Goal: Task Accomplishment & Management: Manage account settings

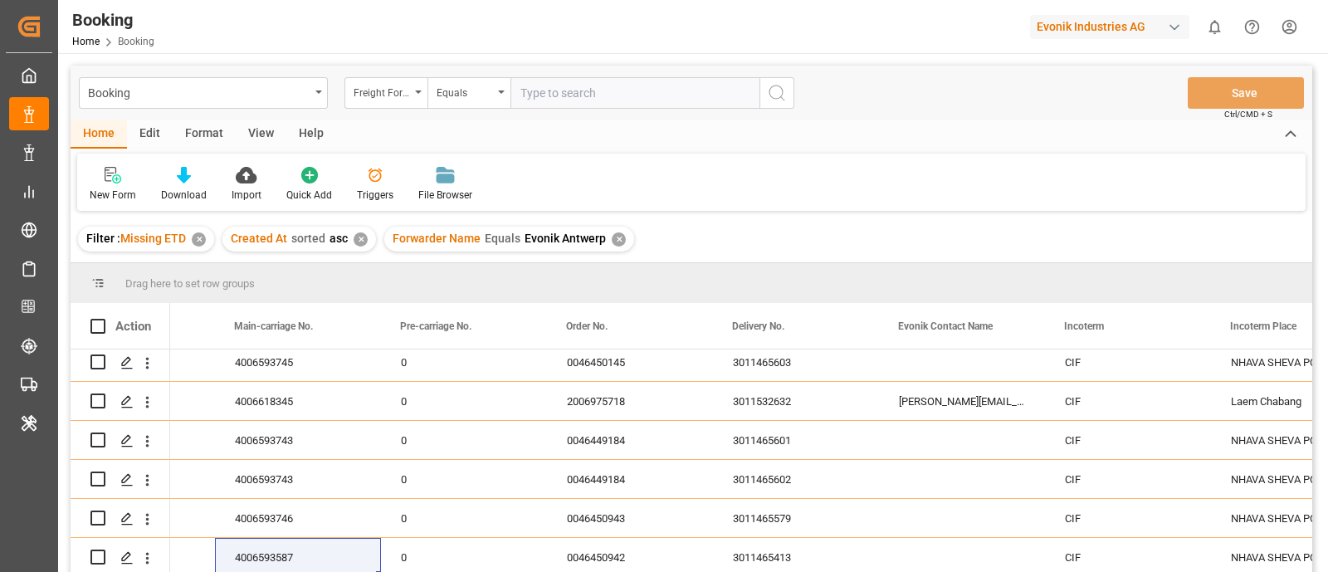
scroll to position [311, 0]
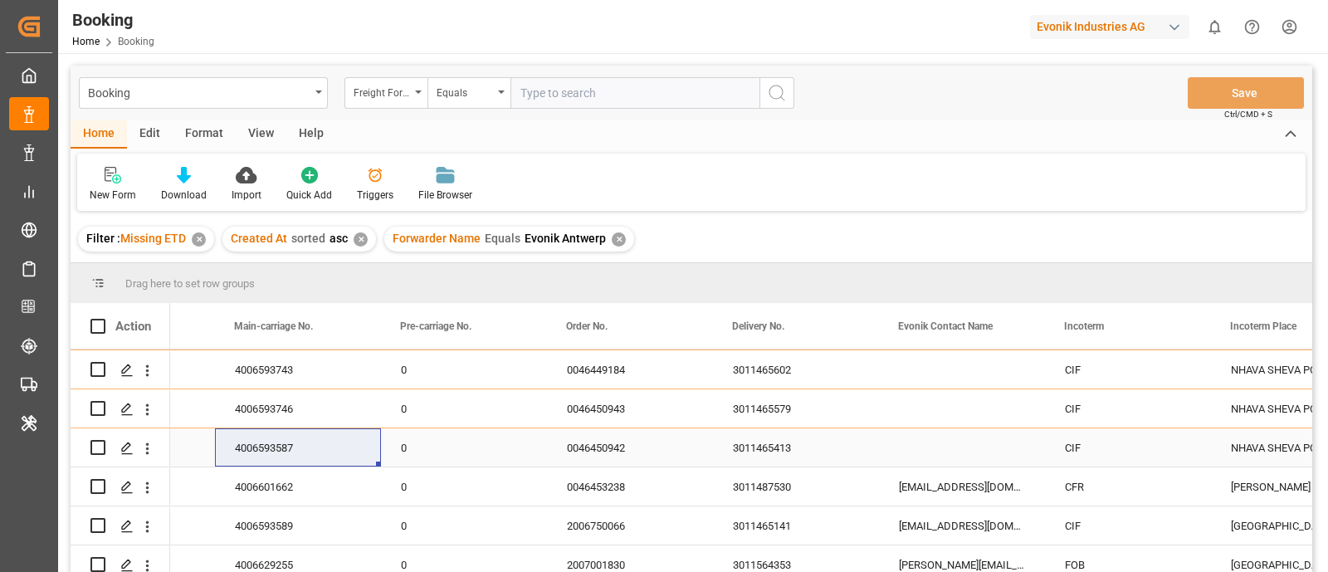
click at [336, 452] on div "4006593587" at bounding box center [298, 447] width 166 height 38
click at [744, 442] on div "3011465413" at bounding box center [796, 447] width 166 height 38
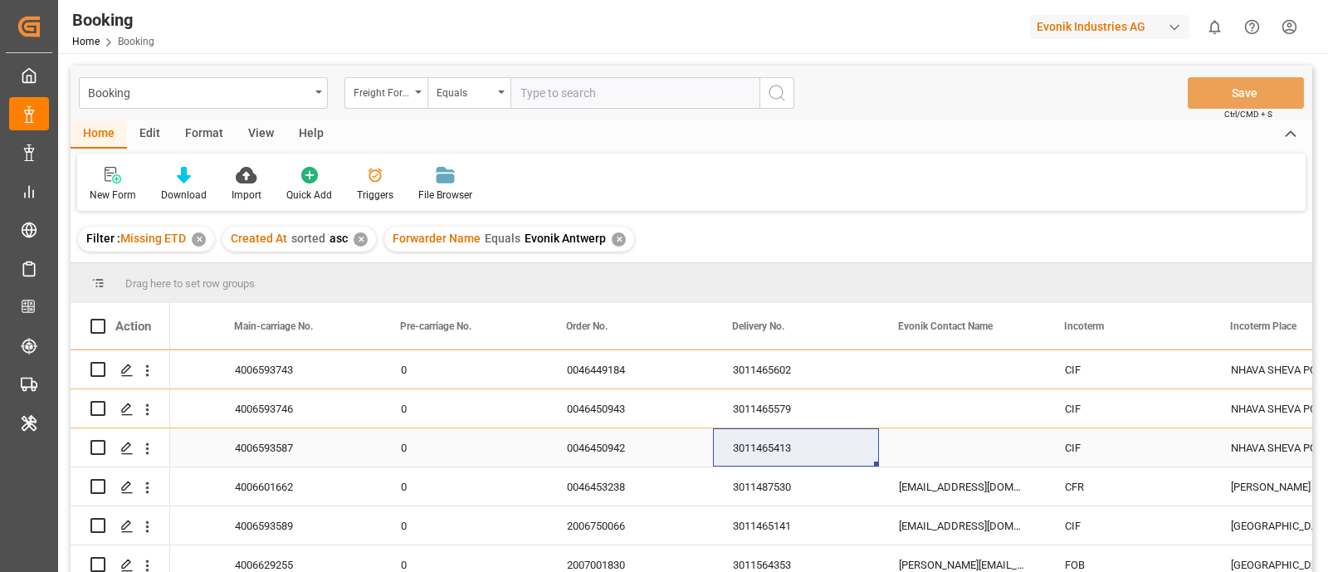
click at [267, 451] on div "4006593587" at bounding box center [298, 447] width 166 height 38
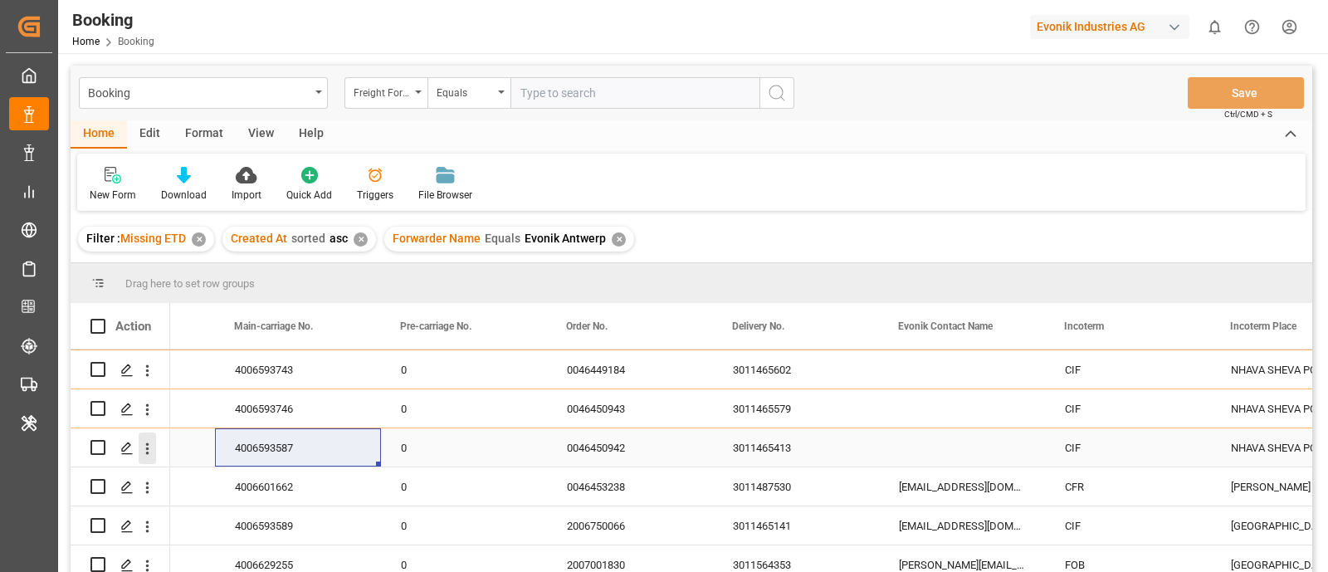
click at [142, 456] on icon "open menu" at bounding box center [147, 448] width 17 height 17
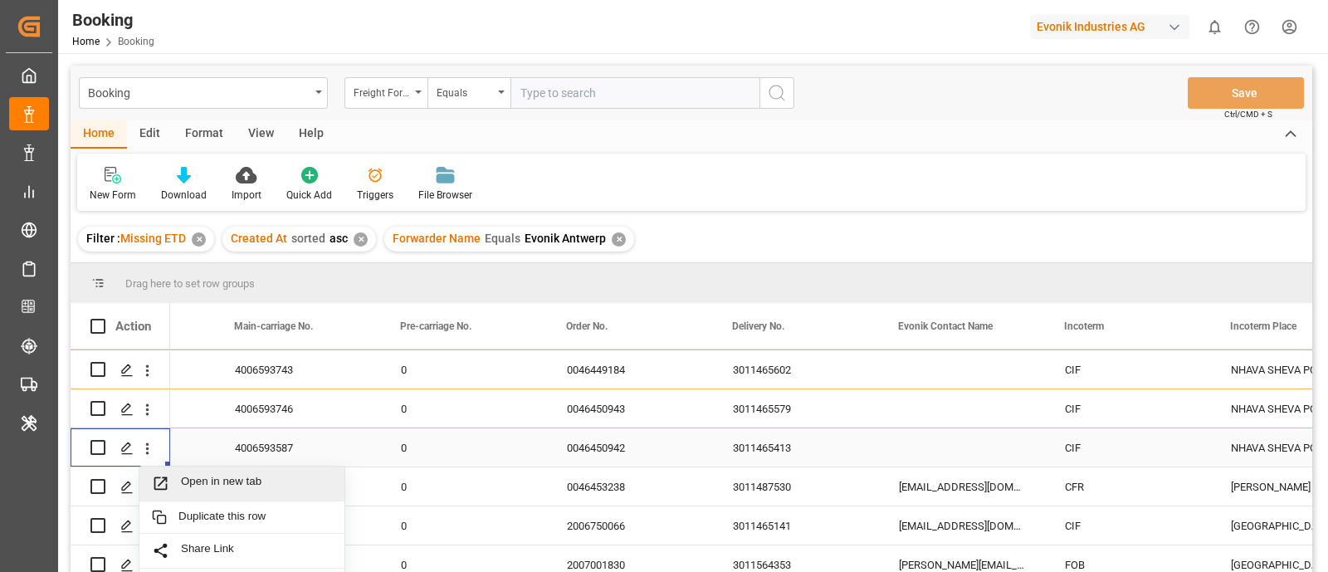
click at [265, 489] on span "Open in new tab" at bounding box center [256, 483] width 151 height 17
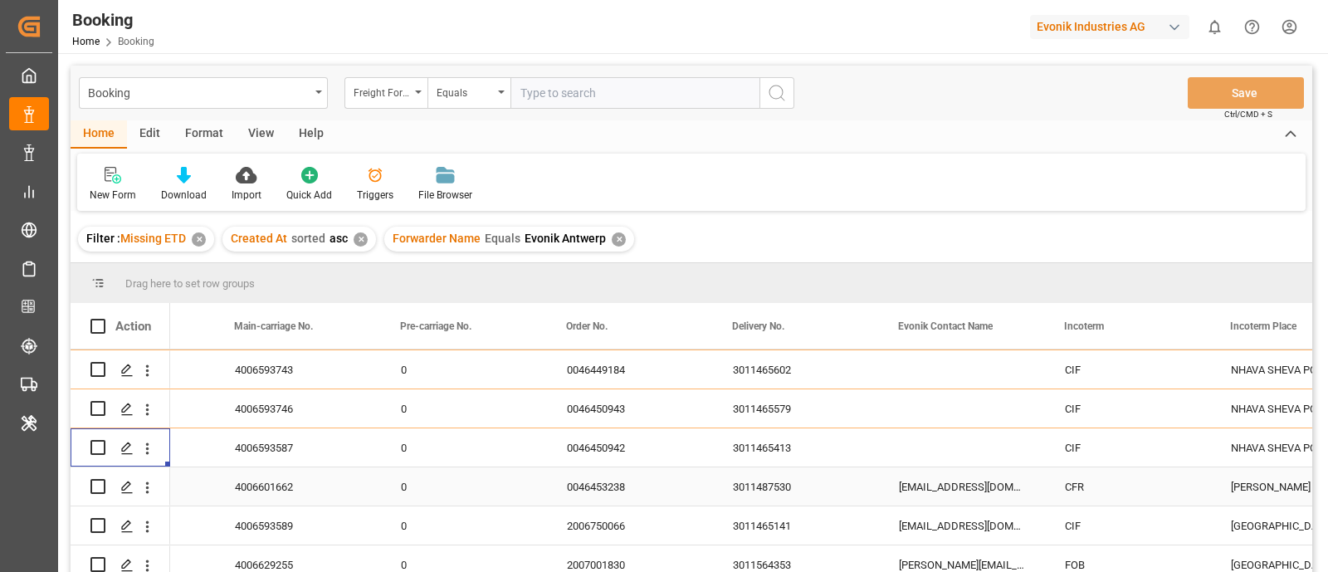
click at [261, 492] on div "4006601662" at bounding box center [298, 486] width 166 height 38
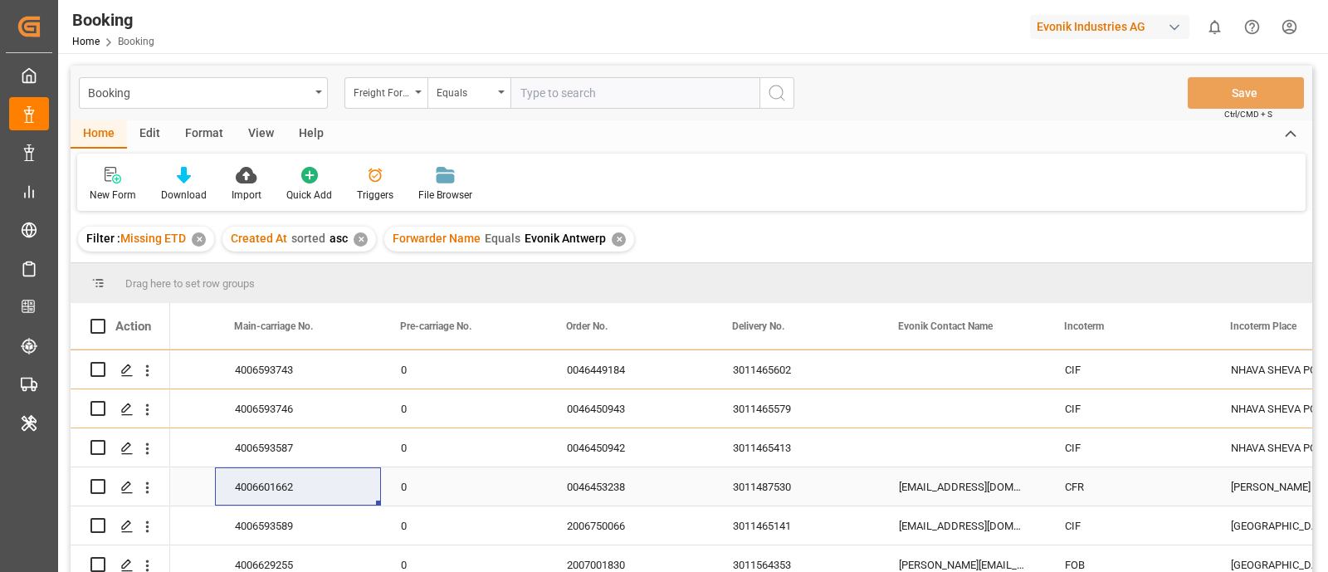
click at [759, 483] on div "3011487530" at bounding box center [796, 486] width 166 height 38
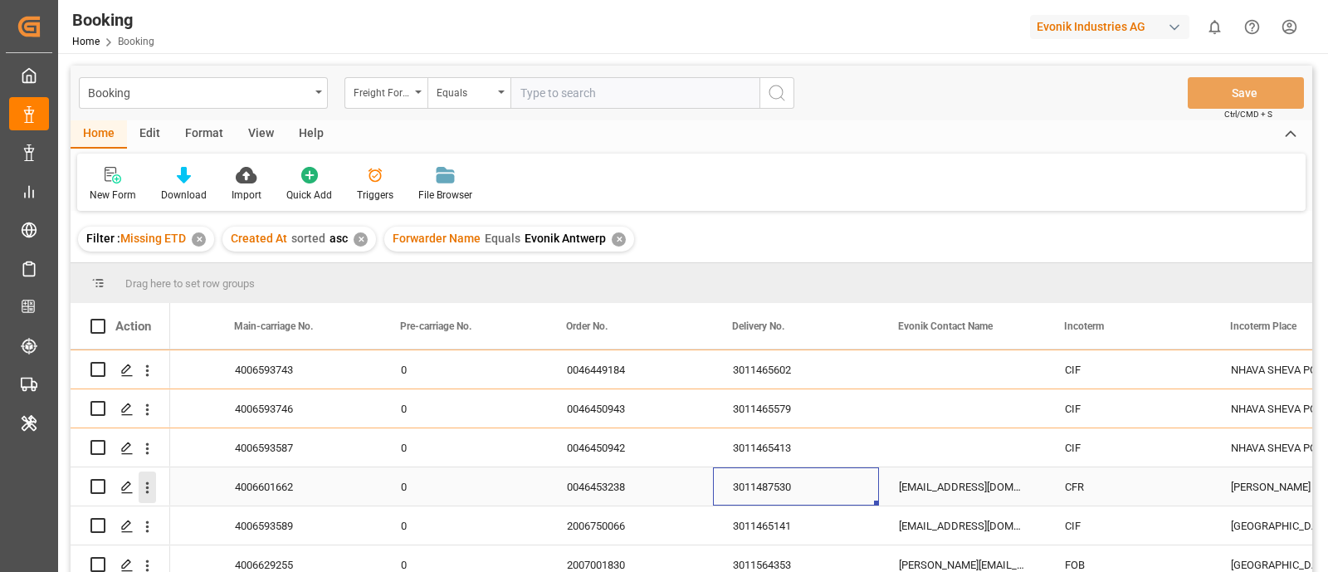
click at [149, 498] on button "open menu" at bounding box center [147, 487] width 17 height 32
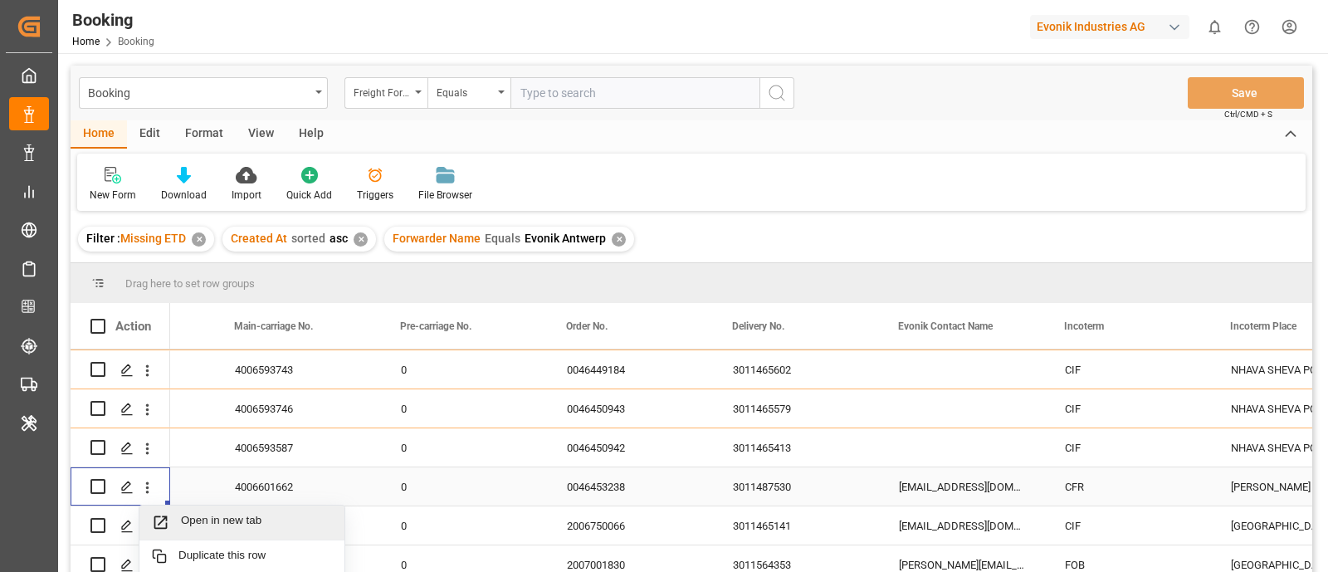
click at [192, 515] on span "Open in new tab" at bounding box center [256, 522] width 151 height 17
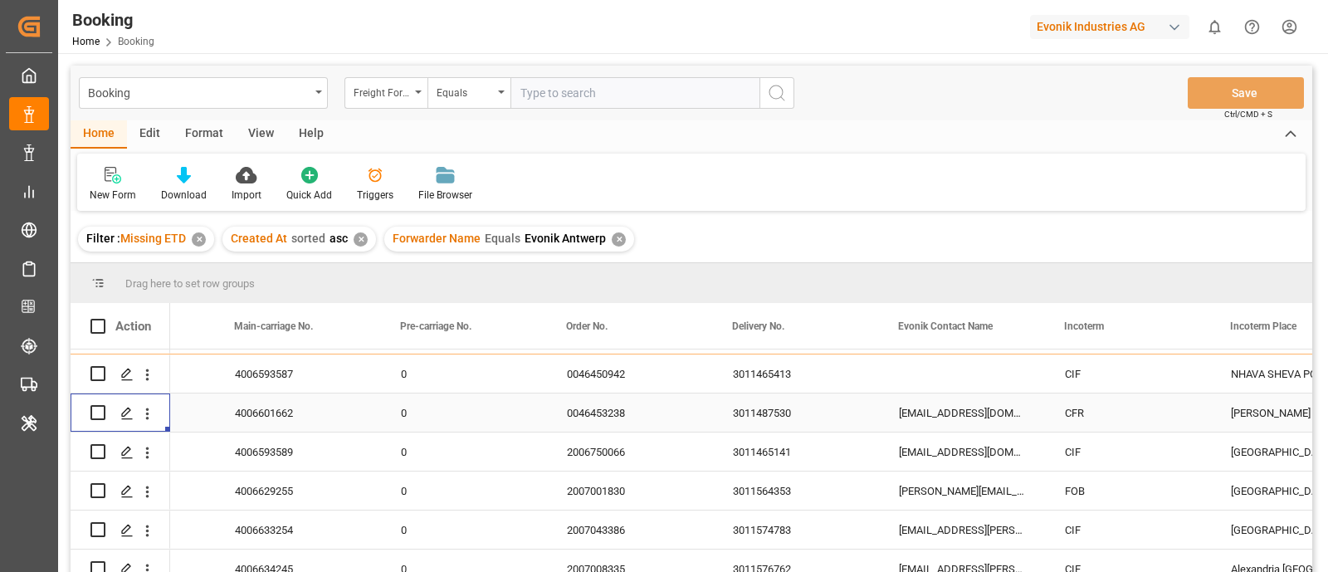
scroll to position [414, 0]
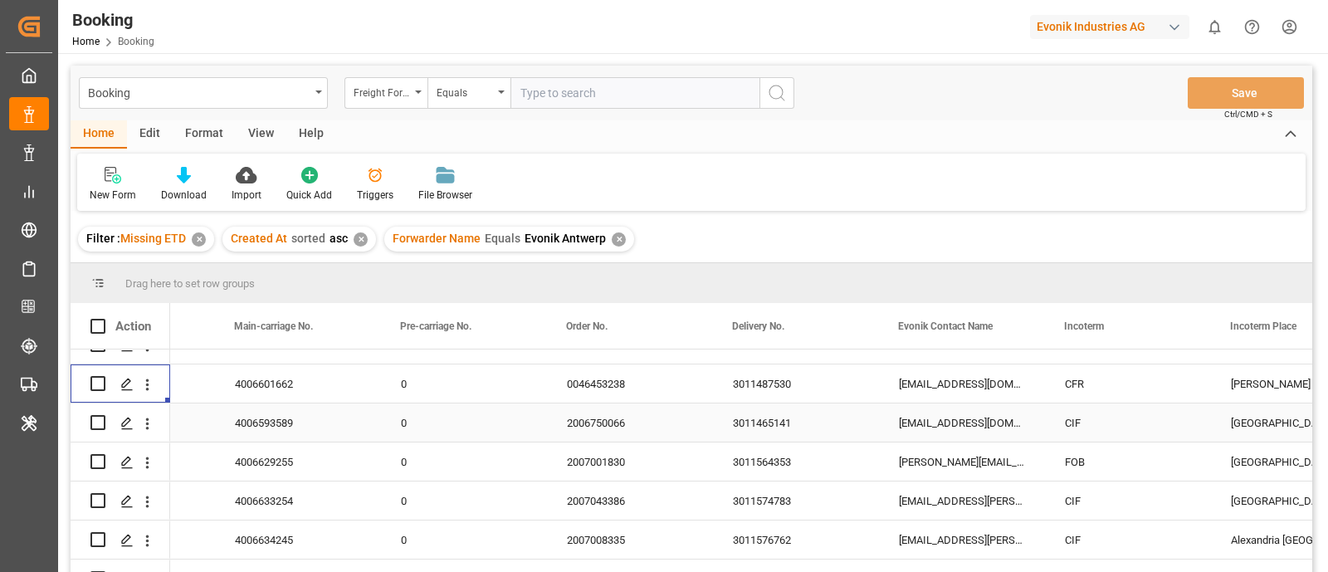
click at [259, 423] on div "4006593589" at bounding box center [298, 422] width 166 height 38
click at [784, 420] on div "3011465141" at bounding box center [796, 422] width 166 height 38
click at [145, 429] on icon "open menu" at bounding box center [147, 423] width 17 height 17
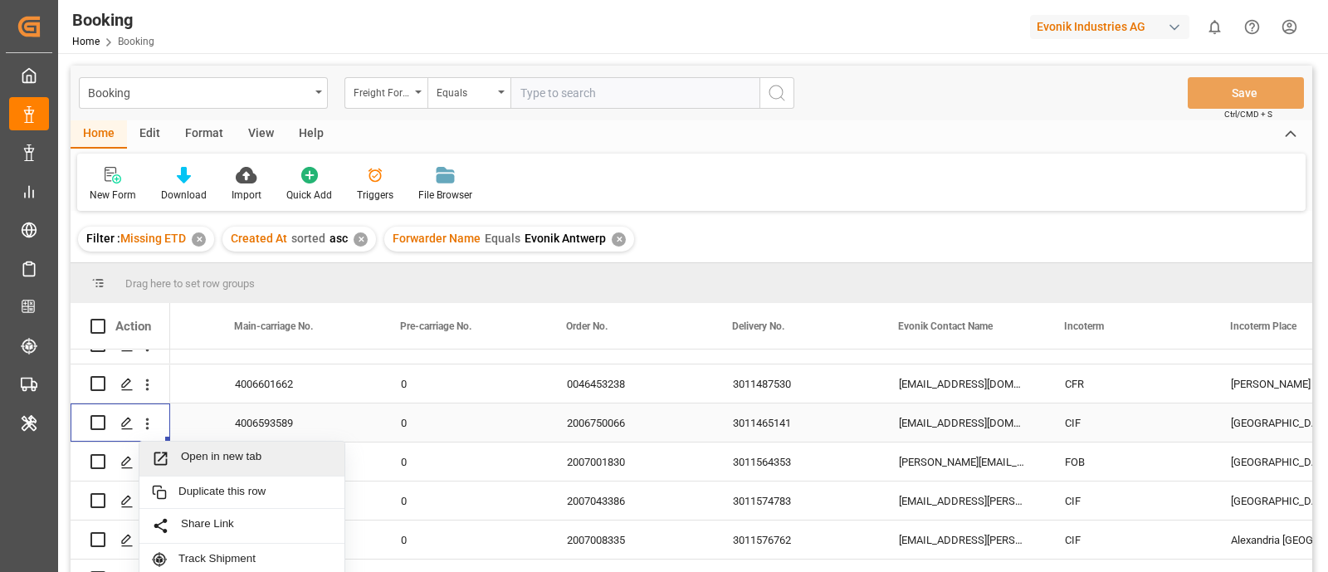
click at [212, 466] on div "Open in new tab" at bounding box center [241, 459] width 205 height 35
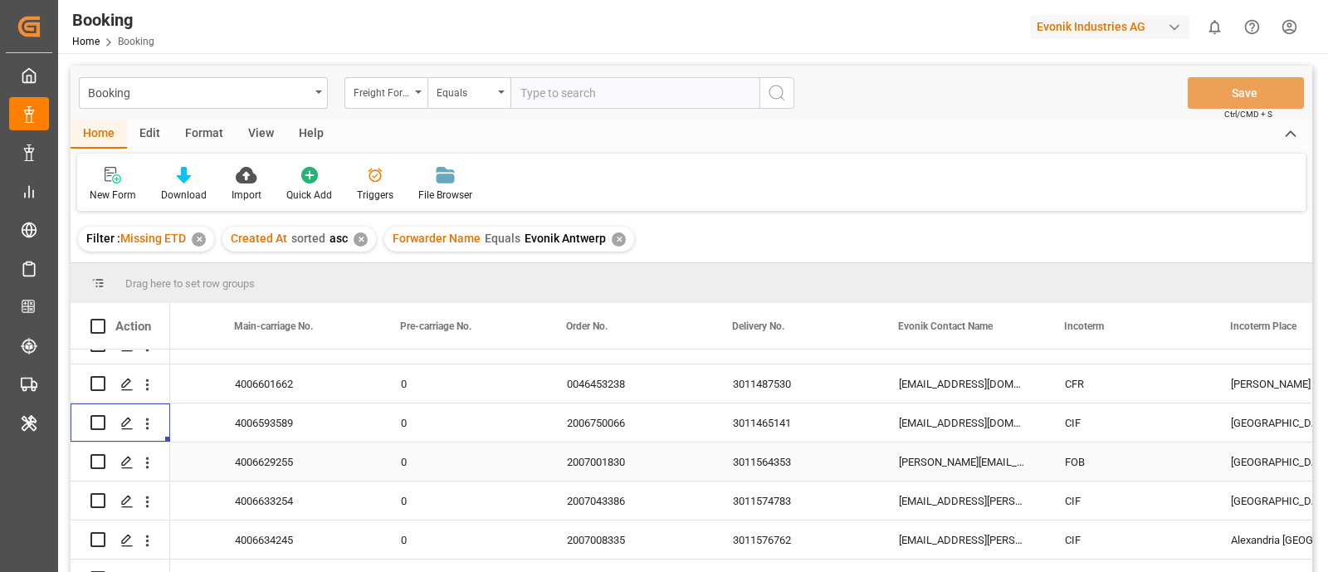
click at [281, 463] on div "4006629255" at bounding box center [298, 461] width 166 height 38
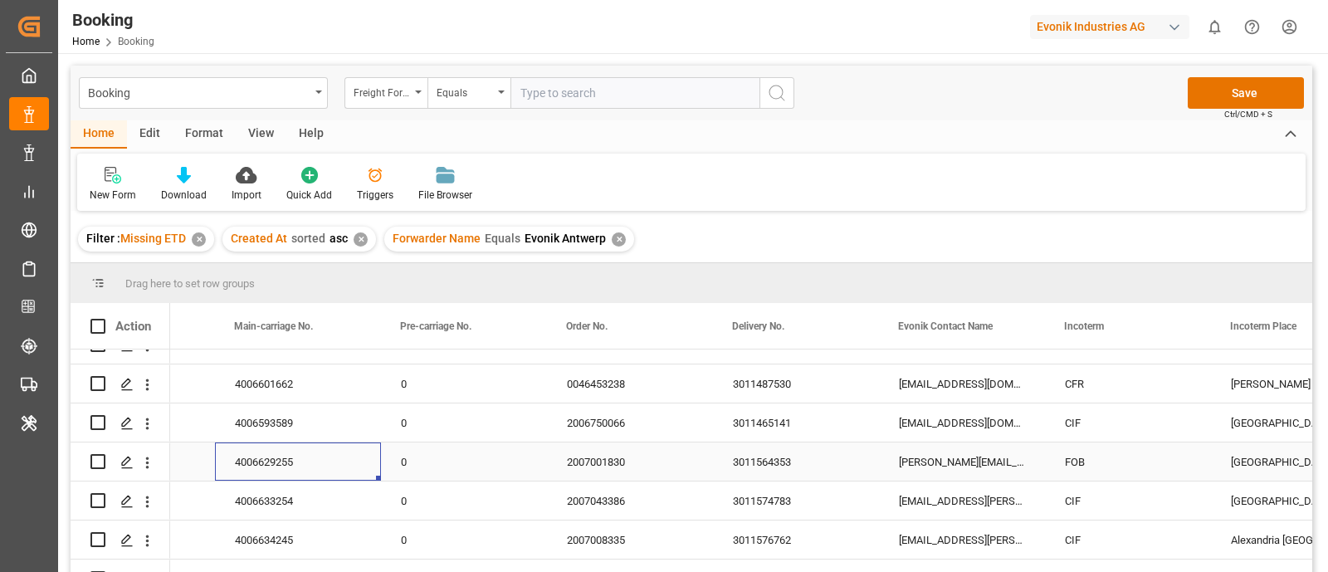
click at [319, 464] on div "4006629255" at bounding box center [298, 461] width 166 height 38
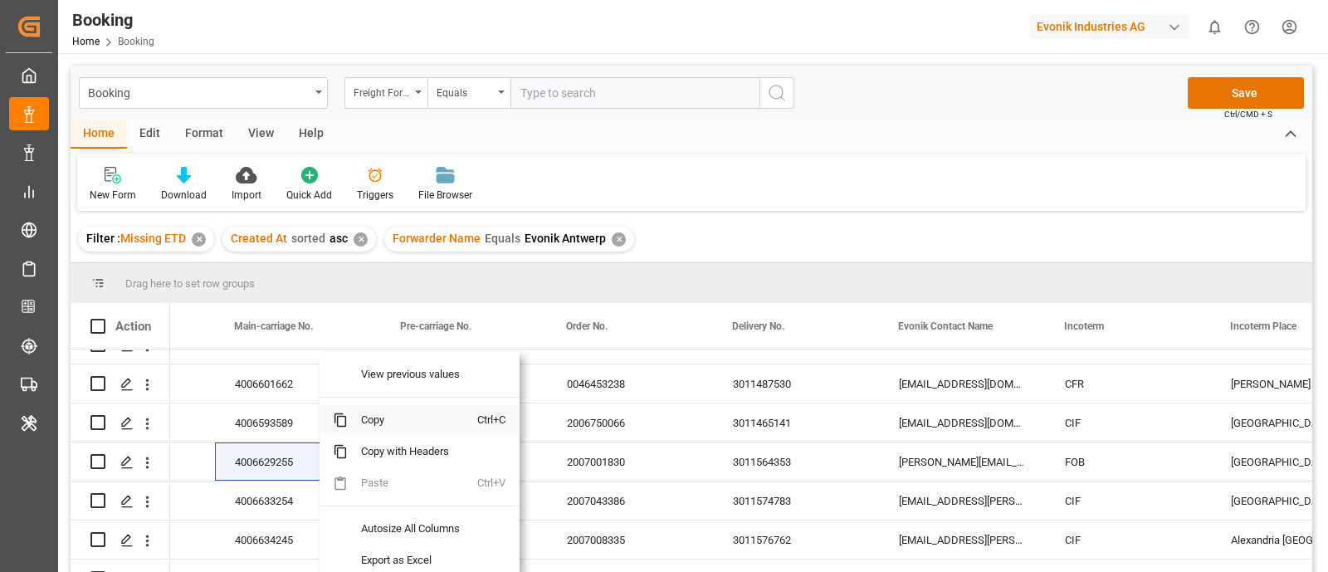
click at [362, 422] on span "Copy" at bounding box center [412, 420] width 129 height 32
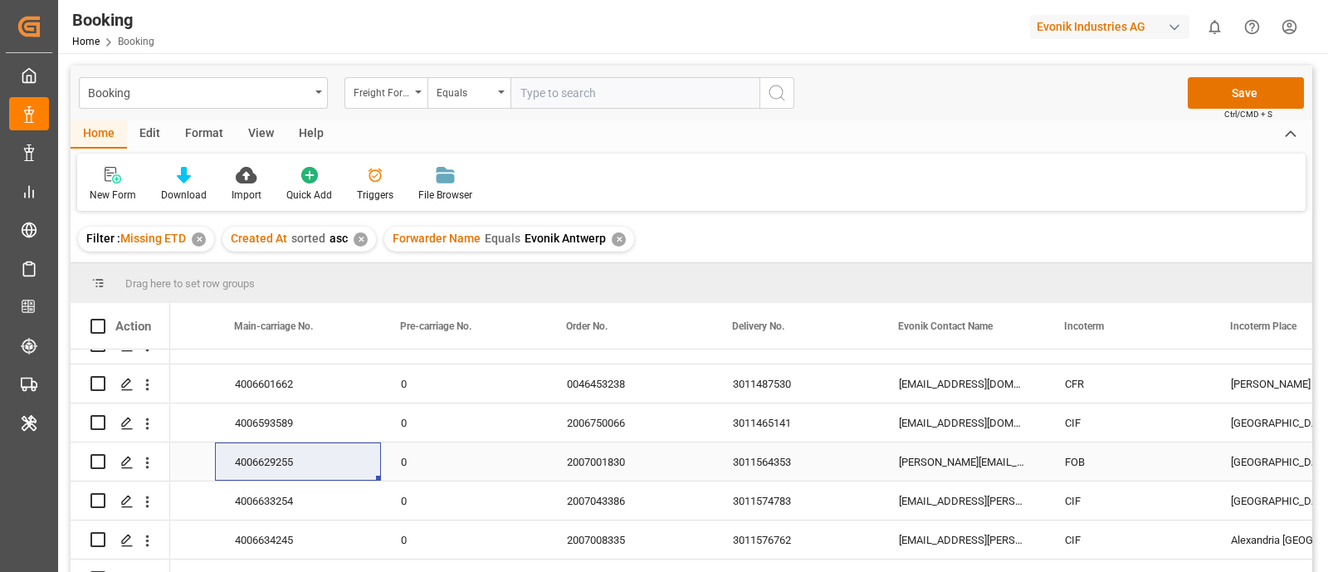
click at [788, 461] on div "3011564353" at bounding box center [796, 461] width 166 height 38
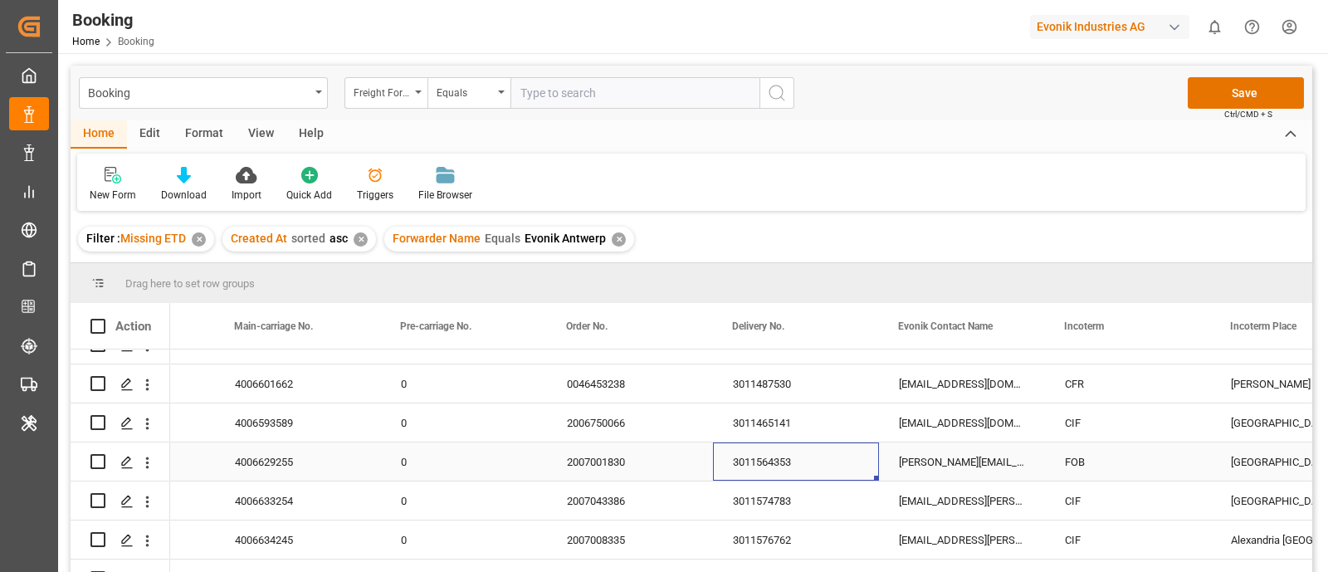
click at [788, 461] on div "3011564353" at bounding box center [796, 461] width 166 height 38
click at [249, 507] on div "4006633254" at bounding box center [298, 500] width 166 height 38
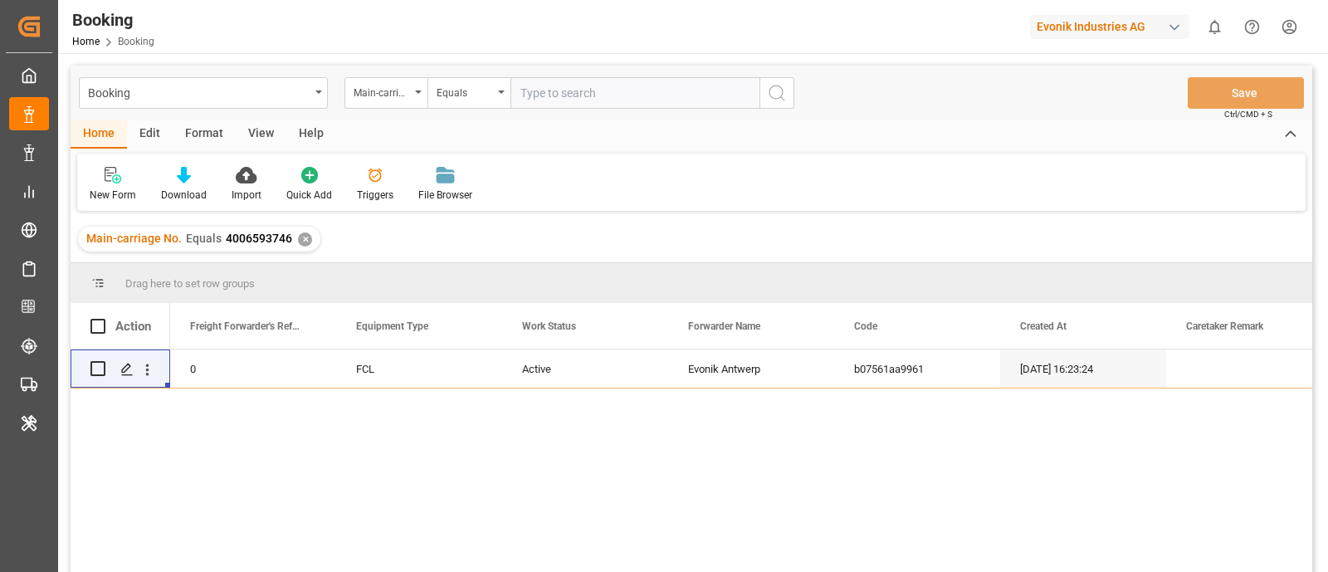
click at [585, 95] on input "text" at bounding box center [634, 93] width 249 height 32
paste input "4006593587"
type input "4006593587"
click at [783, 90] on icon "search button" at bounding box center [777, 93] width 20 height 20
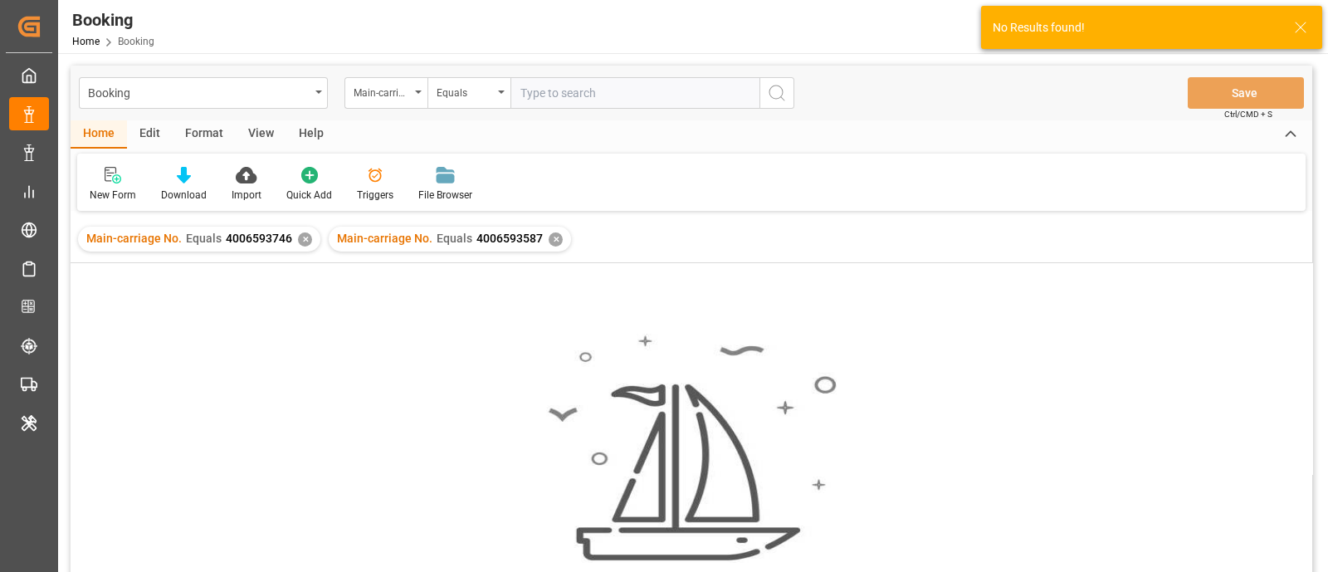
click at [299, 240] on div "✕" at bounding box center [305, 239] width 14 height 14
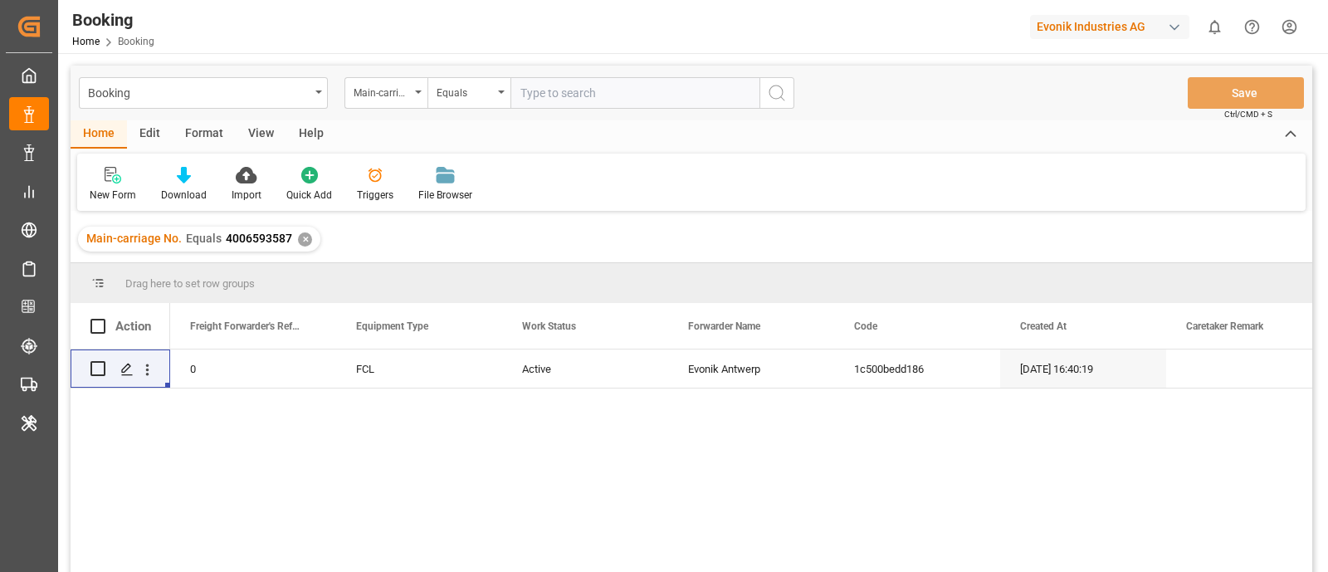
click at [597, 95] on input "text" at bounding box center [634, 93] width 249 height 32
paste input "4006601662"
type input "4006601662"
click at [764, 85] on button "search button" at bounding box center [776, 93] width 35 height 32
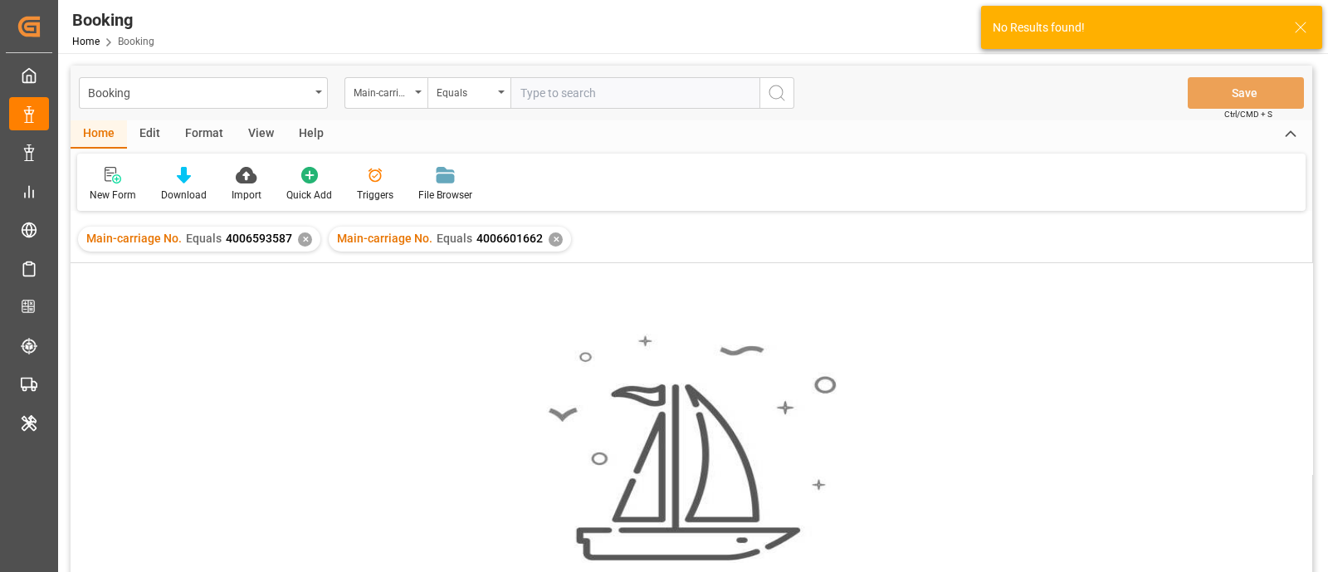
click at [299, 242] on div "✕" at bounding box center [305, 239] width 14 height 14
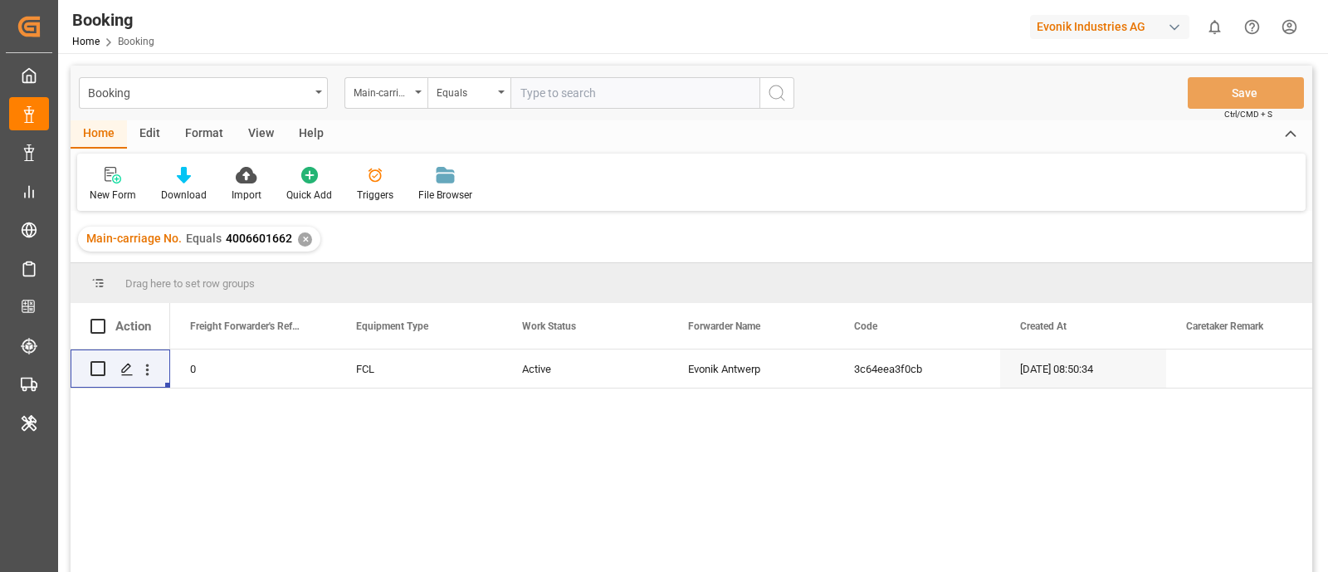
click at [627, 73] on div "Booking Main-carriage No. Equals Save Ctrl/CMD + S" at bounding box center [692, 93] width 1242 height 55
click at [622, 85] on input "text" at bounding box center [634, 93] width 249 height 32
paste input "4006593589"
type input "4006593589"
click at [764, 95] on button "search button" at bounding box center [776, 93] width 35 height 32
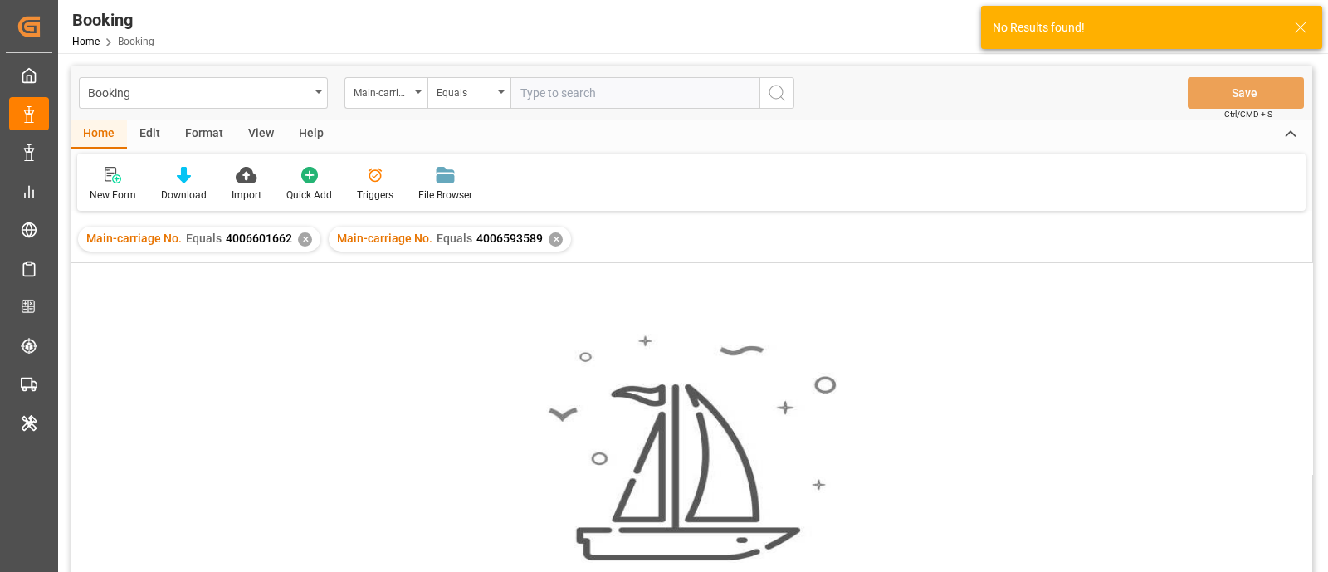
click at [303, 240] on div "✕" at bounding box center [305, 239] width 14 height 14
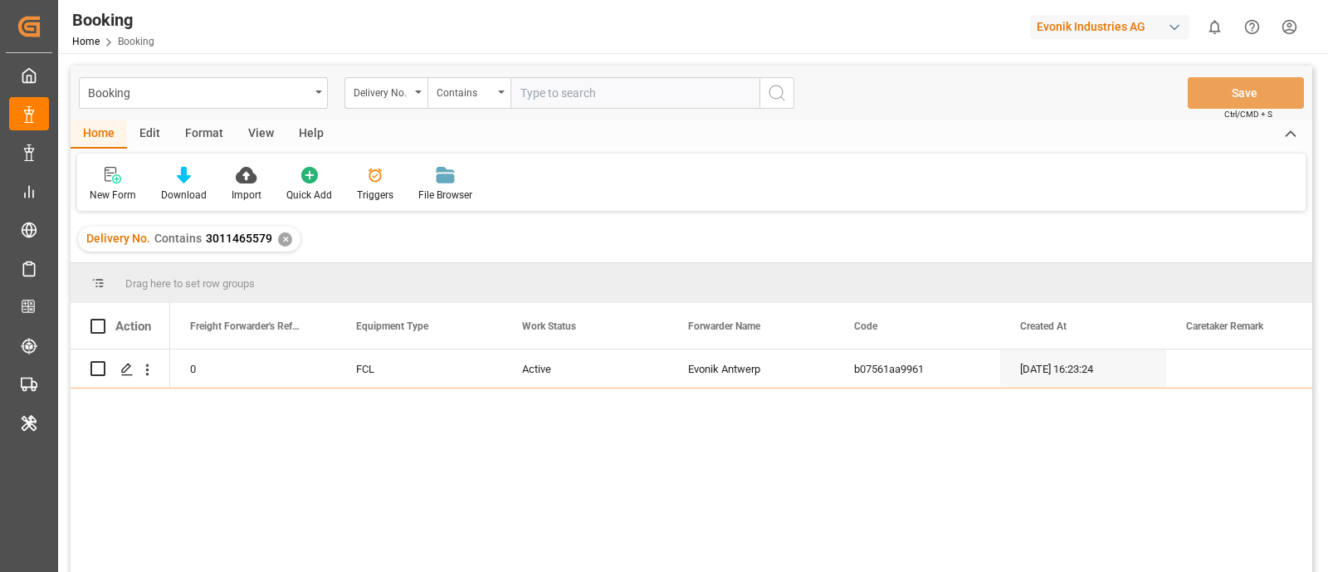
click at [561, 97] on input "text" at bounding box center [634, 93] width 249 height 32
paste input "3011465413"
type input "3011465413"
click at [783, 85] on icon "search button" at bounding box center [777, 93] width 20 height 20
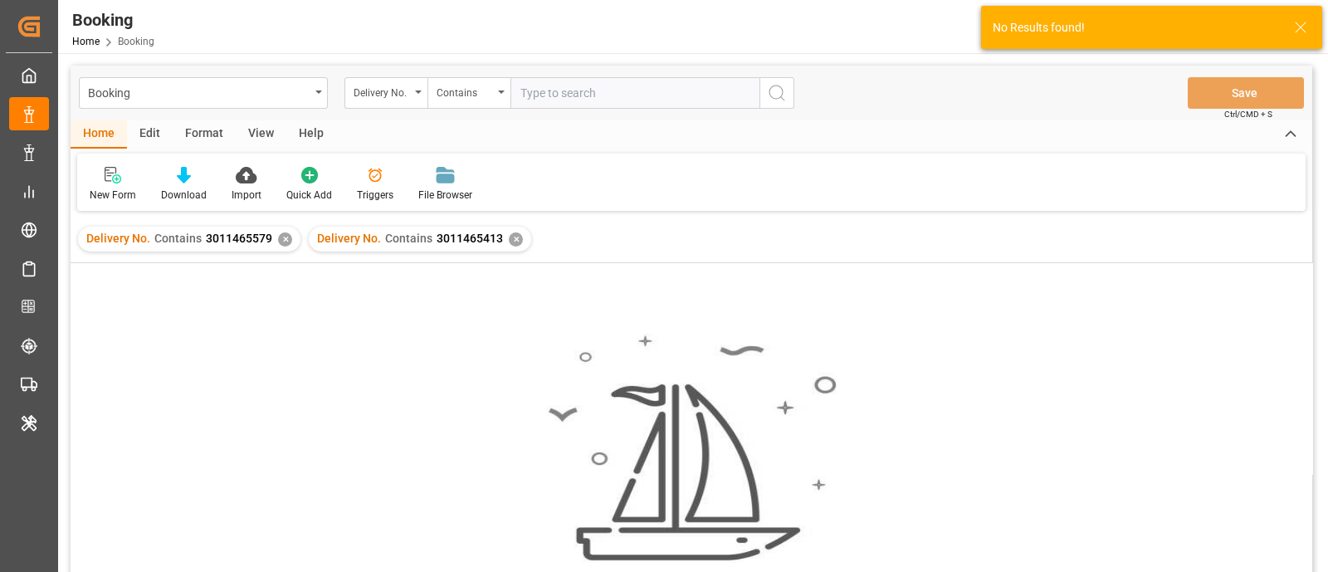
click at [278, 243] on div "✕" at bounding box center [285, 239] width 14 height 14
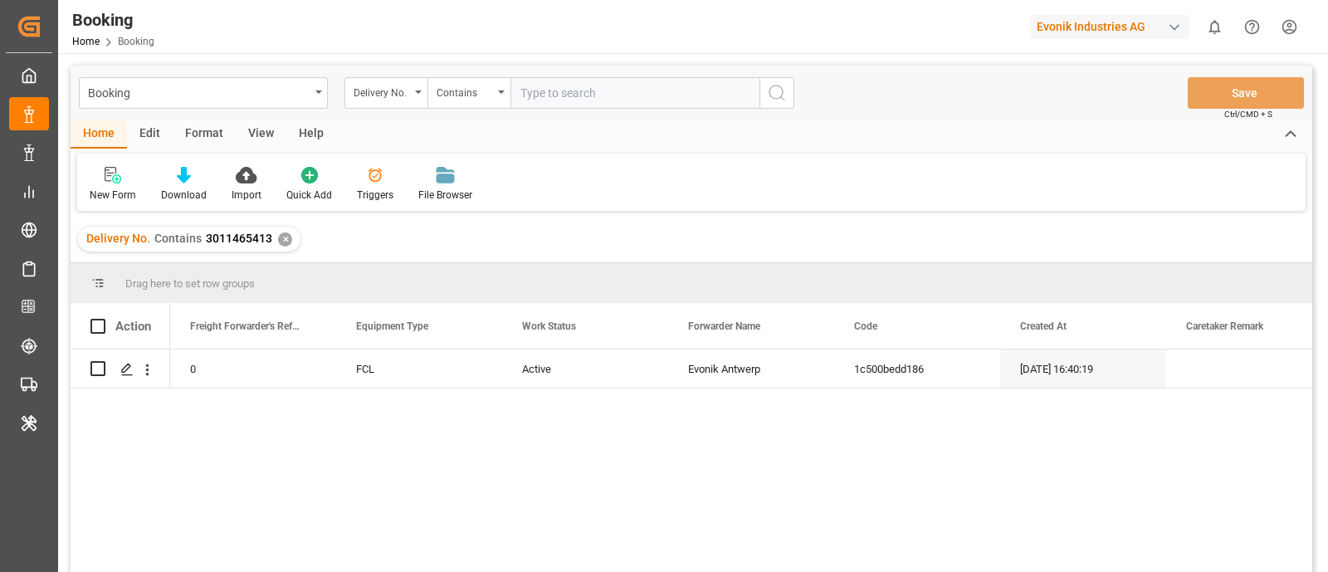
click at [621, 93] on input "text" at bounding box center [634, 93] width 249 height 32
paste input "3011487530"
type input "3011487530"
click at [792, 93] on button "search button" at bounding box center [776, 93] width 35 height 32
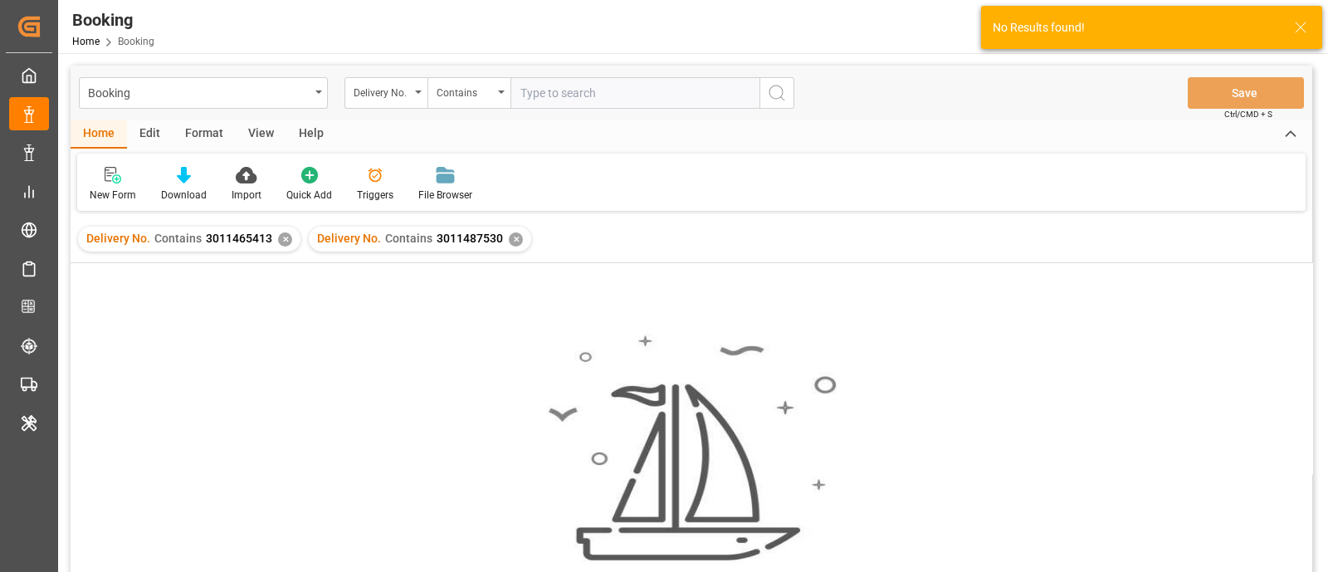
click at [283, 236] on div "✕" at bounding box center [285, 239] width 14 height 14
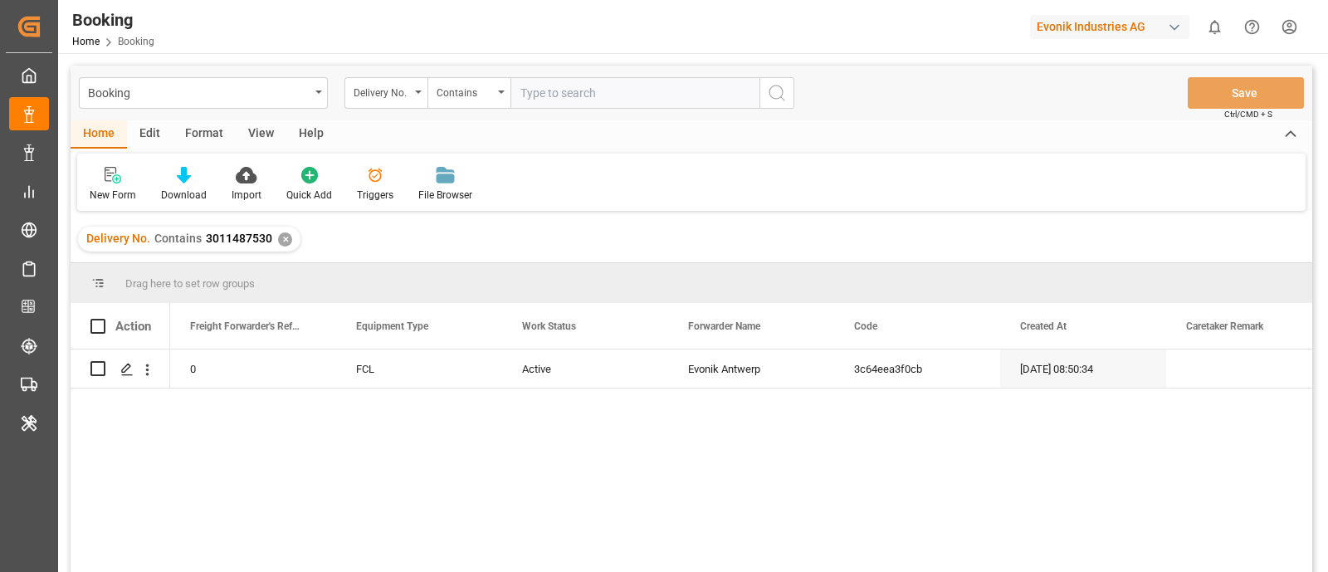
click at [576, 91] on input "text" at bounding box center [634, 93] width 249 height 32
paste input "3011465141"
type input "3011465141"
click at [772, 97] on icon "search button" at bounding box center [777, 93] width 20 height 20
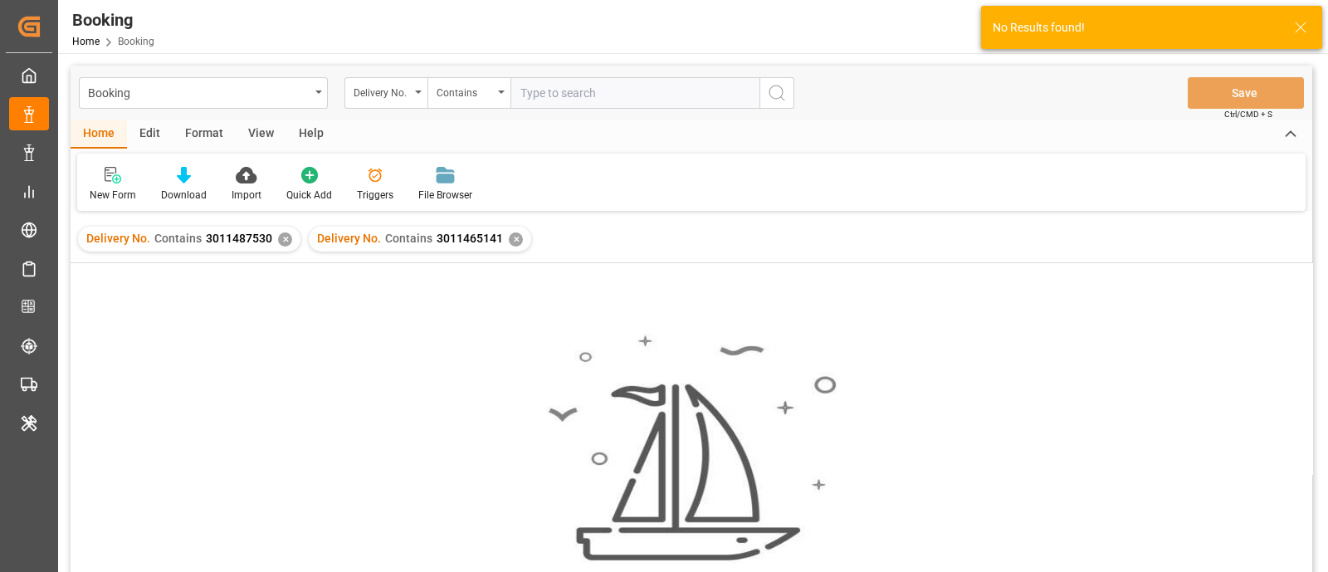
click at [281, 241] on div "✕" at bounding box center [285, 239] width 14 height 14
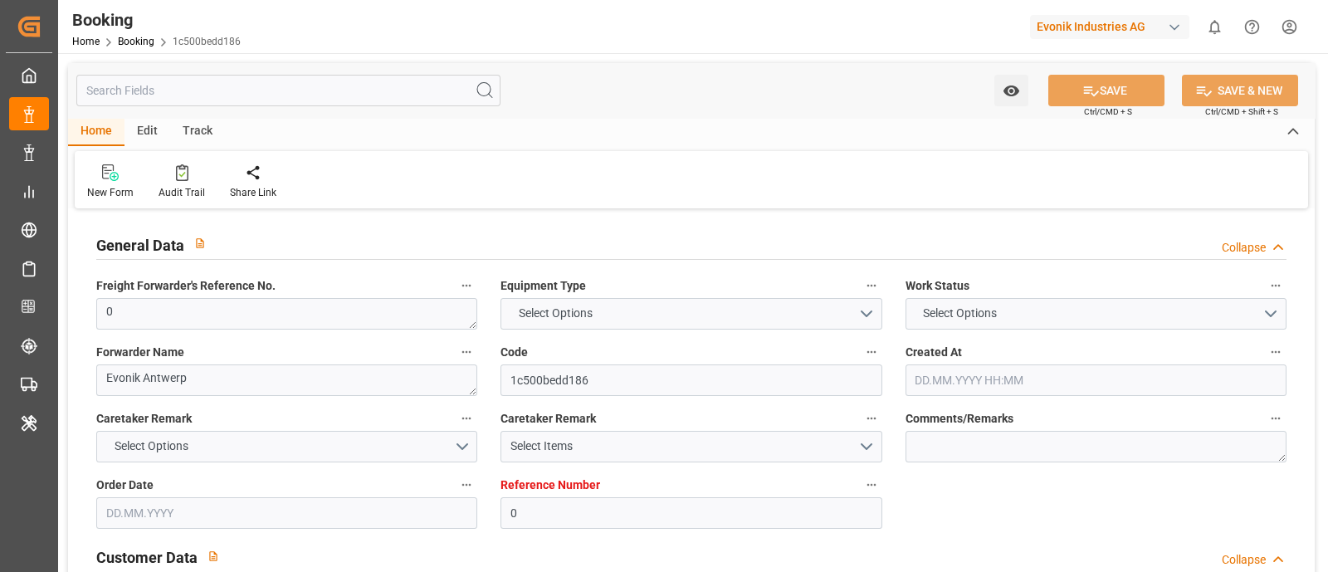
type input "0"
type input "Hapag Lloyd"
type input "Hapag Lloyd Aktiengesellschaft"
type input "NLRTM"
type input "INNSA"
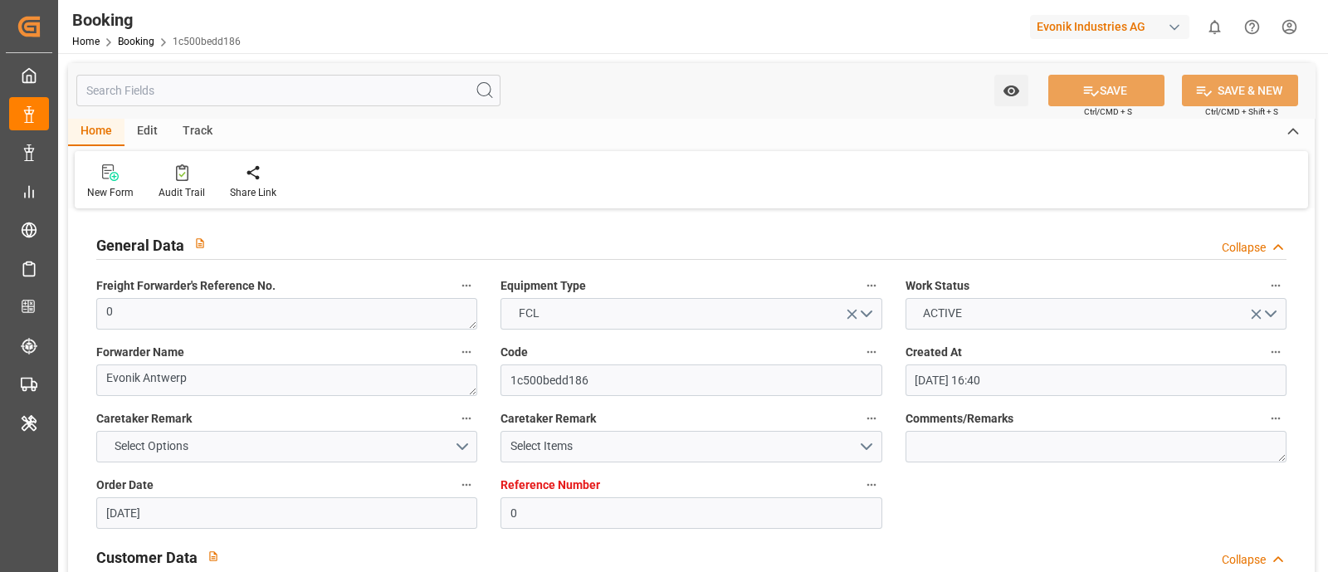
type input "04.06.2025 16:40"
type input "04.06.2025"
type input "11.08.2025"
type input "18.06.2025"
type input "07.07.2025 09:46"
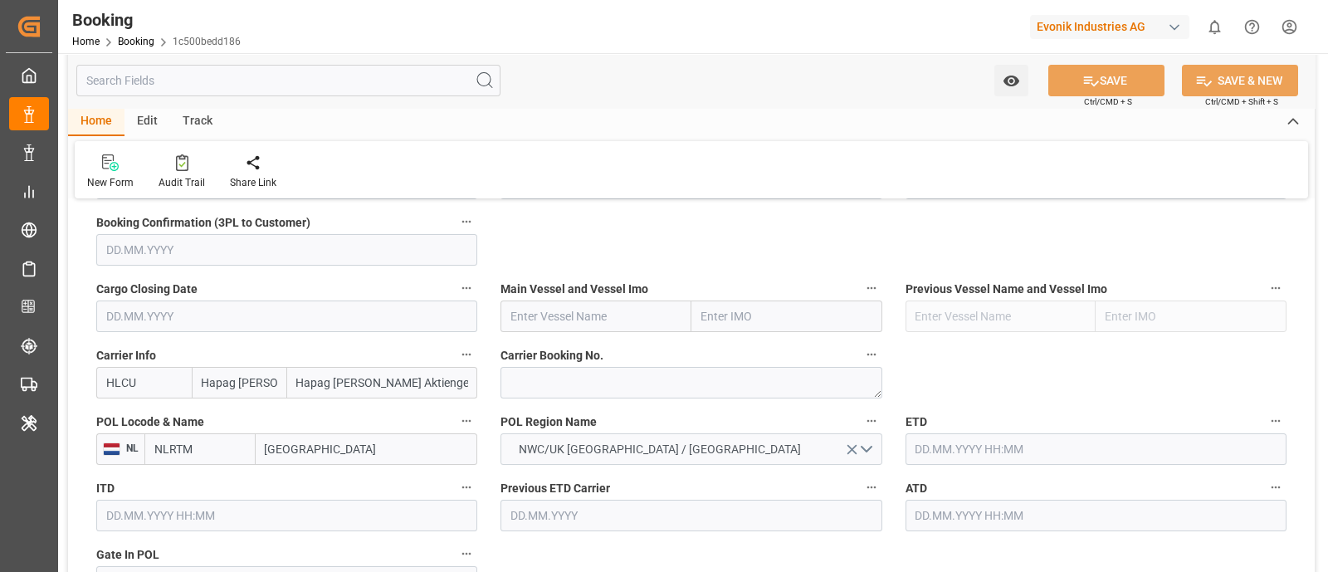
scroll to position [1141, 0]
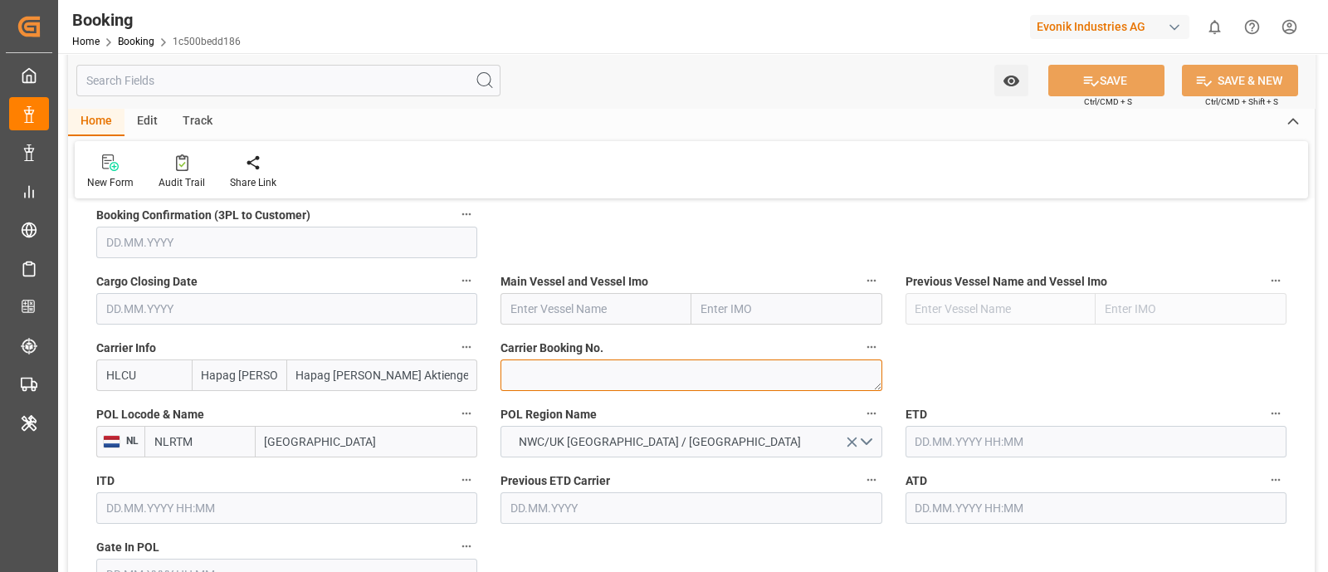
click at [536, 381] on textarea at bounding box center [690, 375] width 381 height 32
paste textarea "21110087"
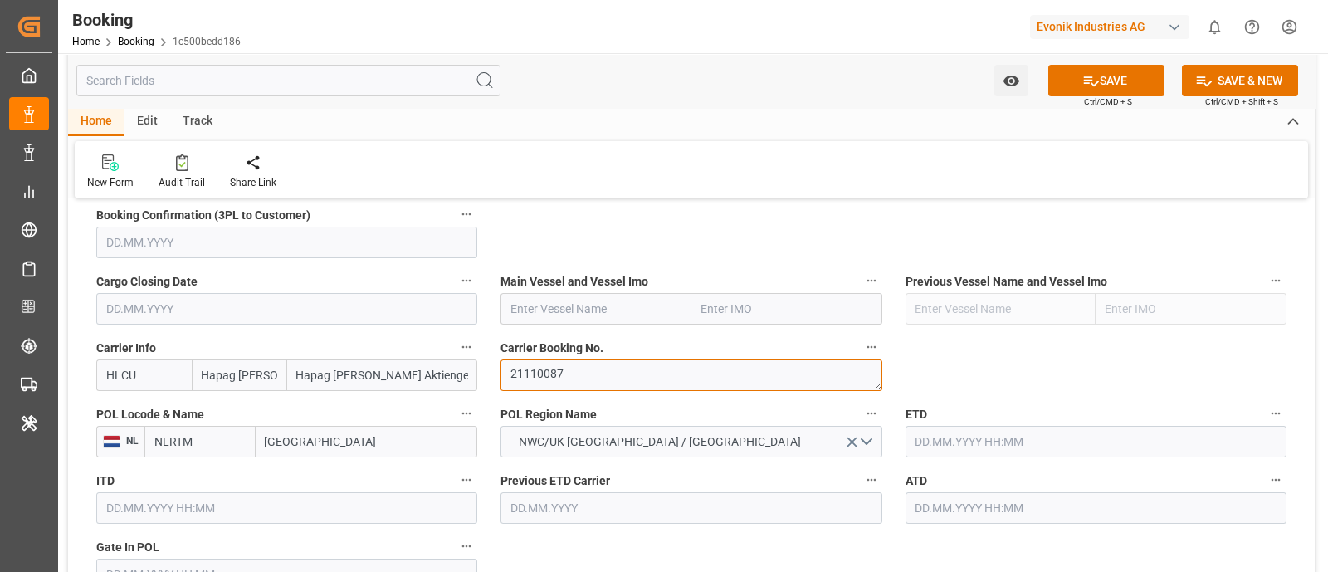
click at [505, 376] on textarea "21110087" at bounding box center [690, 375] width 381 height 32
type textarea "21110087"
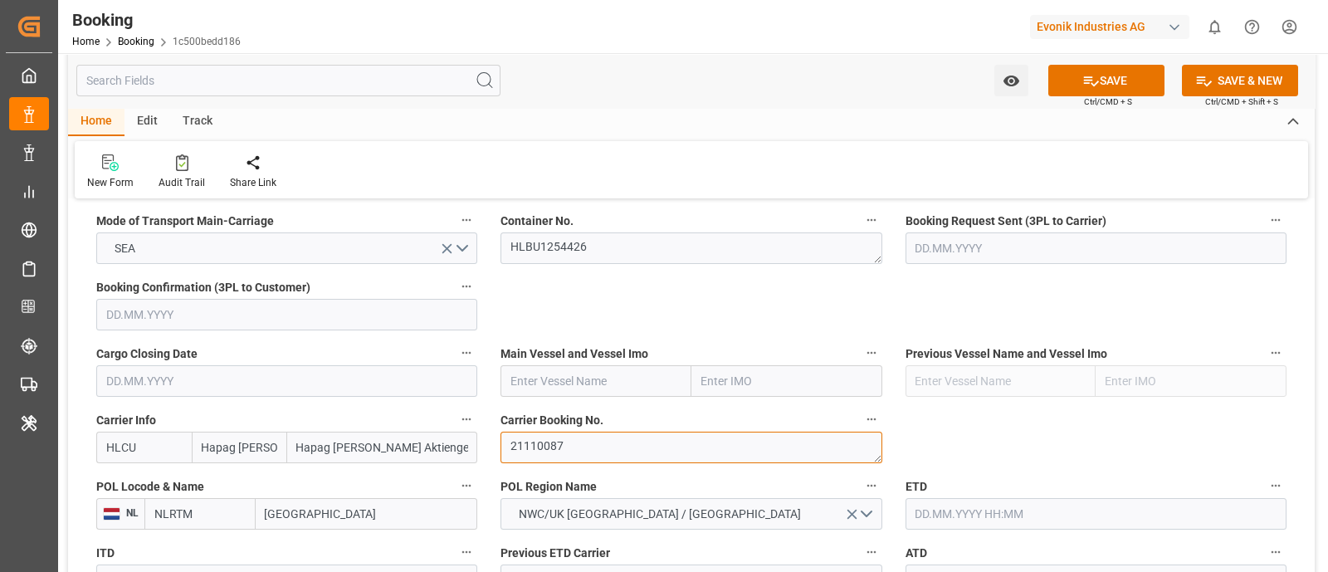
scroll to position [1037, 0]
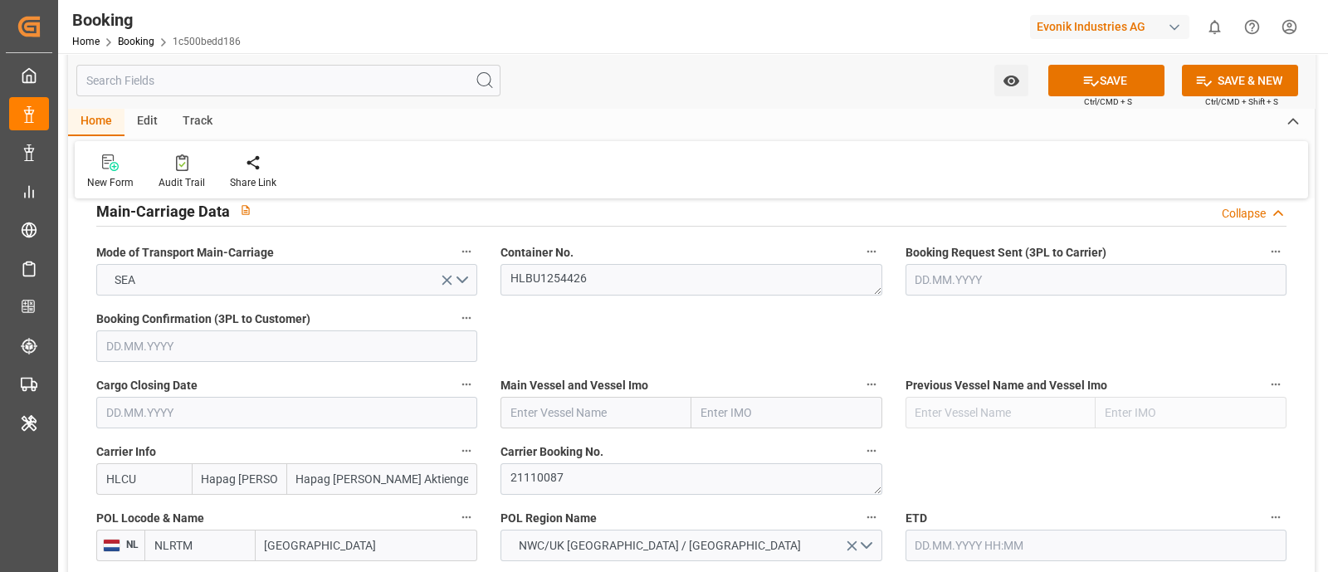
click at [545, 404] on input "text" at bounding box center [595, 413] width 191 height 32
paste input "PAGE"
type input "PAGE"
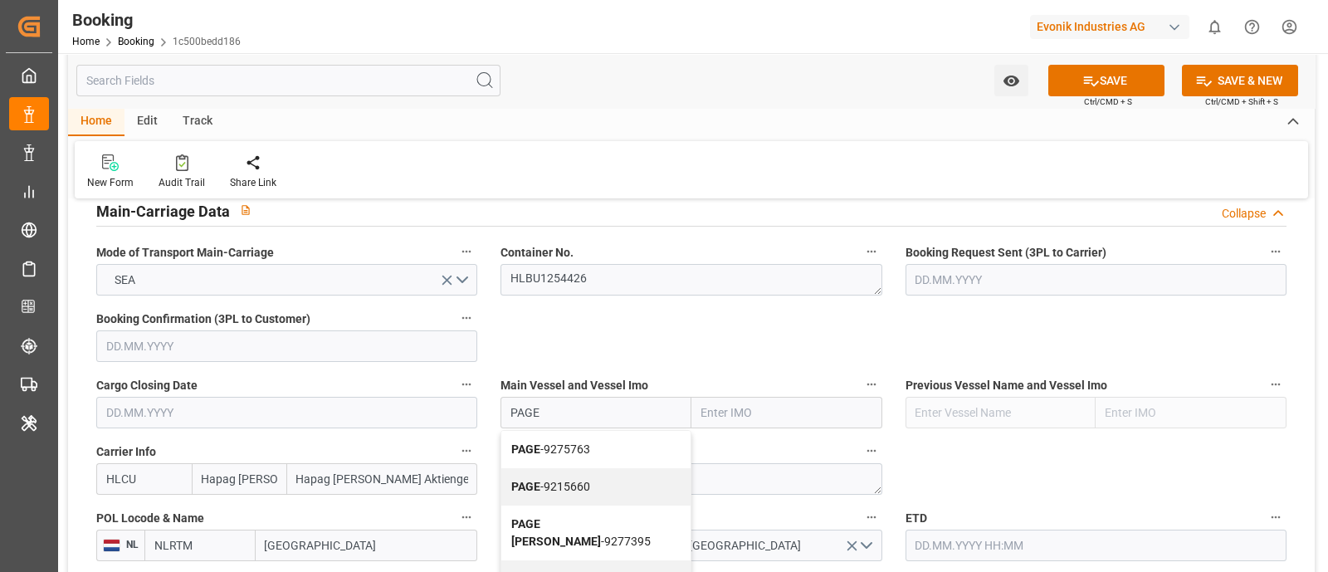
click at [584, 439] on div "PAGE - 9275763" at bounding box center [595, 449] width 189 height 37
type input "9275763"
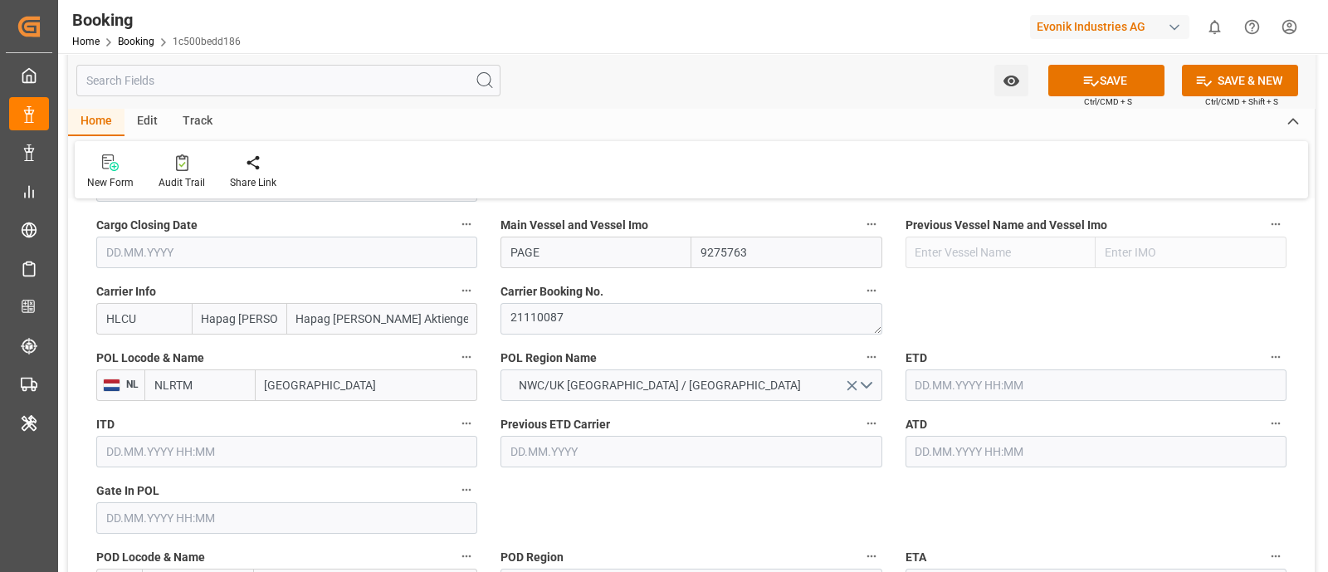
scroll to position [1245, 0]
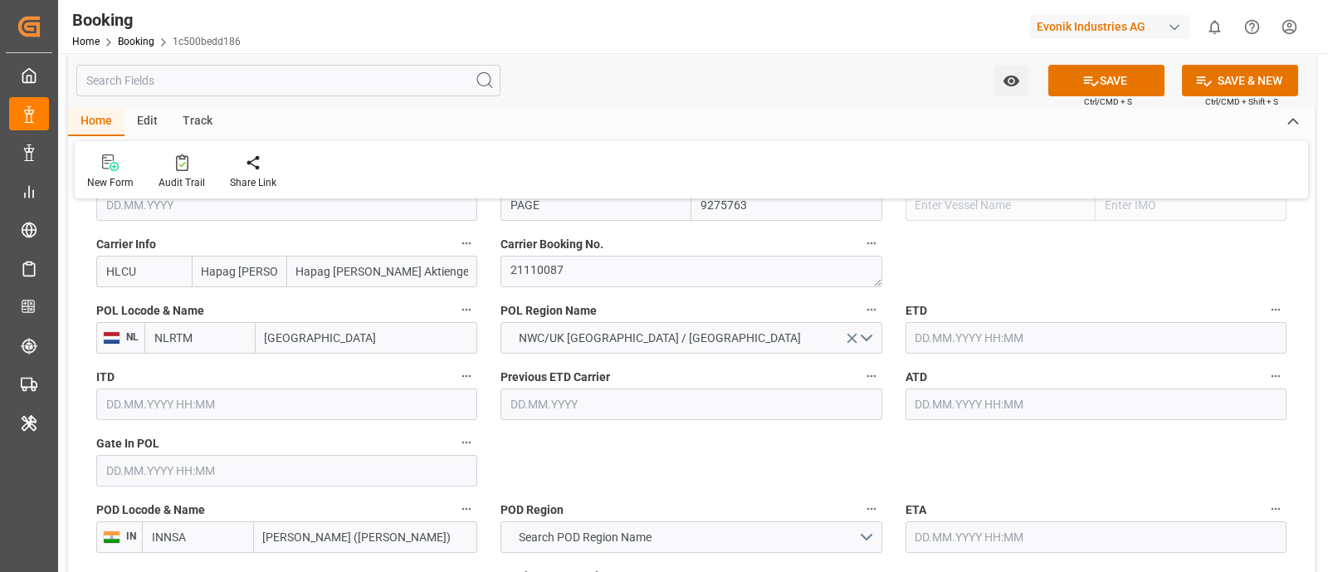
type input "PAGE"
click at [269, 333] on input "[GEOGRAPHIC_DATA]" at bounding box center [367, 338] width 222 height 32
paste input "[GEOGRAPHIC_DATA]"
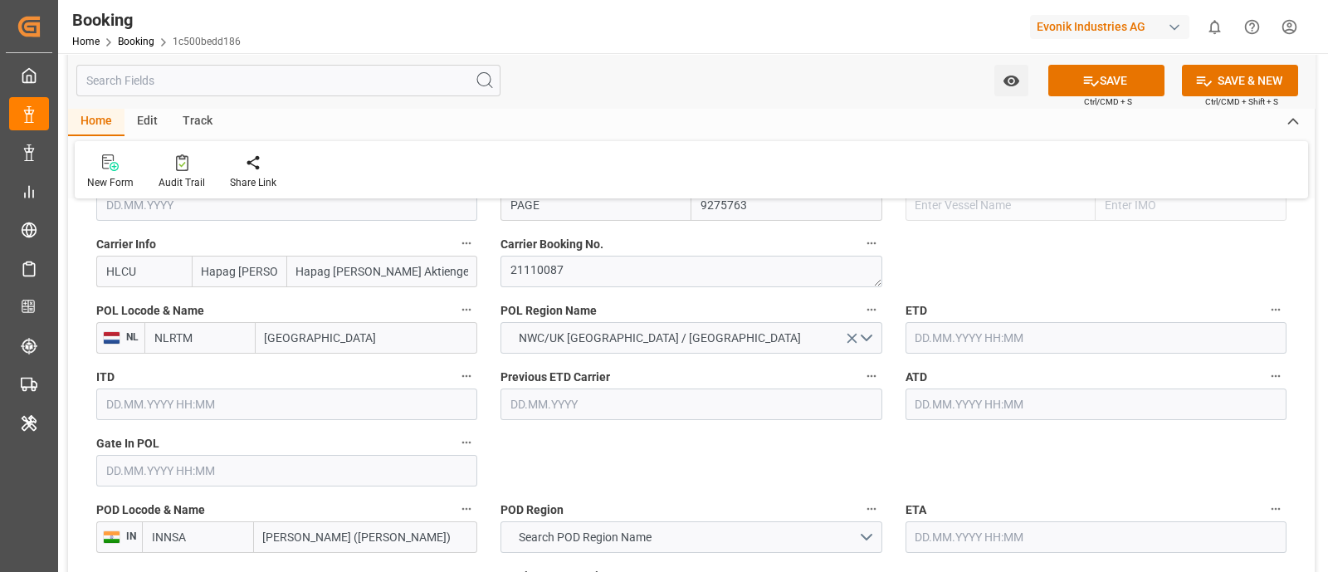
type input "[GEOGRAPHIC_DATA]"
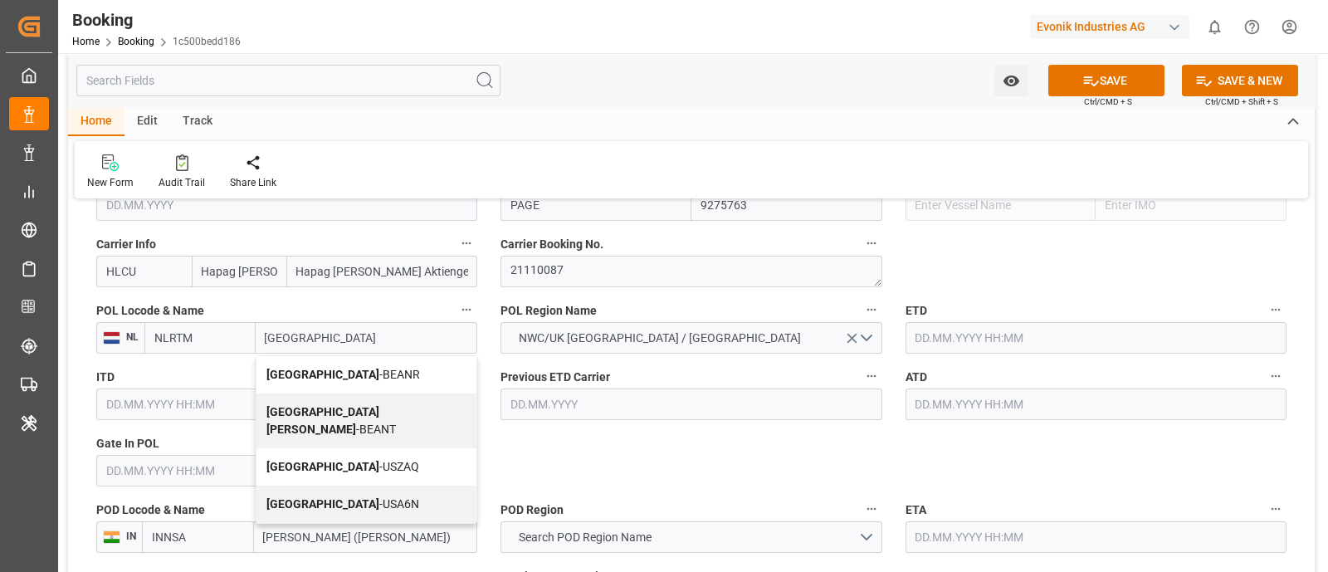
click at [341, 373] on span "Antwerp - BEANR" at bounding box center [343, 374] width 154 height 13
type input "BEANR"
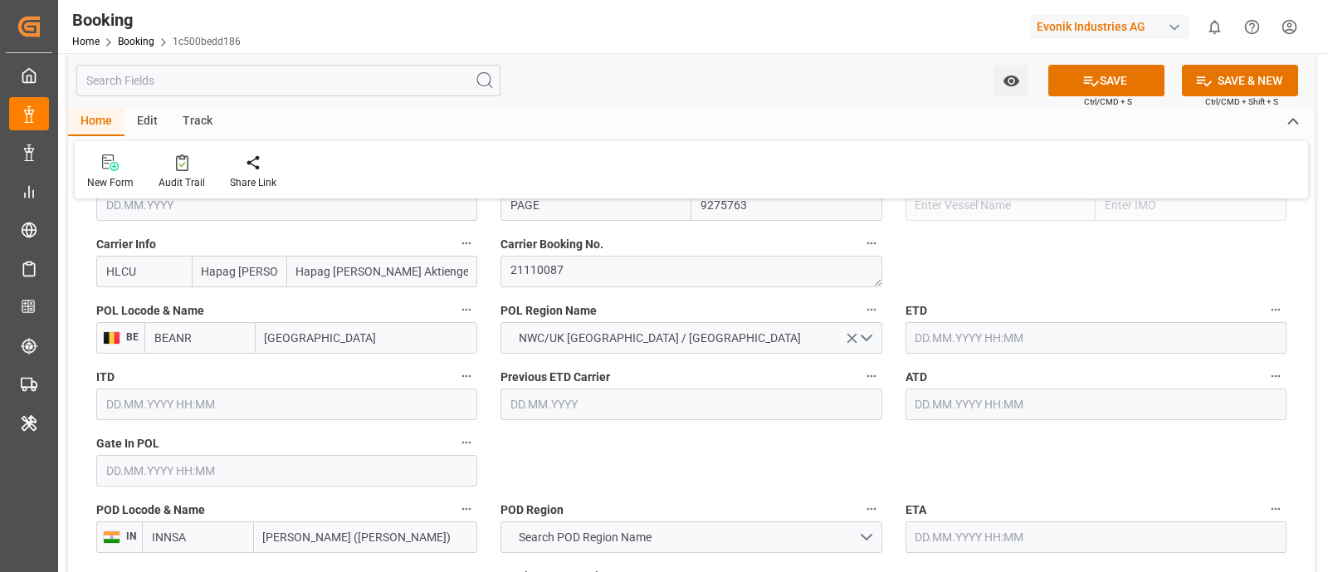
type input "[GEOGRAPHIC_DATA]"
click at [137, 476] on input "text" at bounding box center [286, 471] width 381 height 32
paste input "2025-07-01"
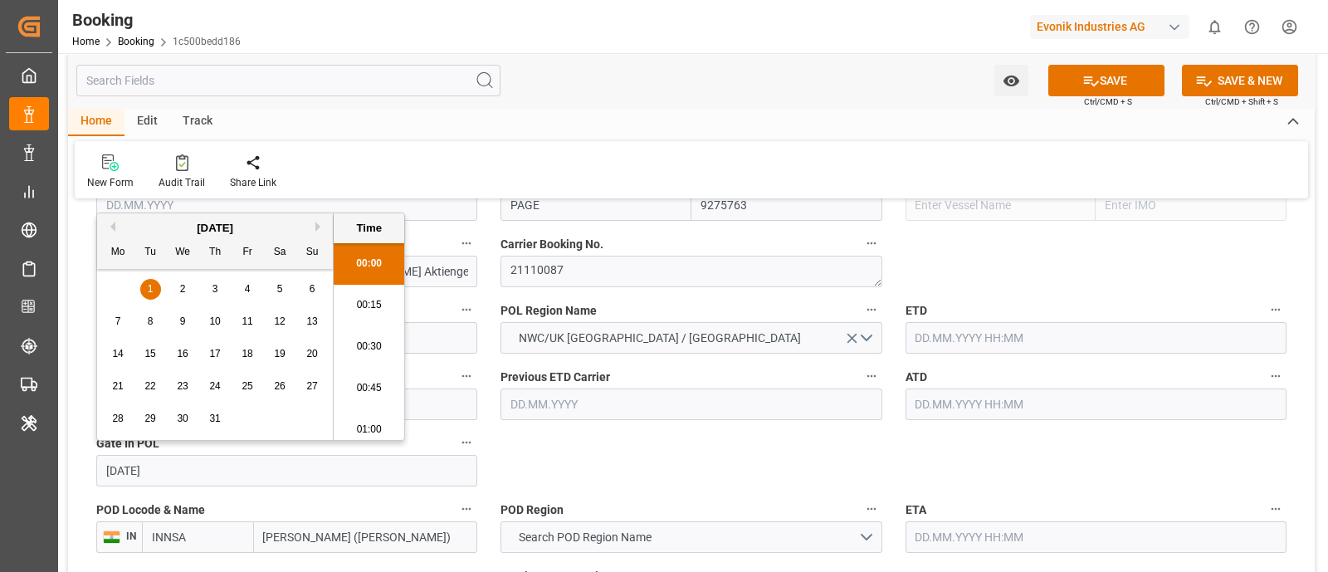
scroll to position [2287, 0]
type input "2025-07-01"
click at [934, 330] on input "text" at bounding box center [1096, 338] width 381 height 32
paste input "2025-07-07"
type input "2025-07-07"
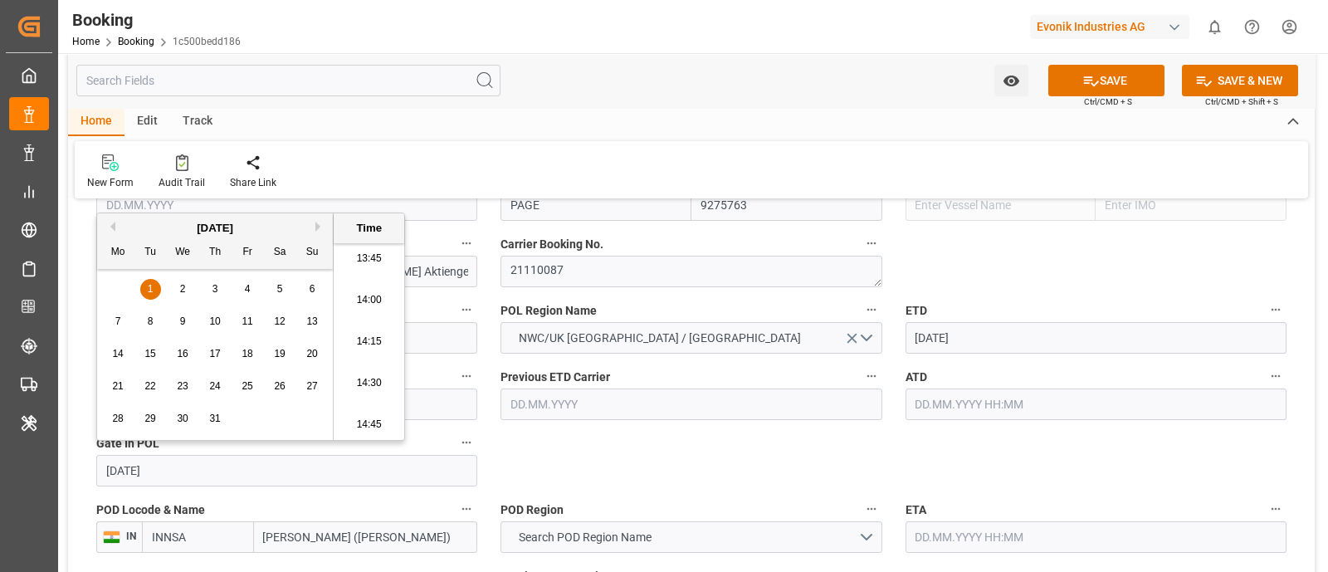
type input "01.07.2025 00:00"
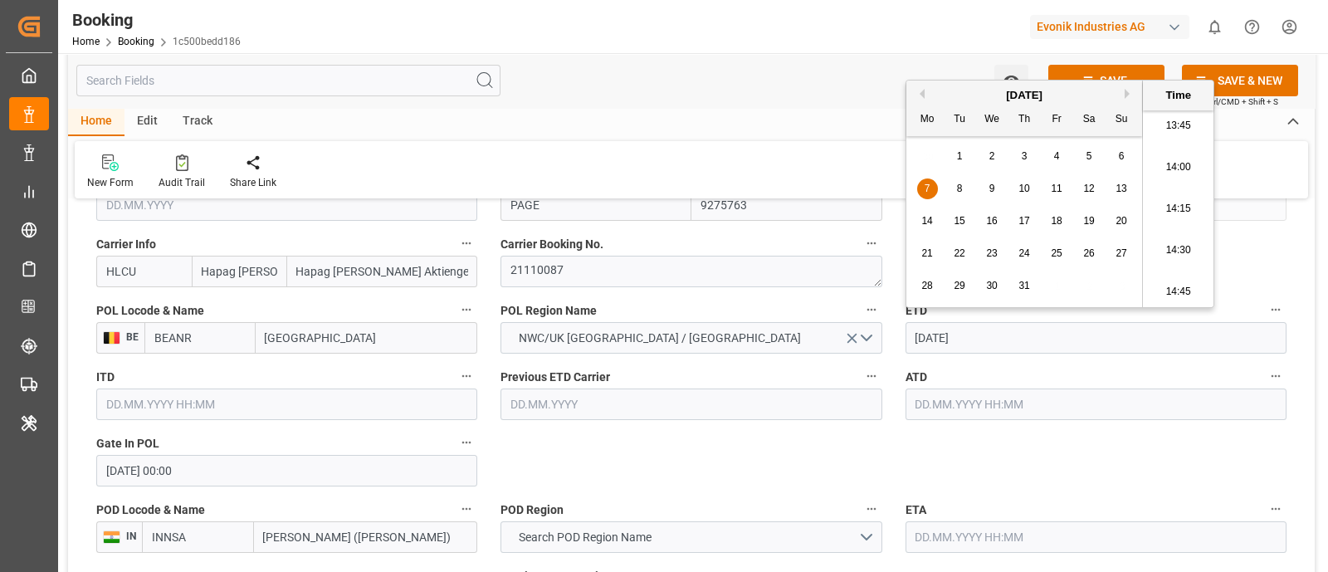
click at [938, 404] on input "text" at bounding box center [1096, 404] width 381 height 32
type input "07.07.2025 00:00"
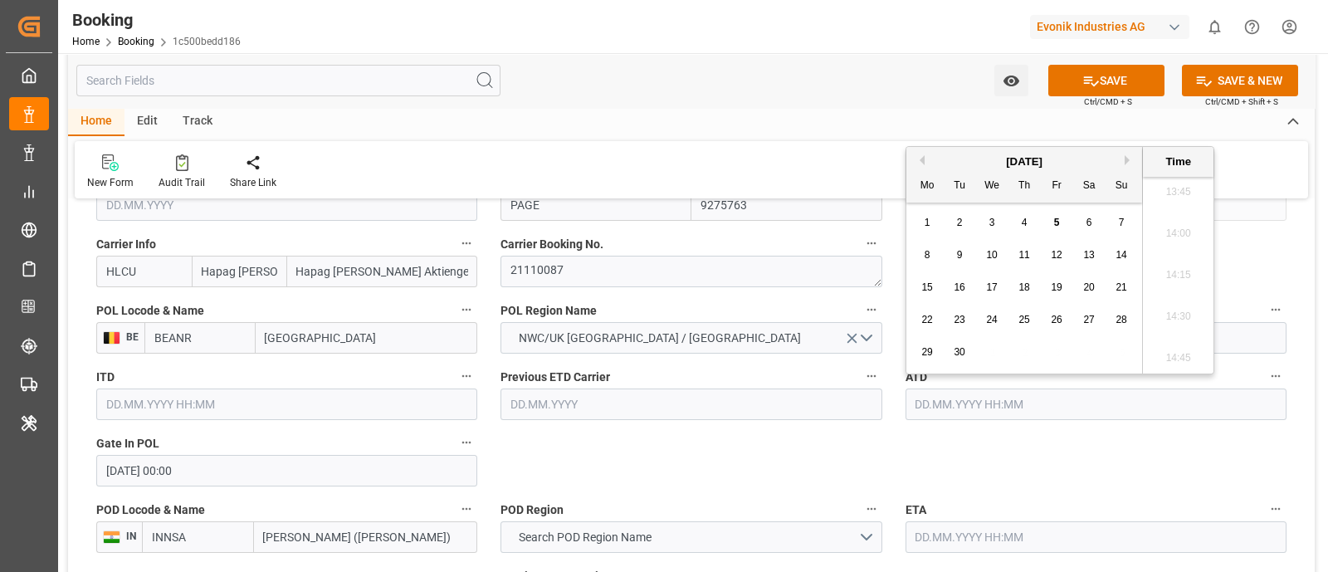
paste input "2025-07-07"
type input "07.07.2025 00:00"
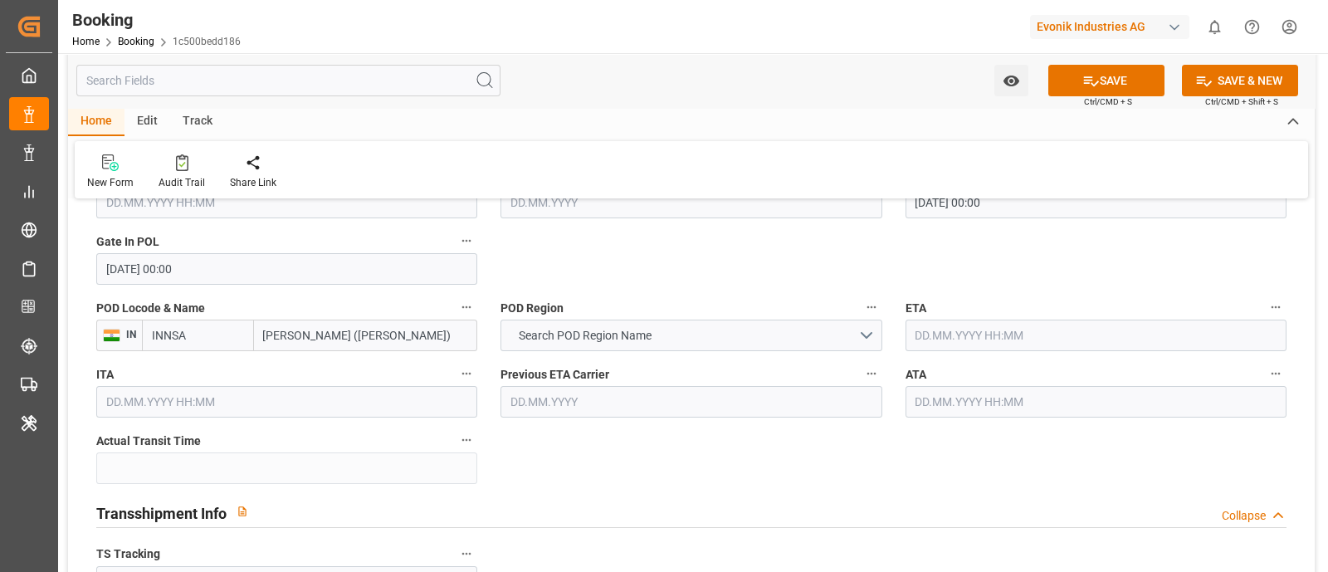
scroll to position [1452, 0]
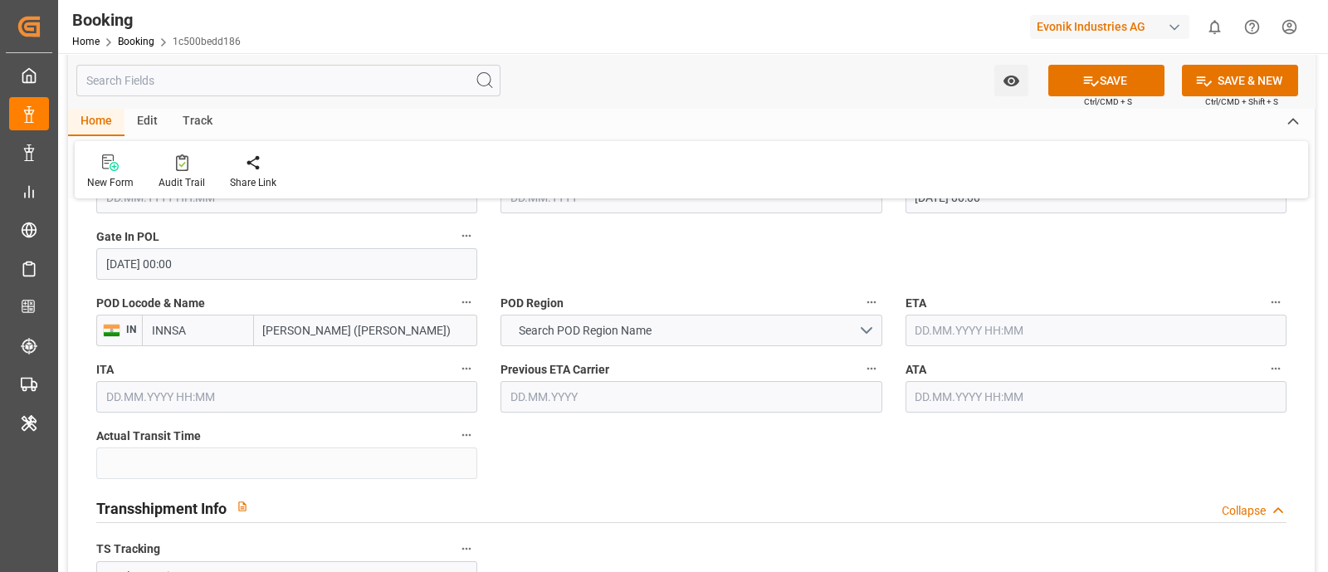
click at [925, 320] on input "text" at bounding box center [1096, 331] width 381 height 32
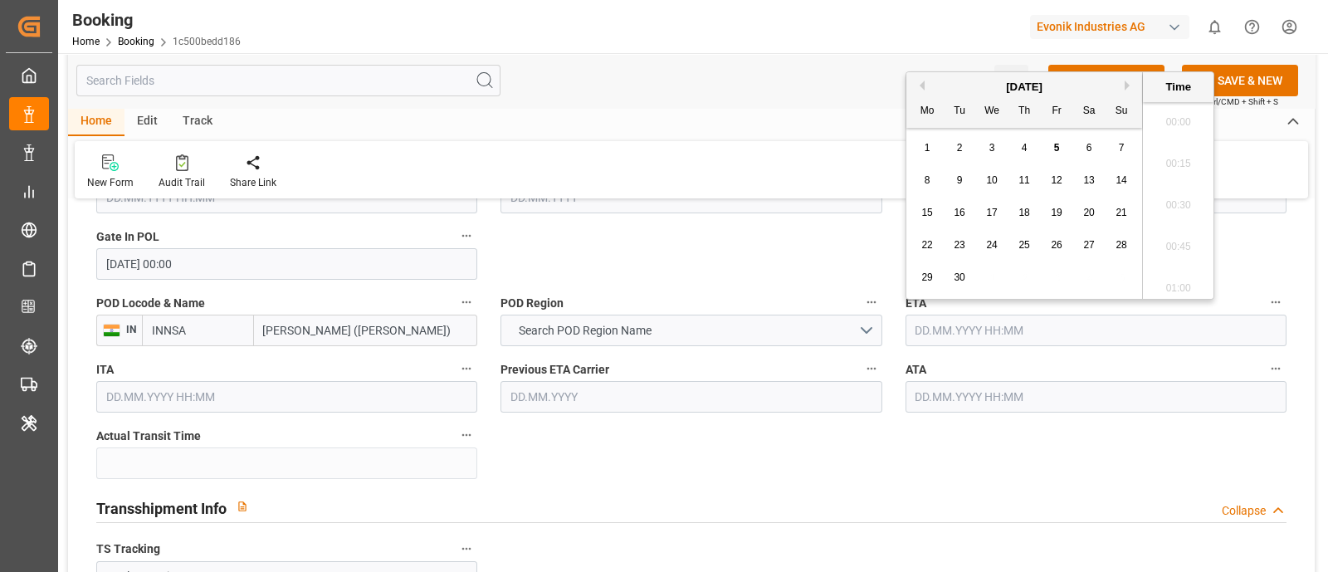
scroll to position [2287, 0]
paste input "2025-08-24"
type input "2025-08-24"
click at [950, 401] on input "text" at bounding box center [1096, 397] width 381 height 32
paste input "2025-08-24"
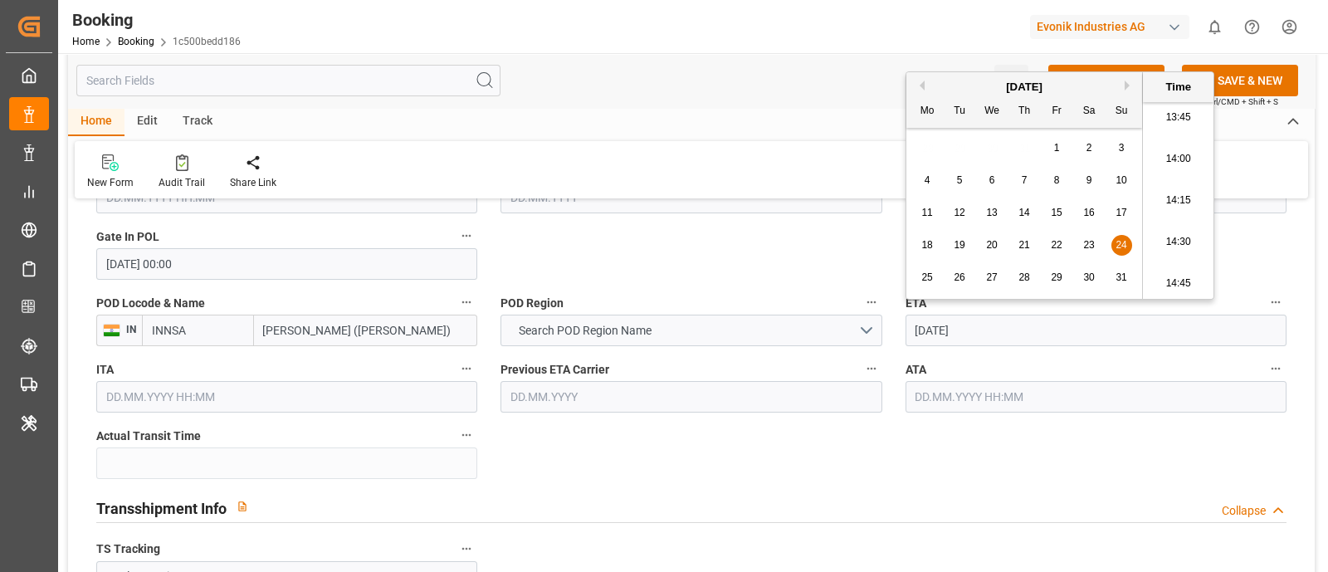
type input "2025-08-24"
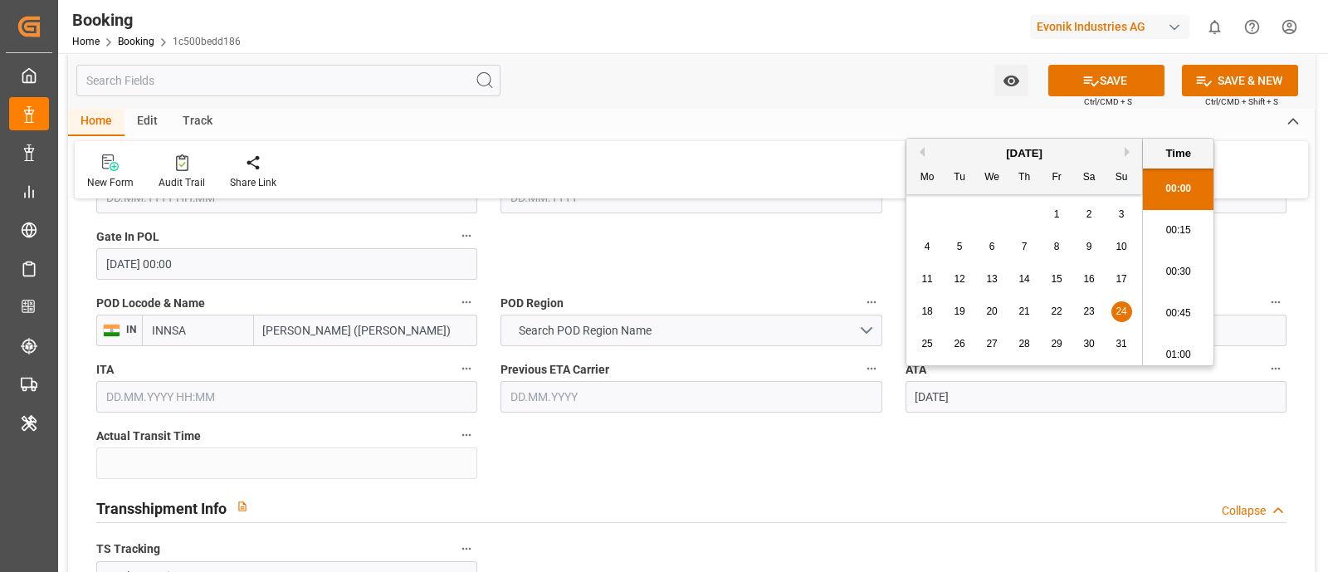
type input "24.08.2025 00:00"
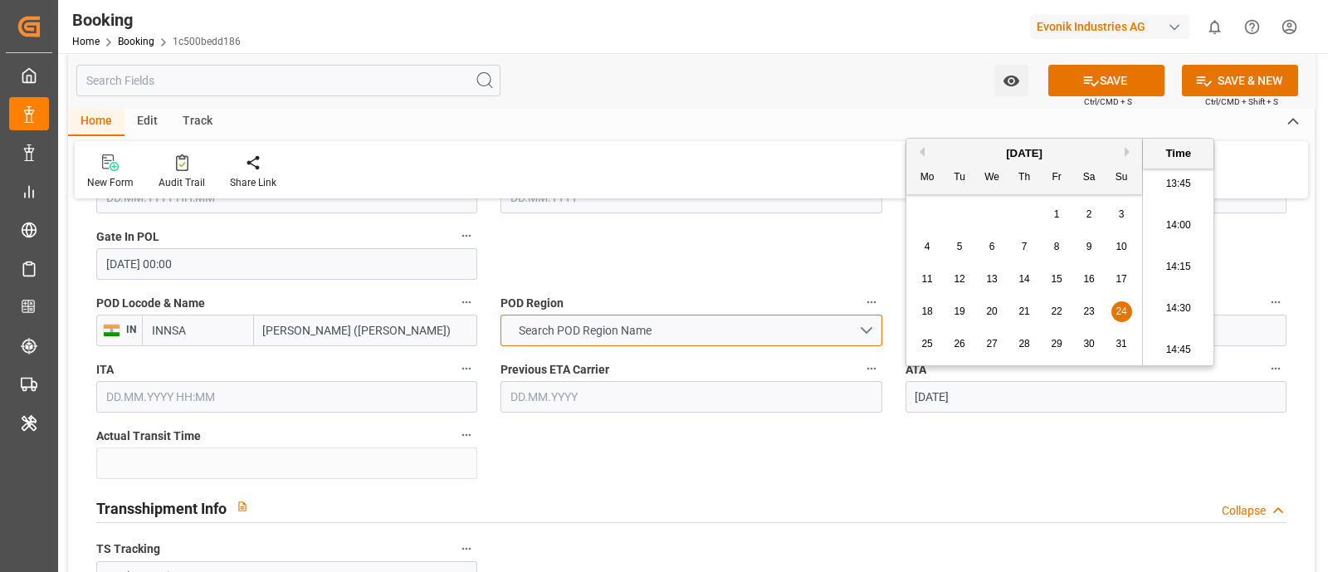
click at [663, 331] on button "Search POD Region Name" at bounding box center [690, 331] width 381 height 32
type input "24.08.2025 00:00"
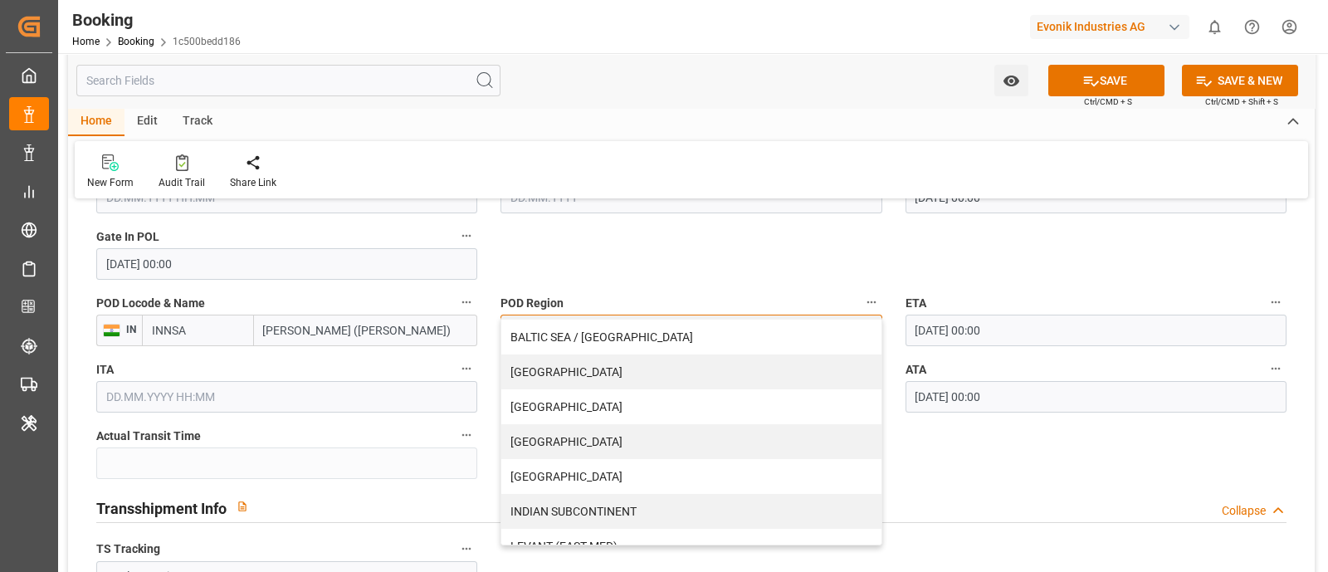
scroll to position [207, 0]
click at [684, 433] on div "INDIAN SUBCONTINENT" at bounding box center [690, 441] width 379 height 35
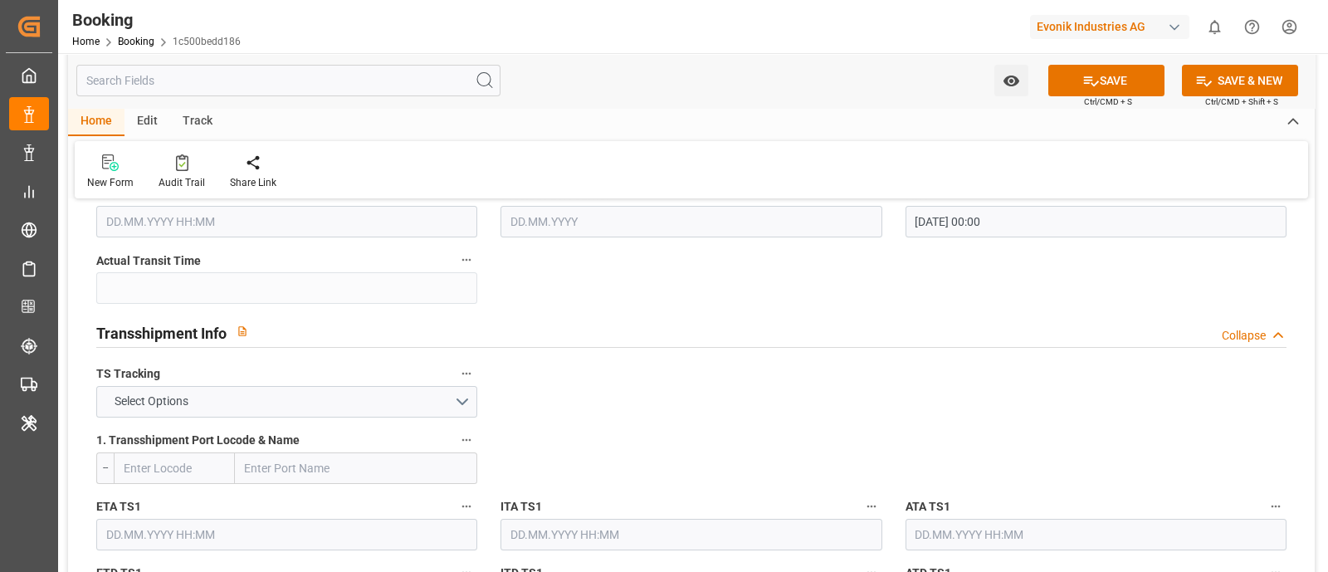
scroll to position [1659, 0]
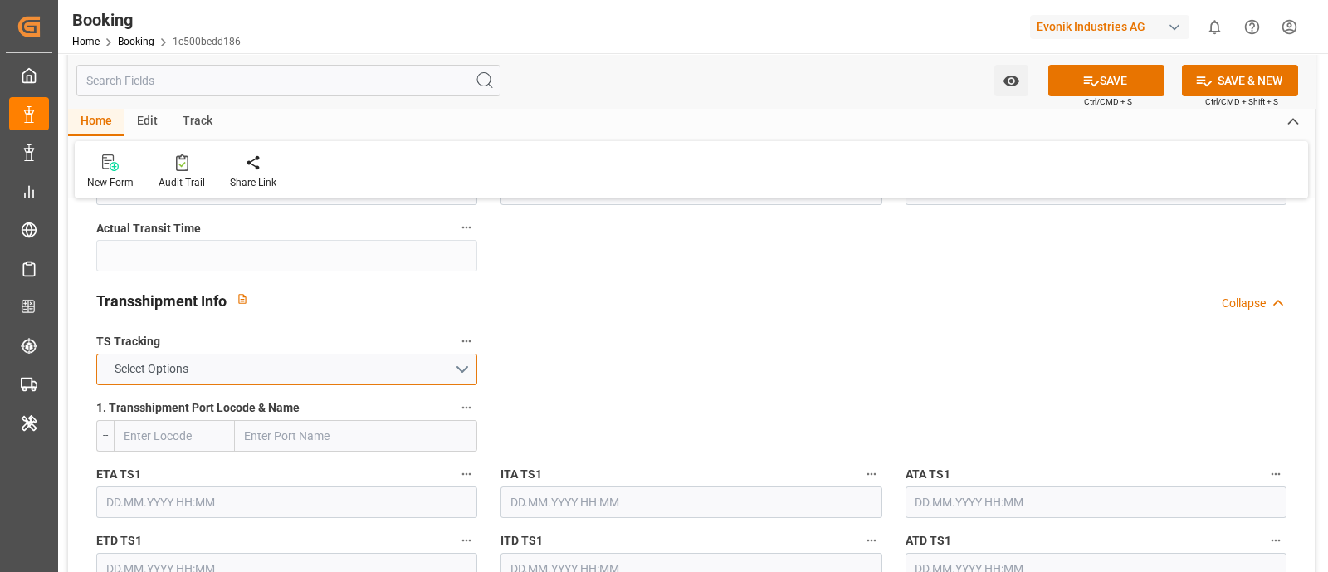
click at [276, 375] on button "Select Options" at bounding box center [286, 370] width 381 height 32
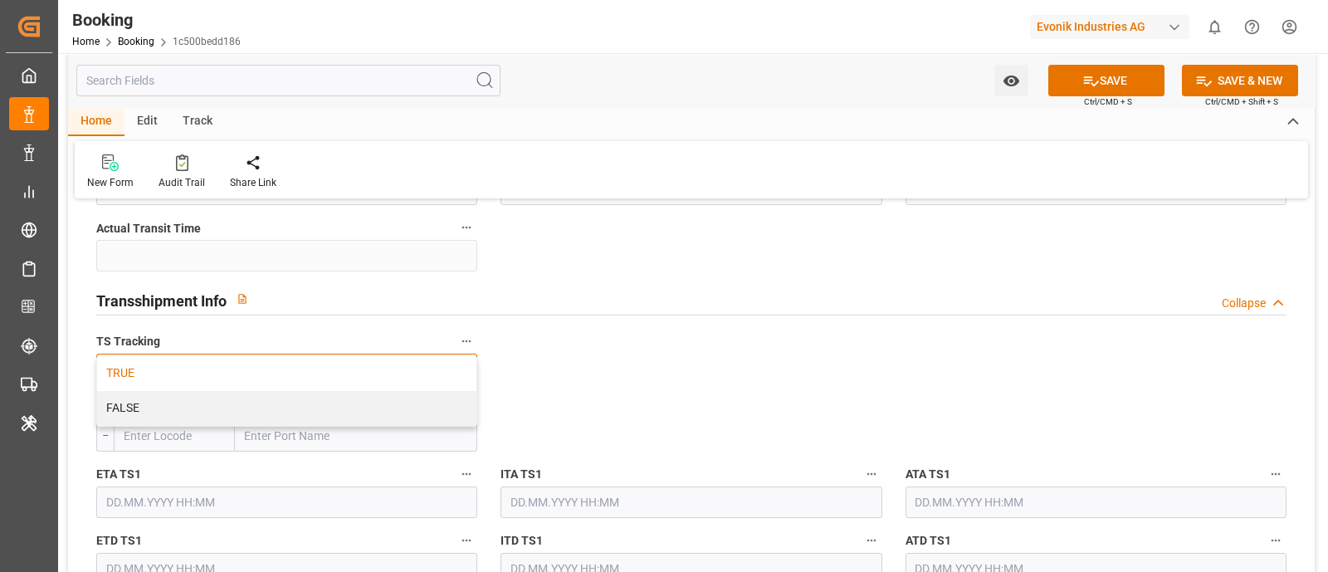
click at [270, 362] on div "TRUE" at bounding box center [286, 373] width 379 height 35
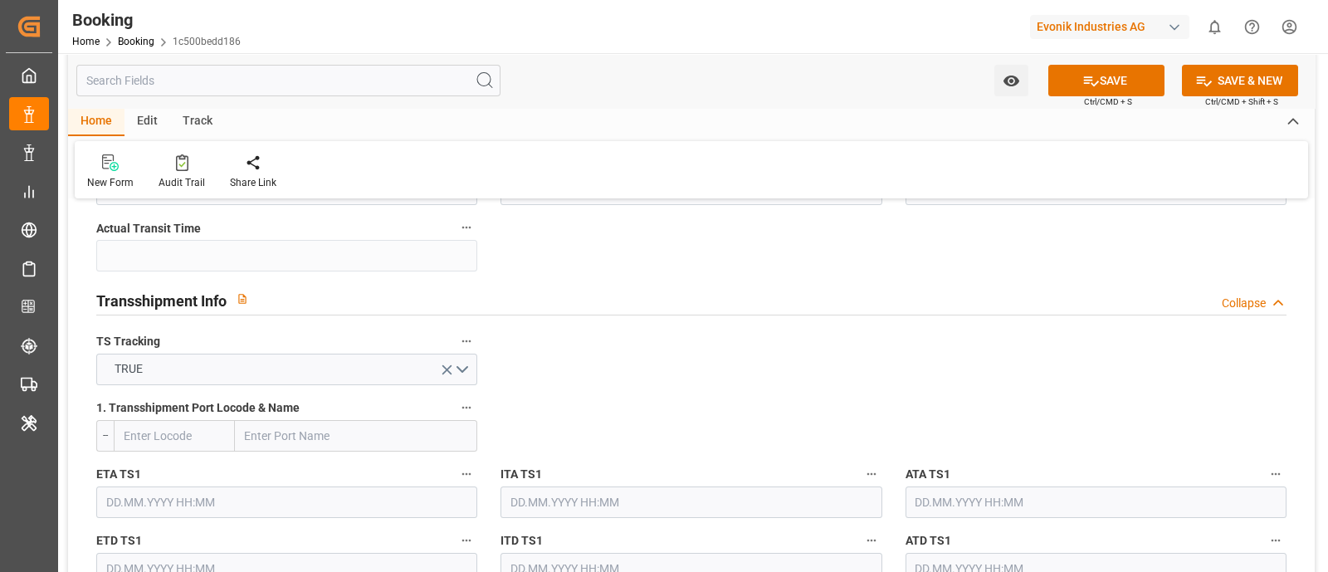
click at [274, 432] on input "text" at bounding box center [356, 436] width 242 height 32
paste input "TANGER MED"
type input "TANGER MED"
click at [328, 461] on div "Tanger Med - MAPTM" at bounding box center [300, 472] width 128 height 37
type input "MAPTM"
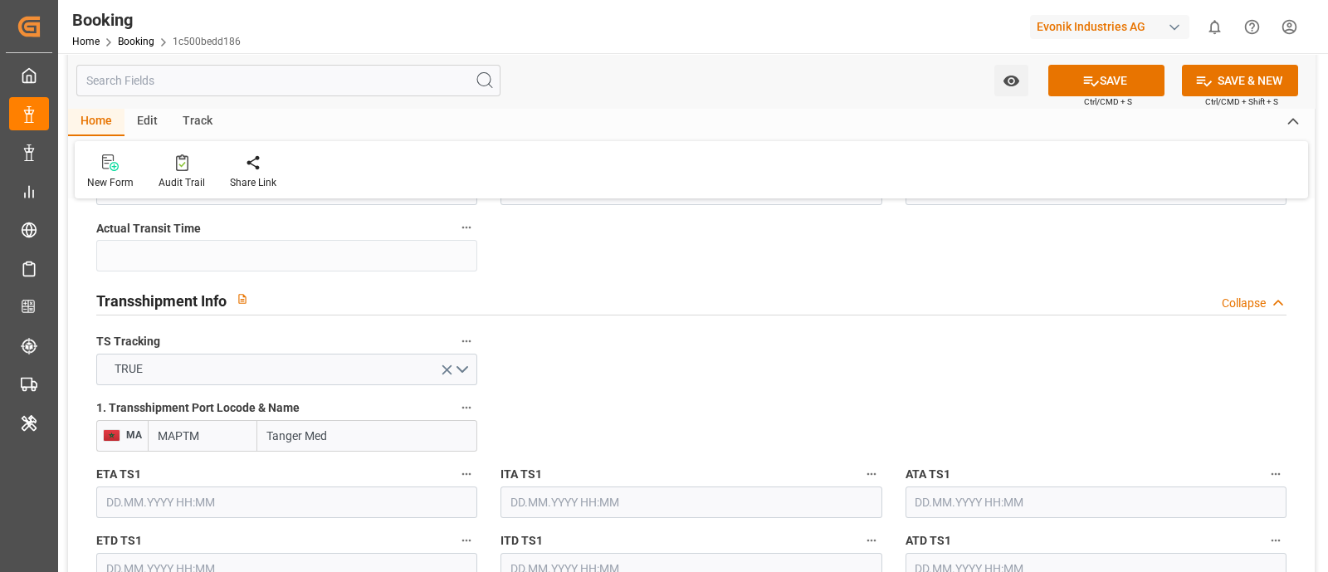
type input "Tanger Med"
click at [222, 491] on input "text" at bounding box center [286, 502] width 381 height 32
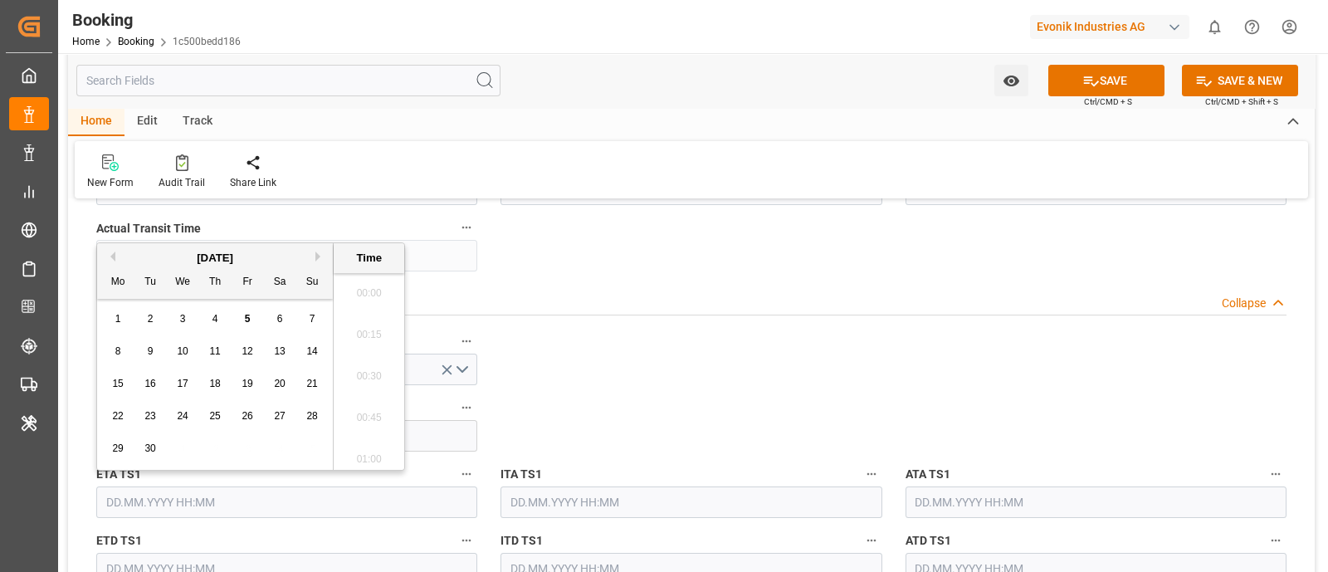
paste input "2025-07-12"
click at [929, 496] on input "text" at bounding box center [1096, 502] width 381 height 32
type input "12.07.2025 00:00"
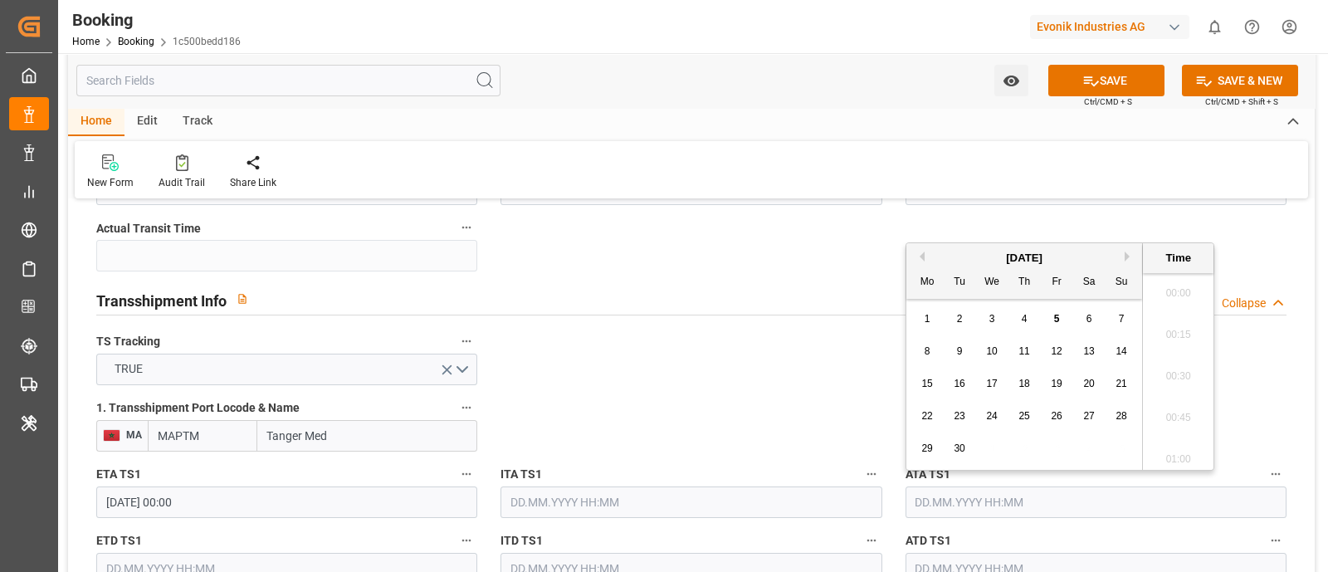
paste input "2025-07-12"
type input "2025-07-12"
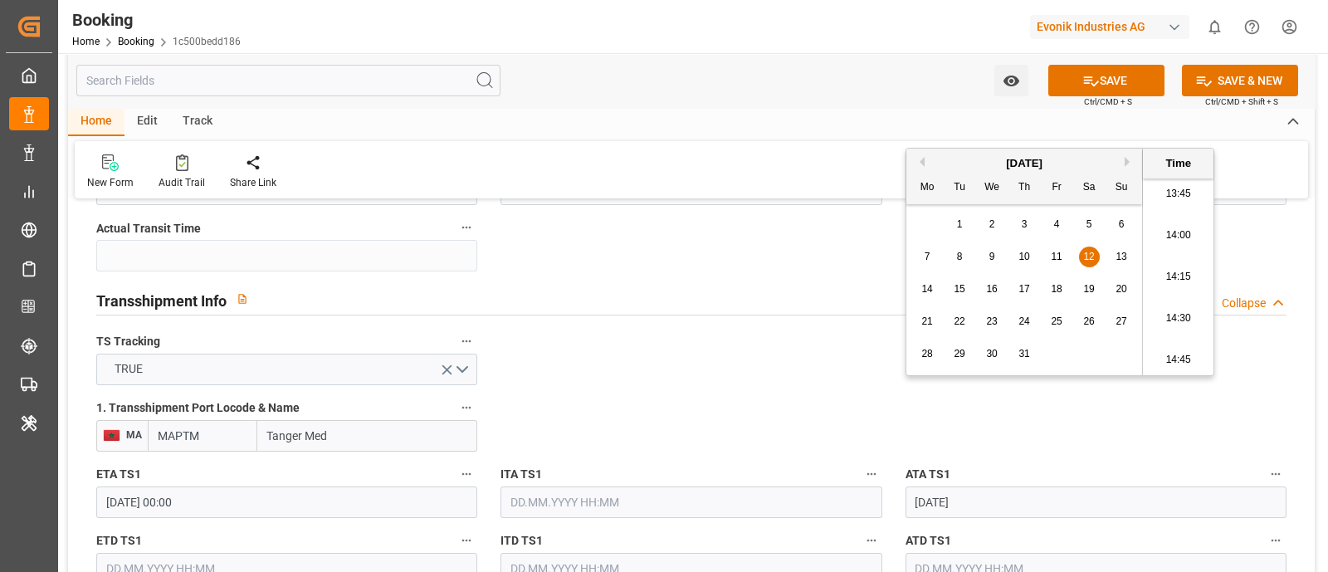
scroll to position [1764, 0]
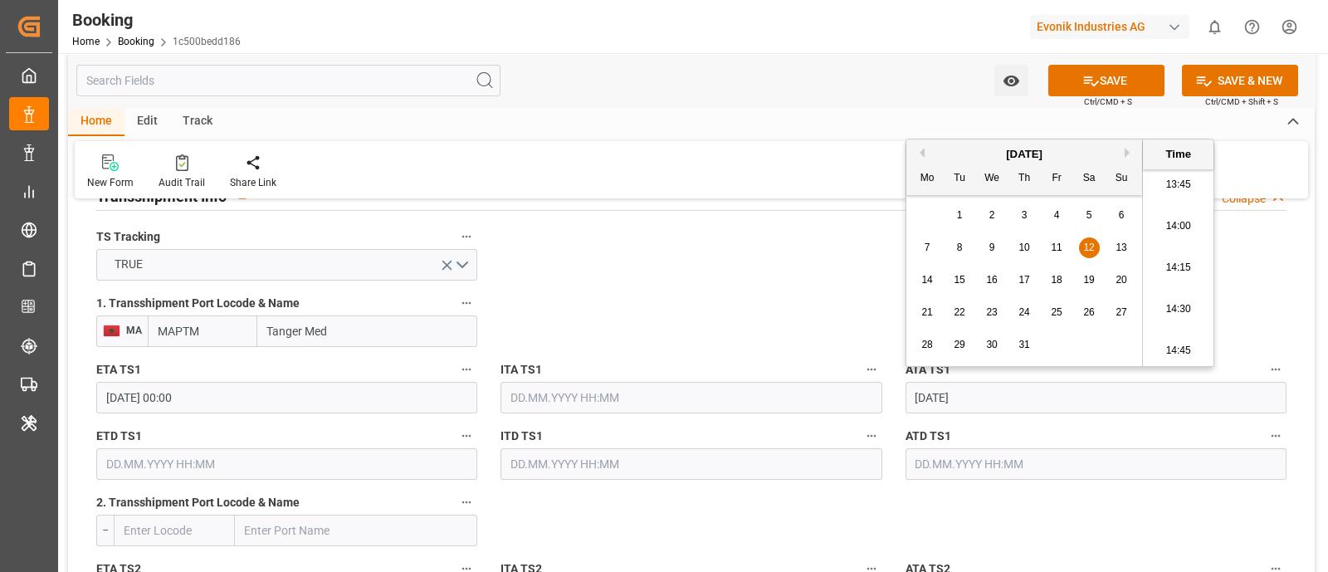
click at [161, 464] on input "text" at bounding box center [286, 464] width 381 height 32
paste input "2025-07-18"
type input "2025-07-18"
type input "12.07.2025 00:00"
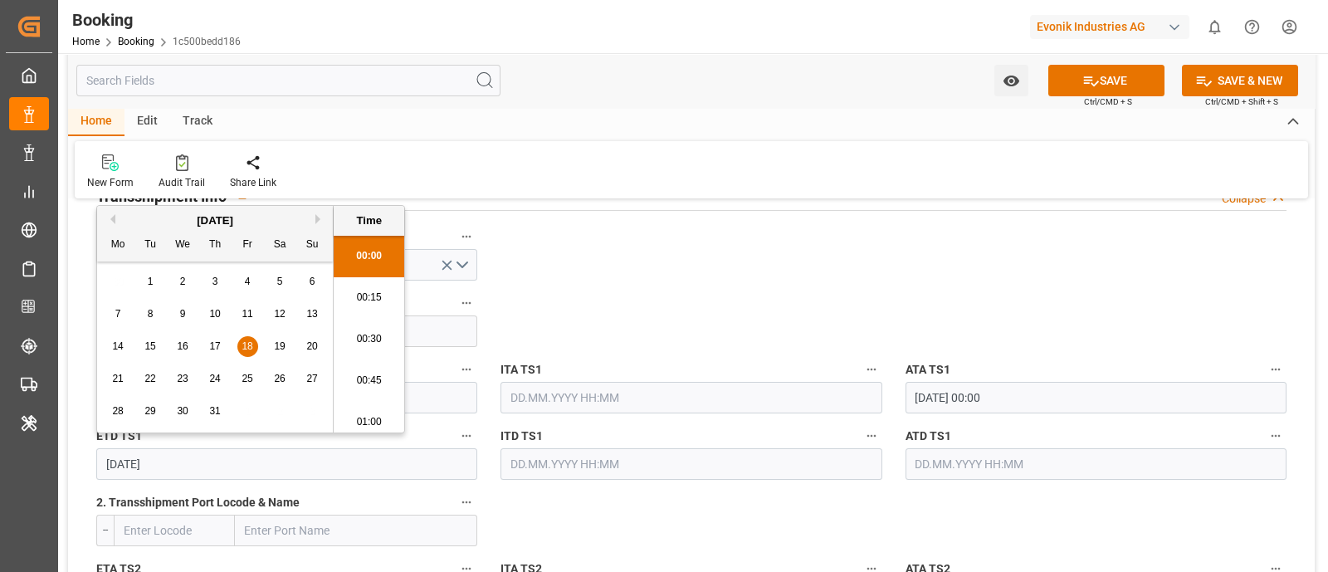
scroll to position [2287, 0]
click at [936, 468] on input "text" at bounding box center [1096, 464] width 381 height 32
paste input "2025-07-18"
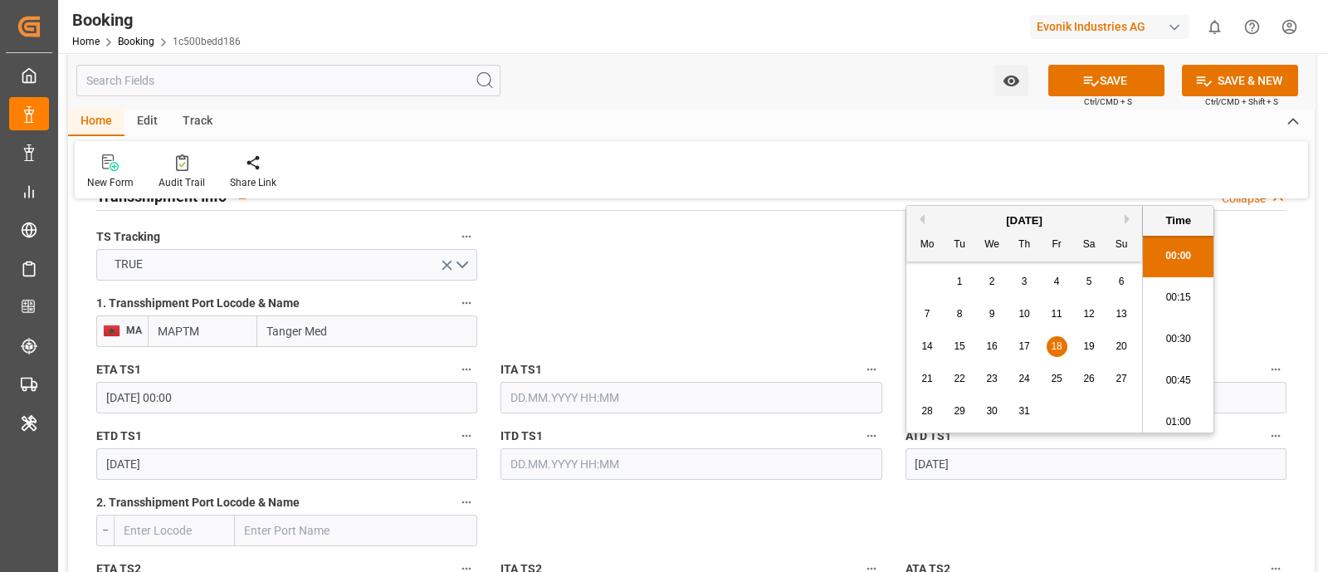
type input "18.07.2025 00:00"
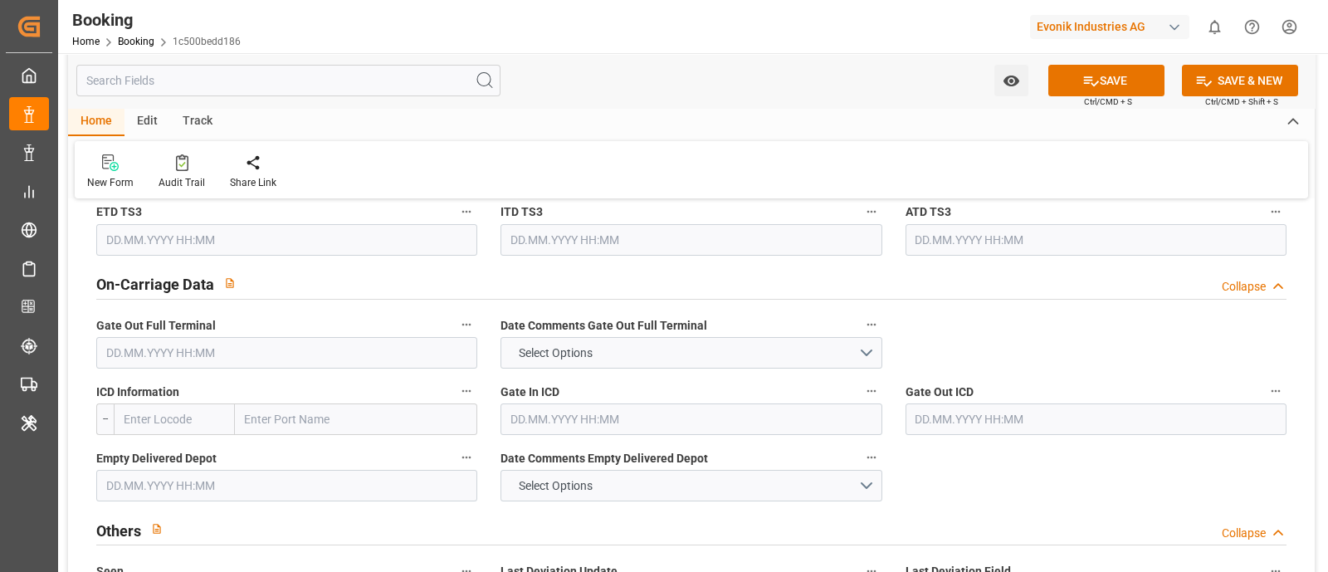
scroll to position [2386, 0]
click at [198, 362] on input "text" at bounding box center [286, 353] width 381 height 32
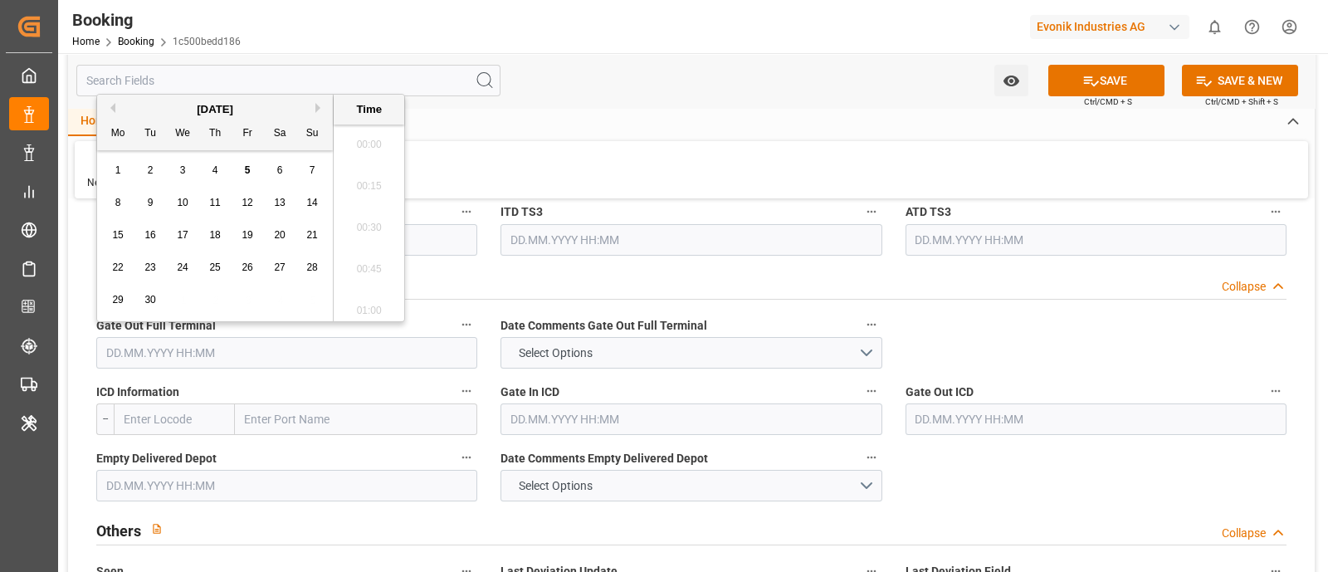
scroll to position [2287, 0]
paste input "2025-08-25"
click at [115, 300] on span "25" at bounding box center [117, 300] width 11 height 12
type input "25.08.2025 00:00"
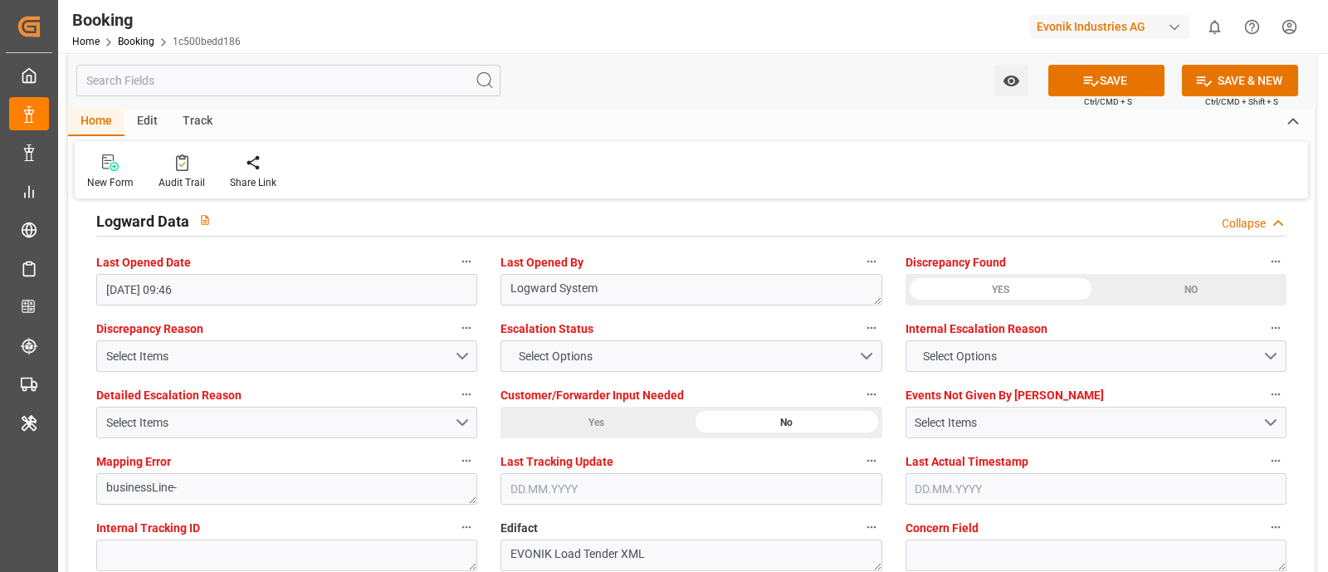
scroll to position [3424, 0]
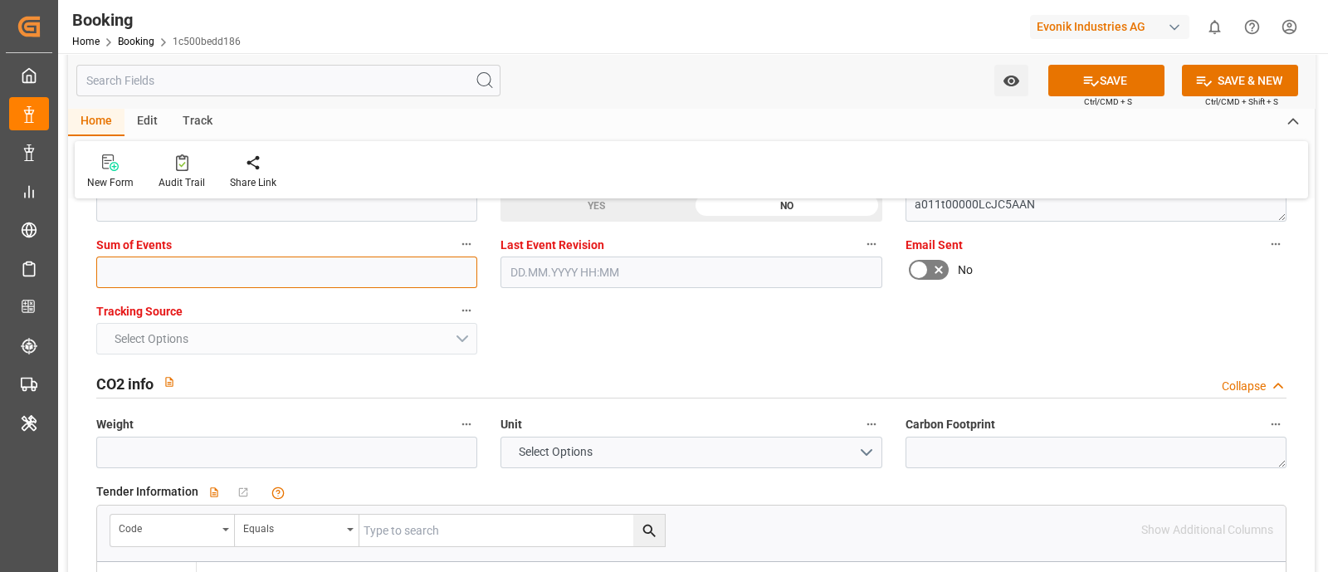
click at [159, 276] on input "text" at bounding box center [286, 272] width 381 height 32
type input "0"
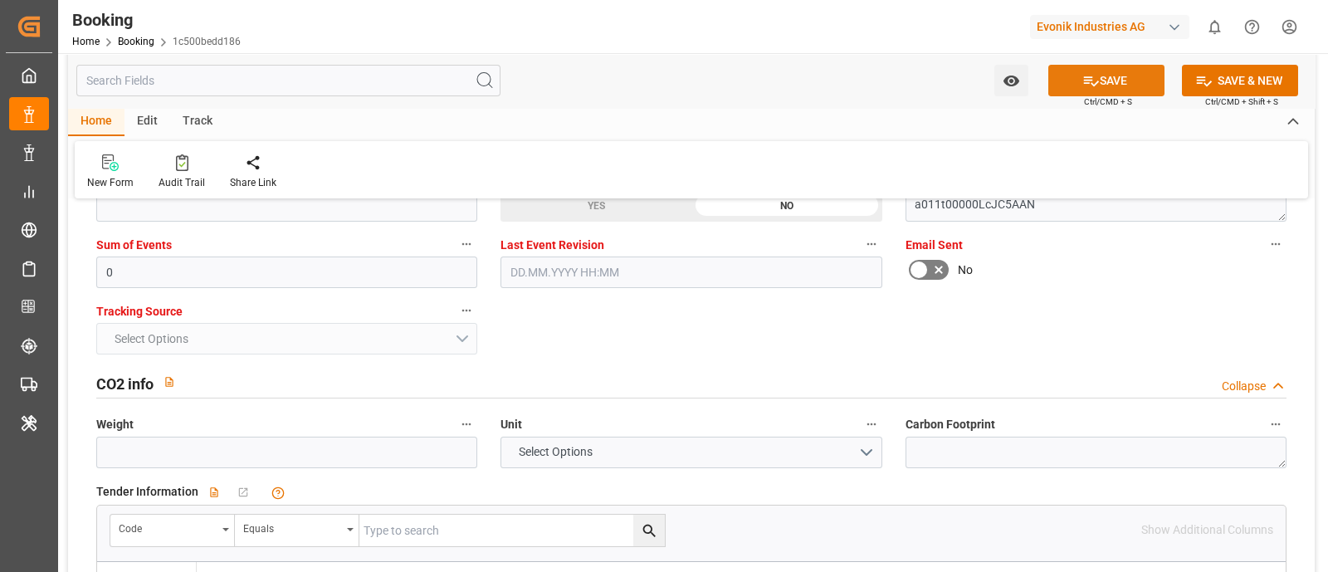
click at [1099, 86] on button "SAVE" at bounding box center [1106, 81] width 116 height 32
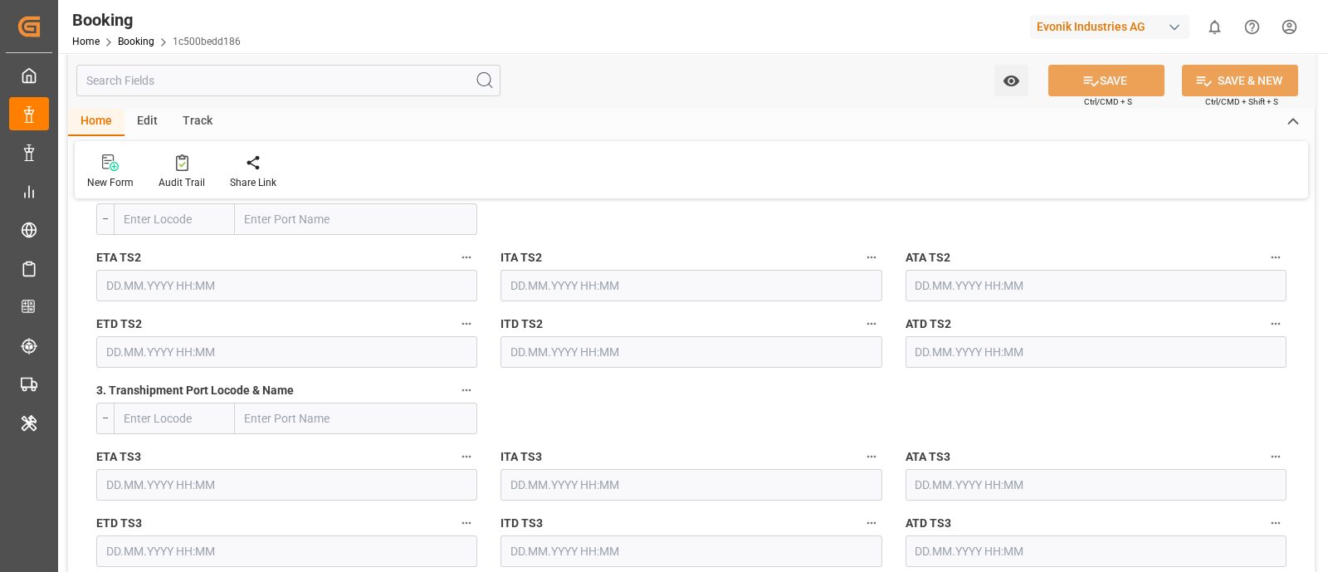
scroll to position [1971, 0]
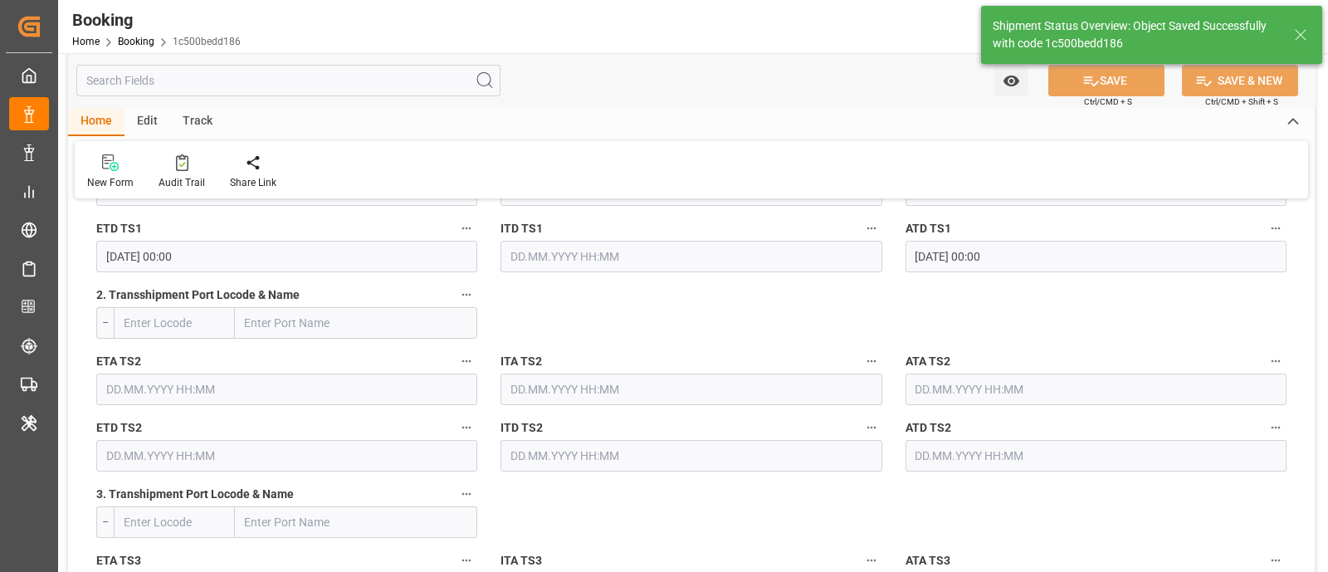
type textarea "[PERSON_NAME]"
type textarea "Yes"
type input "48"
type input "07.07.2025 00:00"
type input "24.08.2025 00:00"
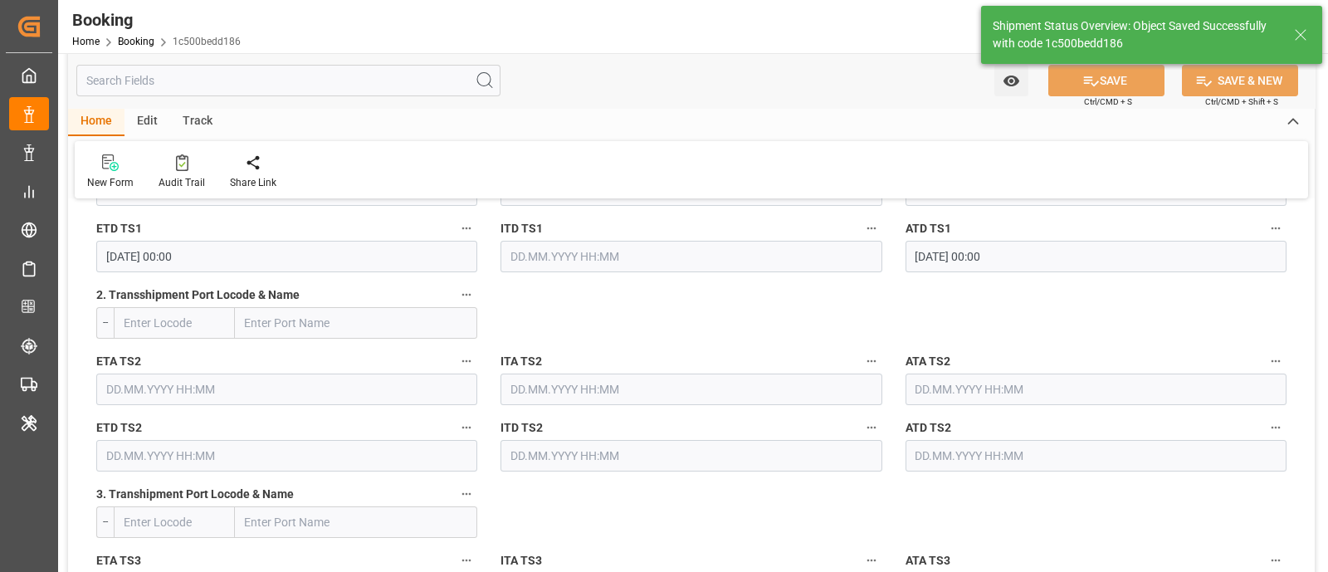
type input "12.07.2025 00:00"
type input "18.07.2025 00:00"
type input "05.09.2025 08:57"
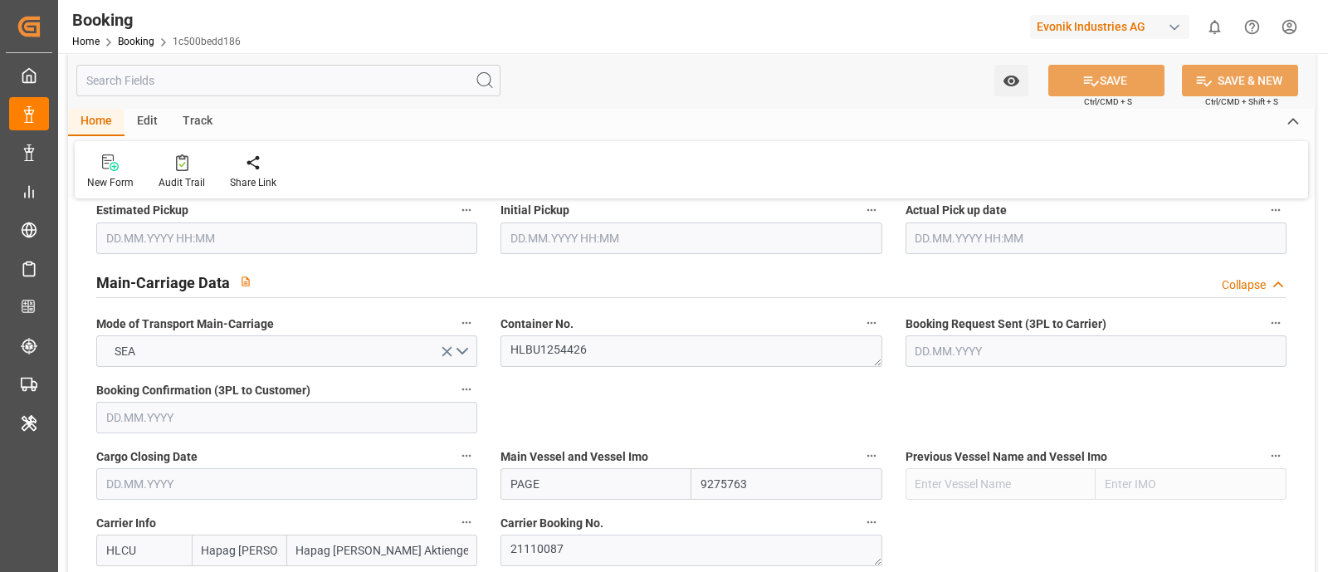
scroll to position [934, 0]
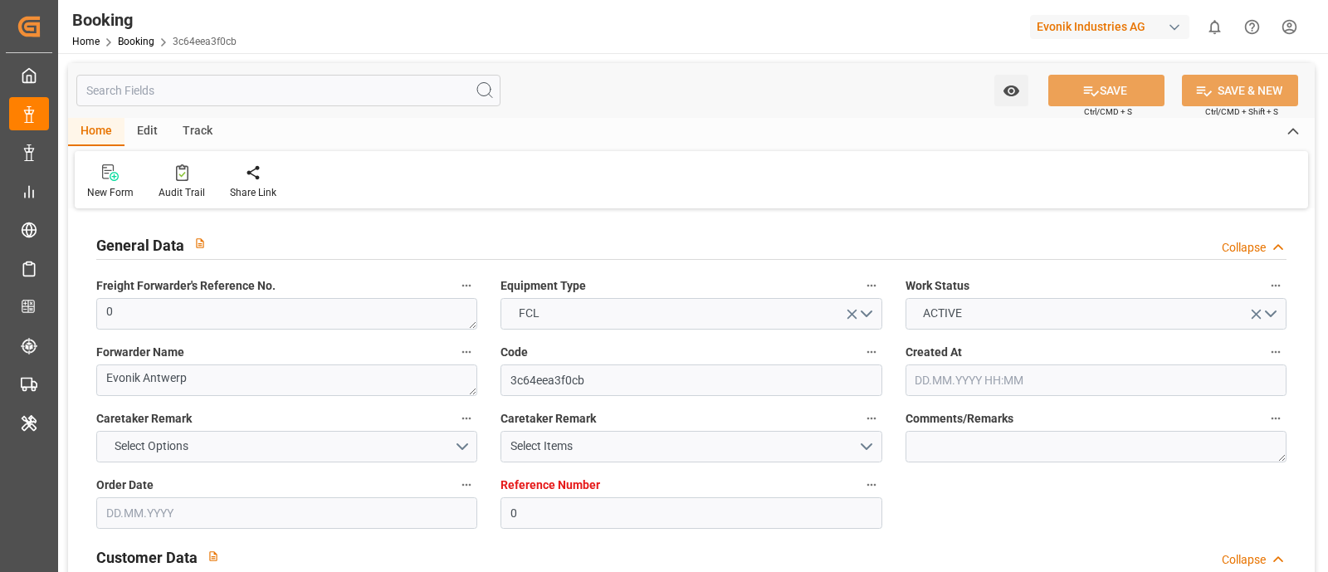
type input "[DATE] 08:50"
type input "[DATE]"
type input "04.07.2025 13:24"
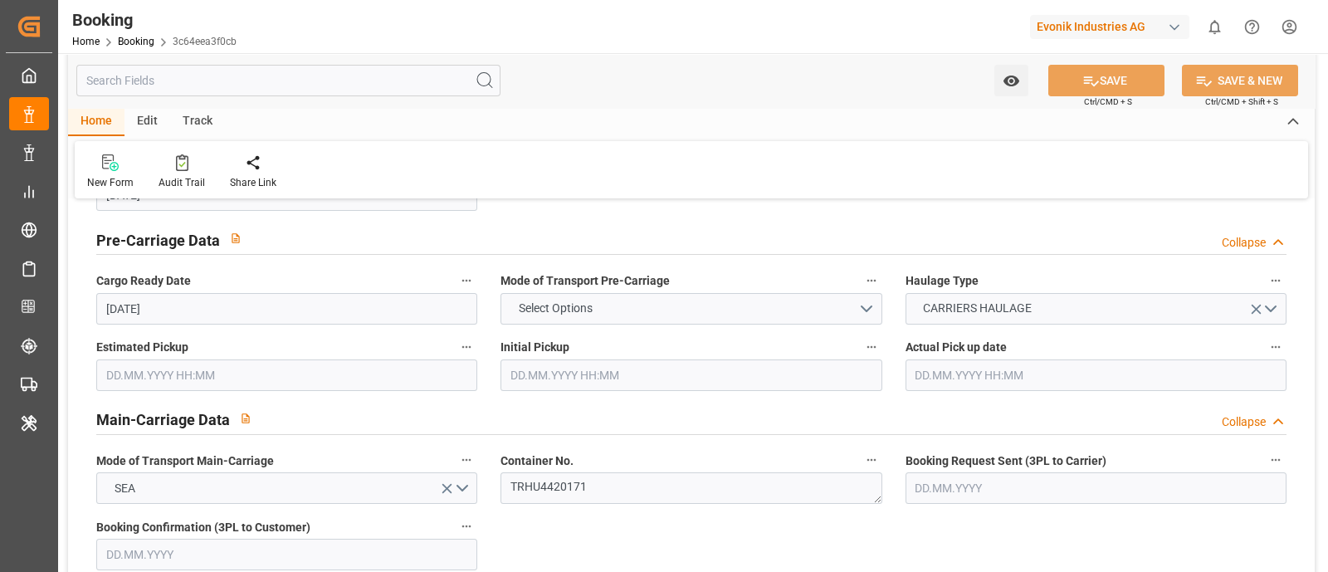
scroll to position [1141, 0]
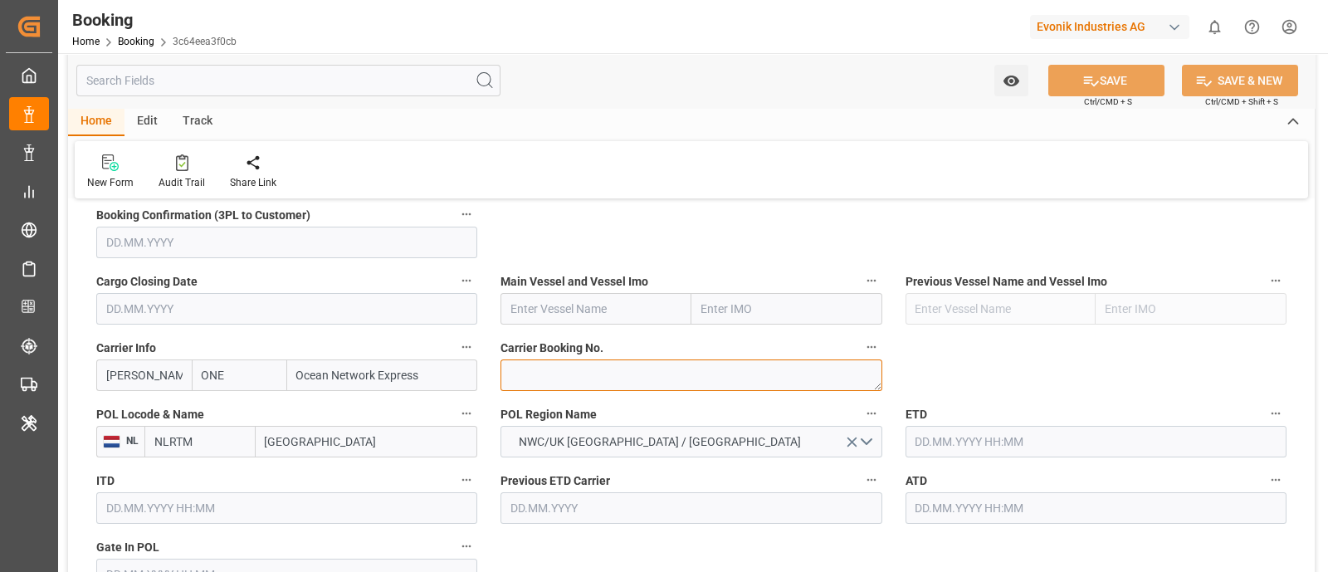
click at [540, 375] on textarea at bounding box center [690, 375] width 381 height 32
paste textarea "HAMF50952900"
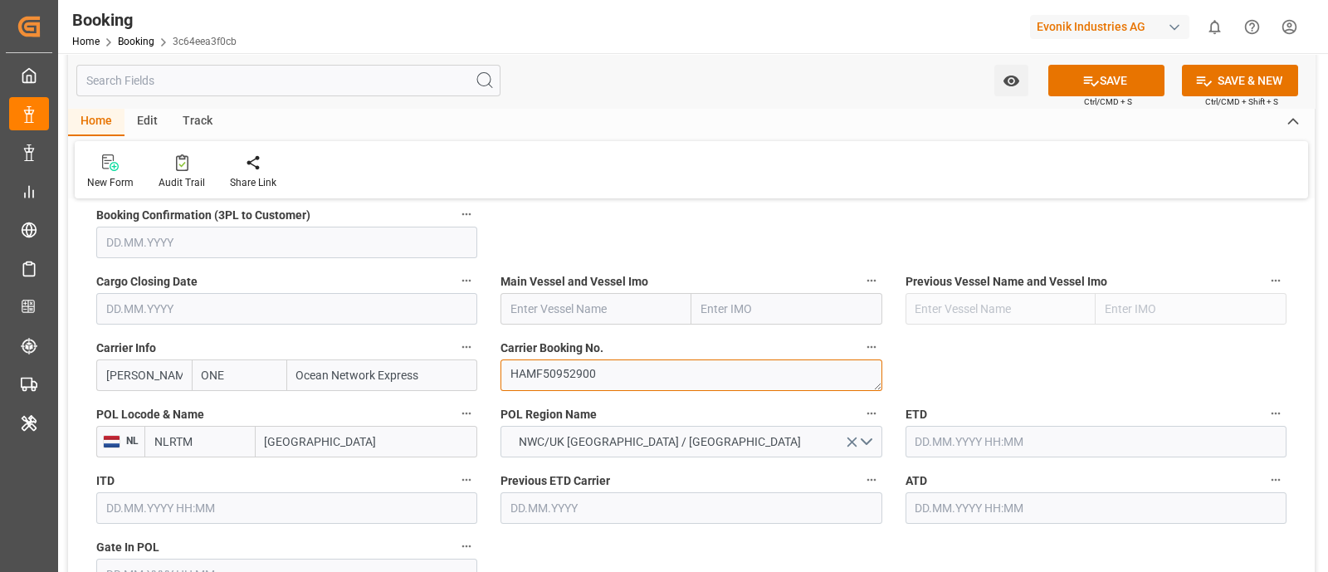
click at [512, 376] on textarea "HAMF50952900" at bounding box center [690, 375] width 381 height 32
type textarea "HAMF50952900"
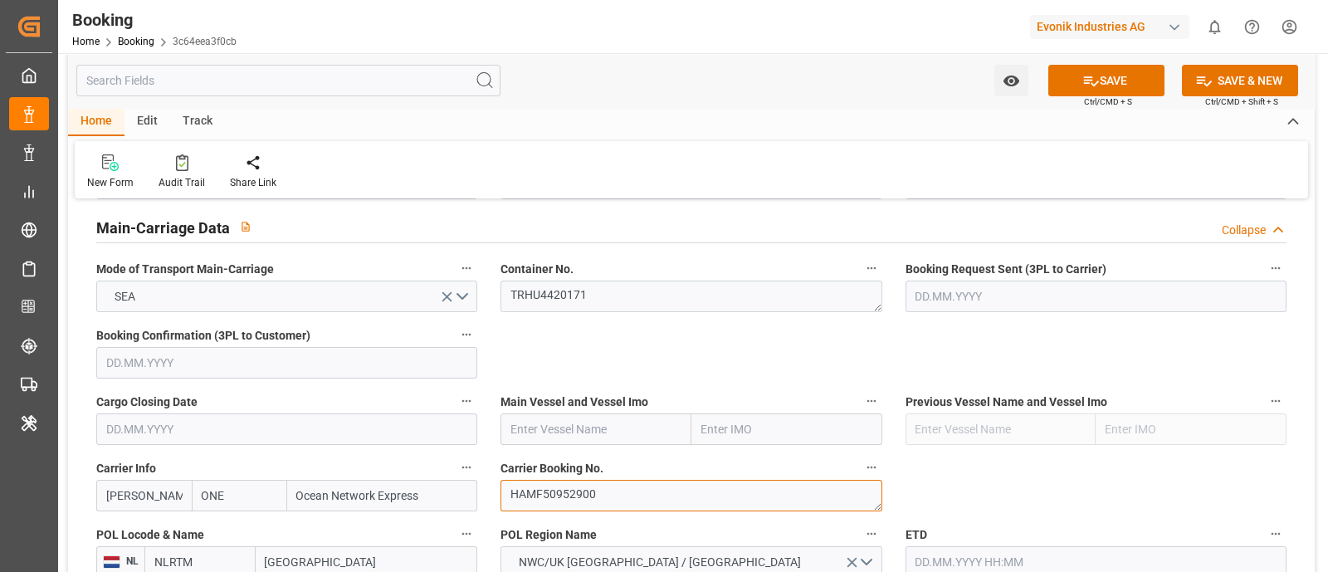
scroll to position [934, 0]
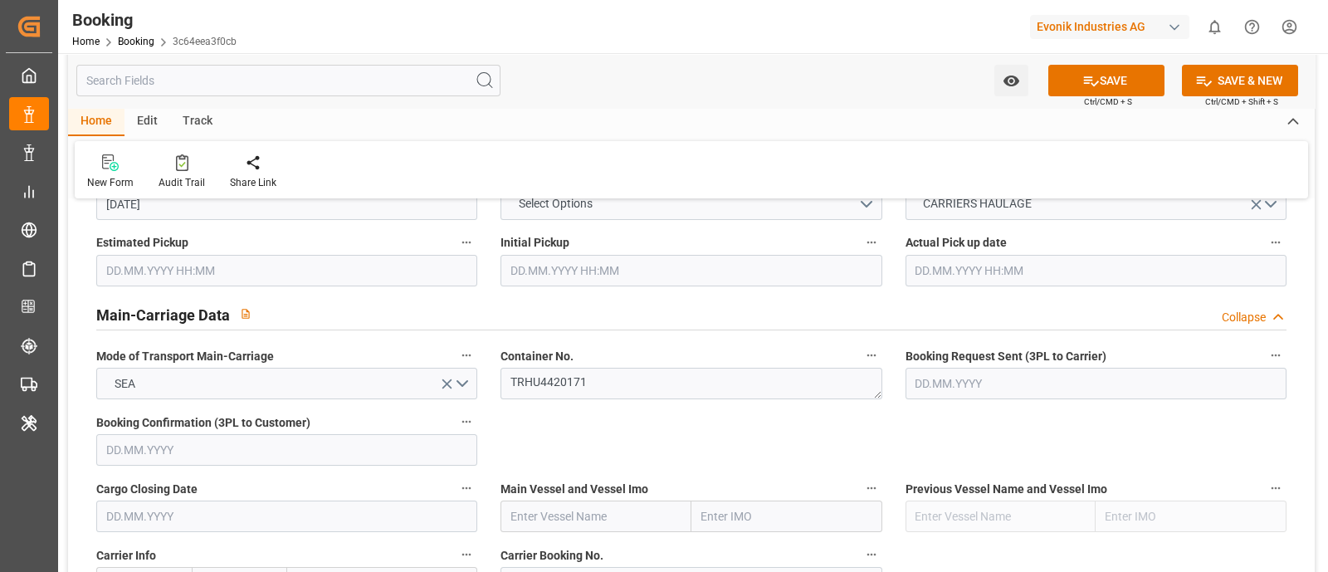
click at [538, 514] on input "text" at bounding box center [595, 516] width 191 height 32
paste input "NAVIOS DOMINO"
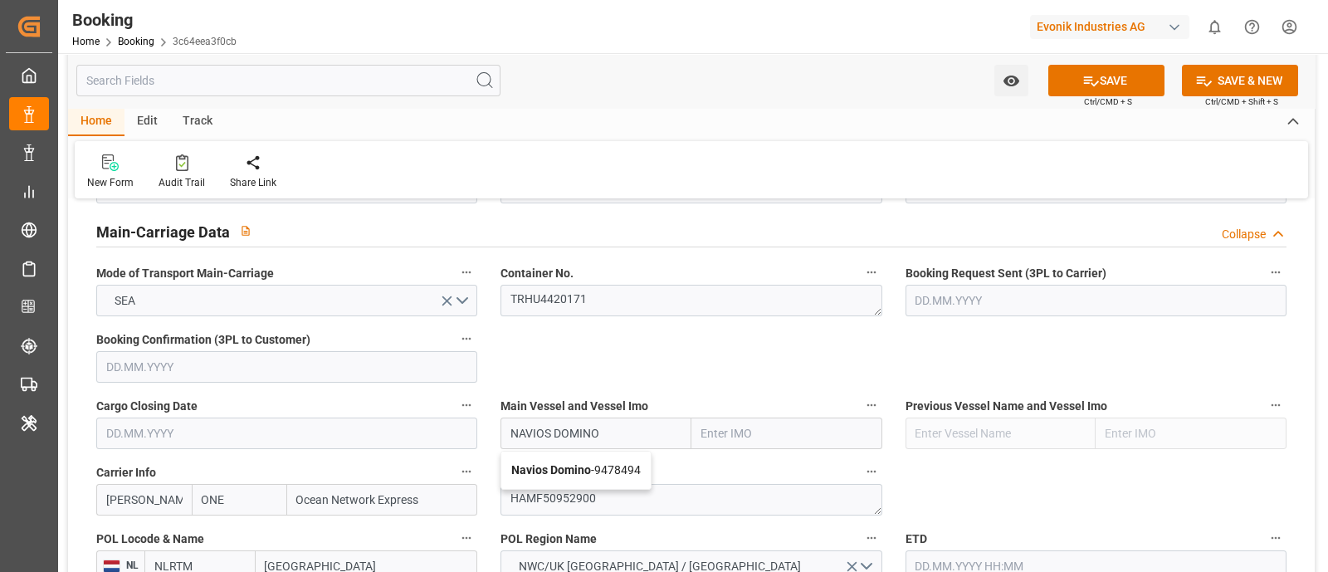
scroll to position [1037, 0]
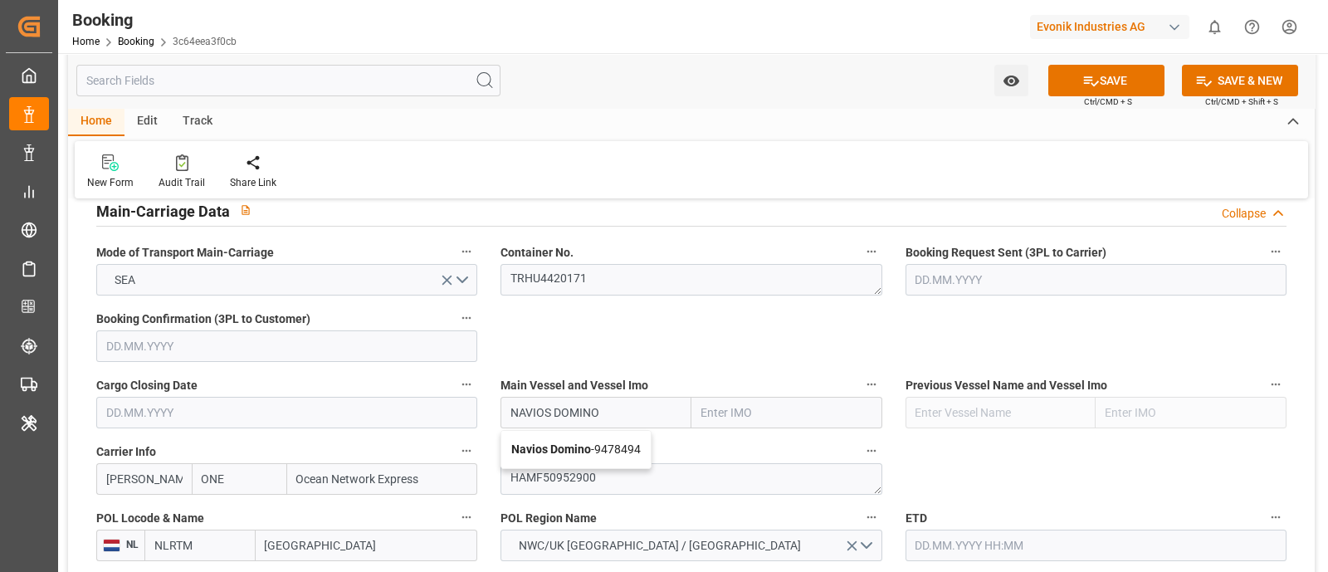
click at [584, 431] on div "Navios Domino - 9478494" at bounding box center [575, 449] width 149 height 37
type input "Navios Domino"
type input "9478494"
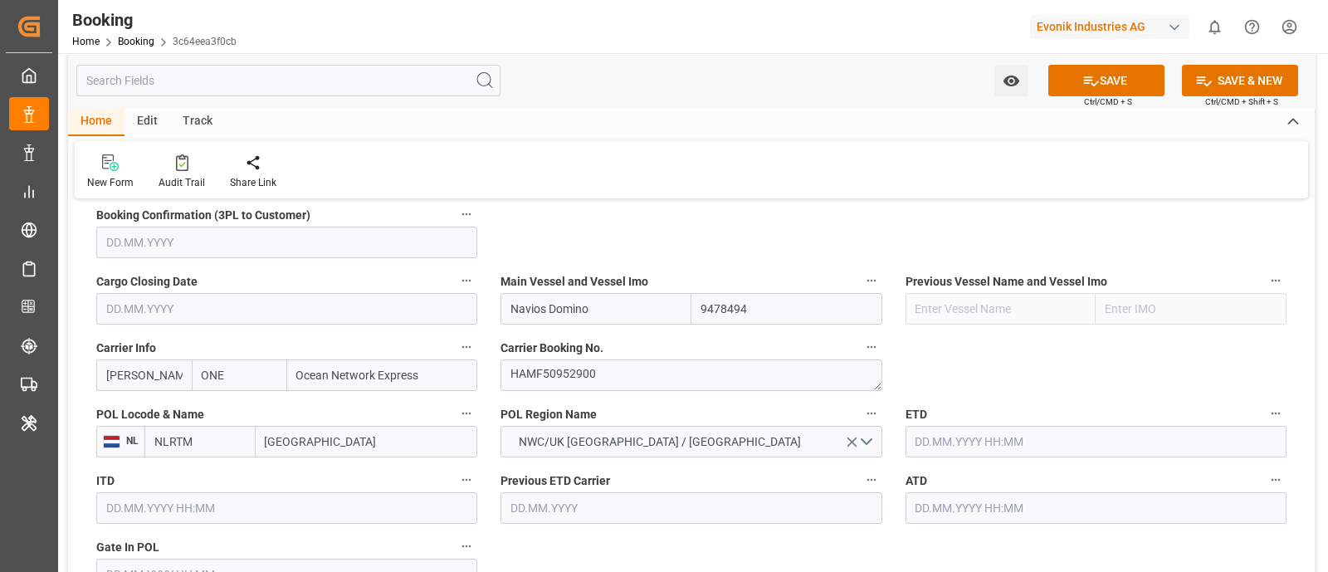
type input "Navios Domino"
click at [154, 382] on input "ONEY" at bounding box center [143, 375] width 95 height 32
click at [134, 413] on b "ONEY" at bounding box center [152, 411] width 90 height 13
type input "ONEY"
click at [290, 442] on input "[GEOGRAPHIC_DATA]" at bounding box center [367, 442] width 222 height 32
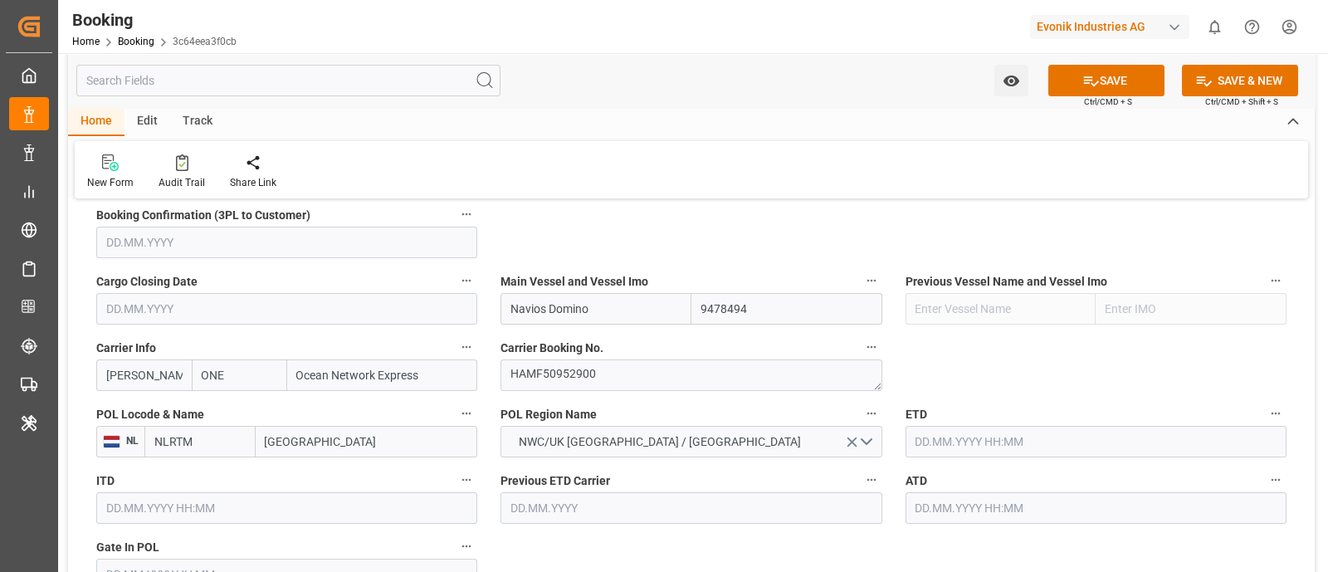
click at [290, 442] on input "[GEOGRAPHIC_DATA]" at bounding box center [367, 442] width 222 height 32
paste input "[GEOGRAPHIC_DATA]"
type input "[GEOGRAPHIC_DATA]"
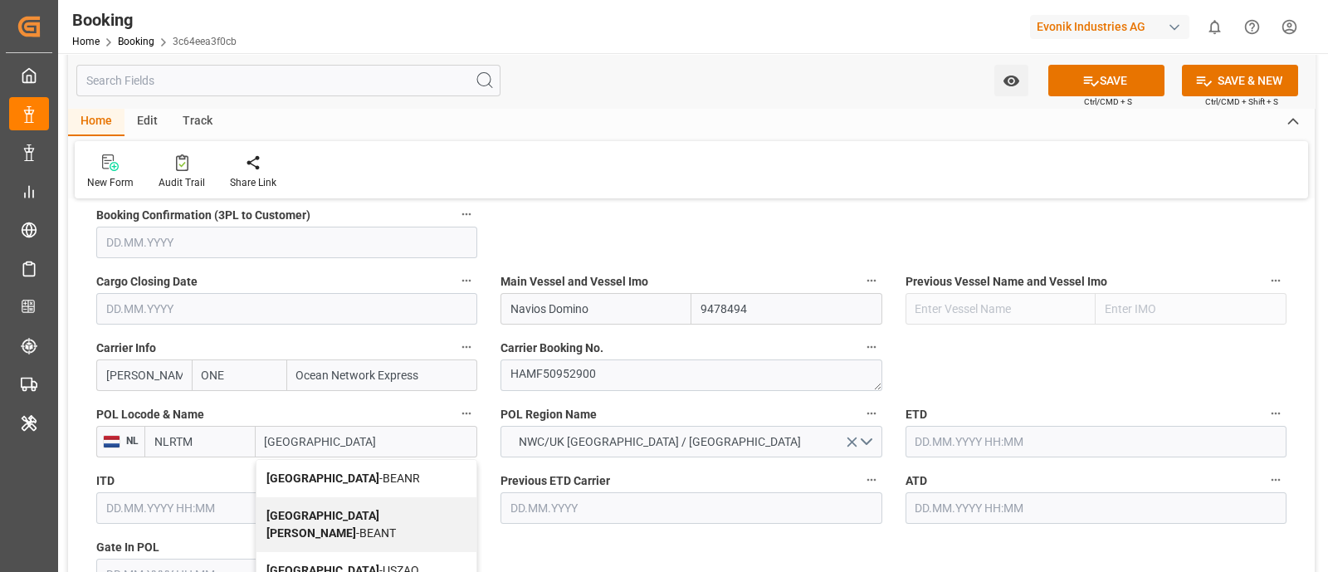
click at [344, 475] on span "Antwerp - BEANR" at bounding box center [343, 477] width 154 height 13
type input "BEANR"
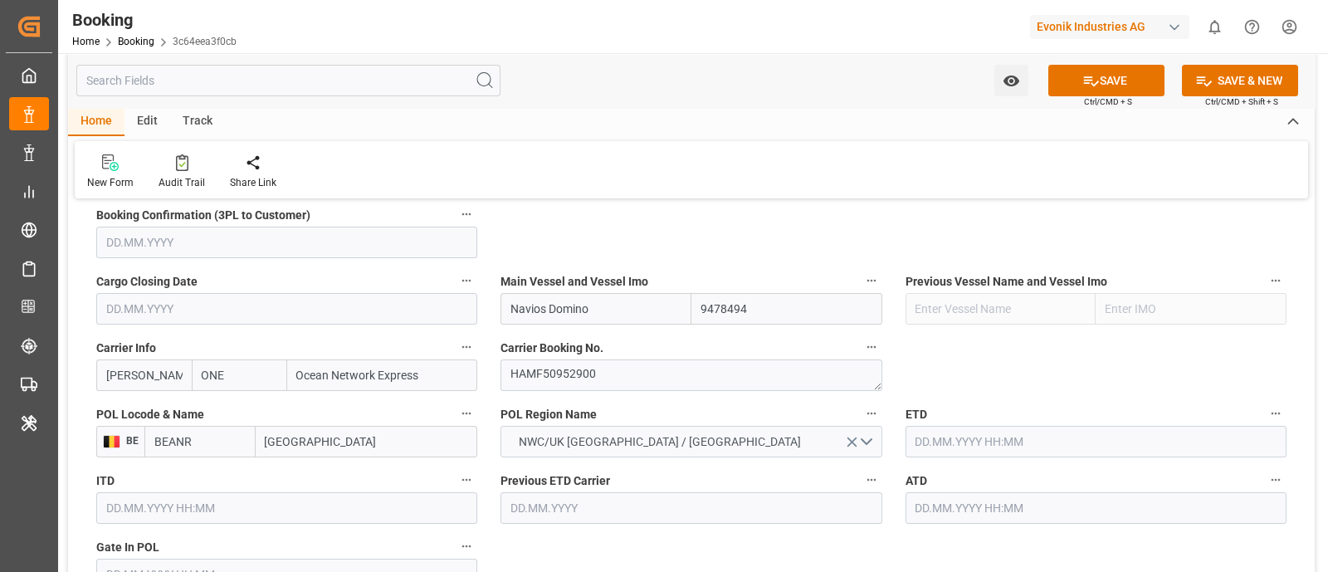
type input "[GEOGRAPHIC_DATA]"
click at [687, 430] on button "NWC/UK [GEOGRAPHIC_DATA] / [GEOGRAPHIC_DATA]" at bounding box center [690, 442] width 381 height 32
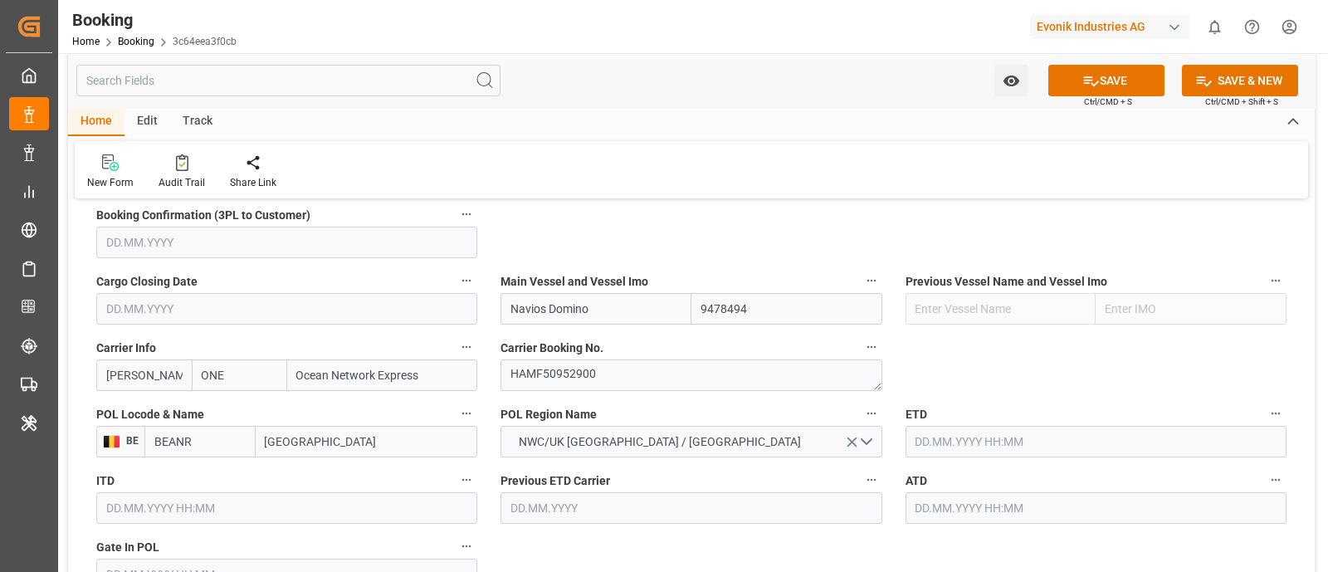
scroll to position [1245, 0]
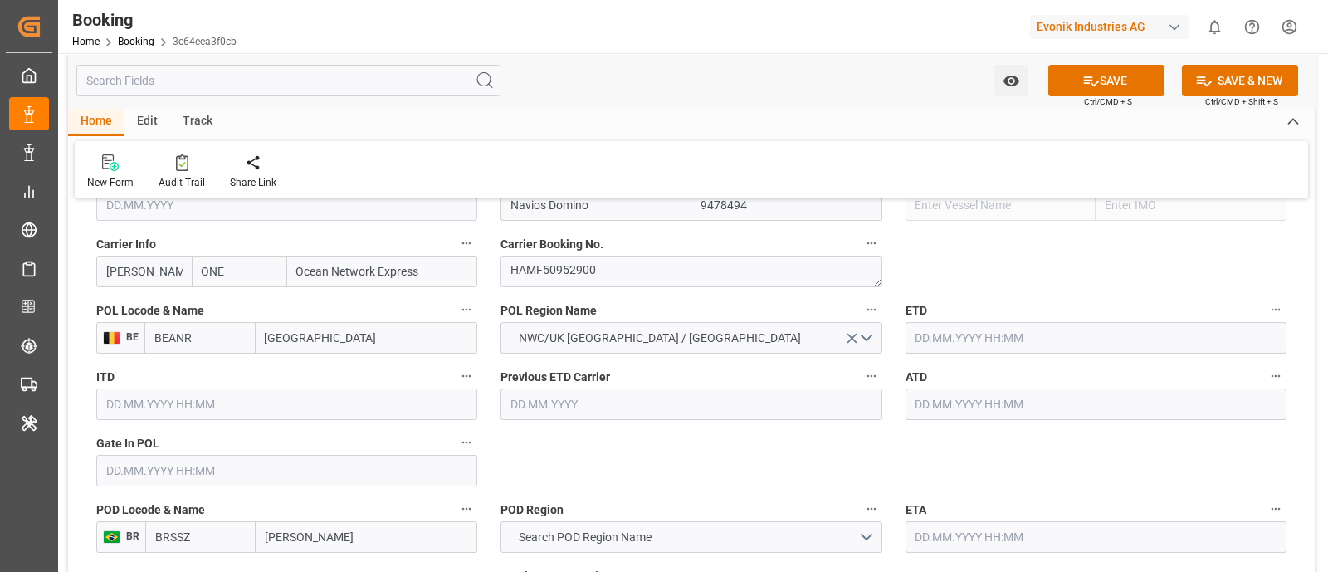
click at [244, 475] on input "text" at bounding box center [286, 471] width 381 height 32
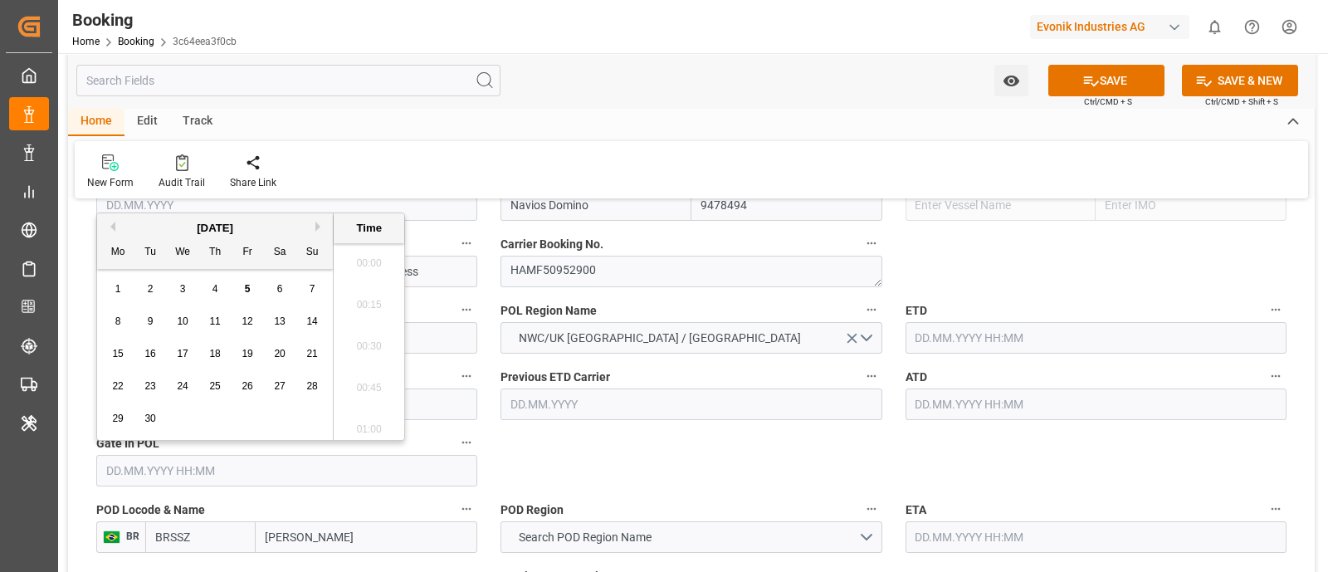
scroll to position [2287, 0]
paste input "2025-06-23"
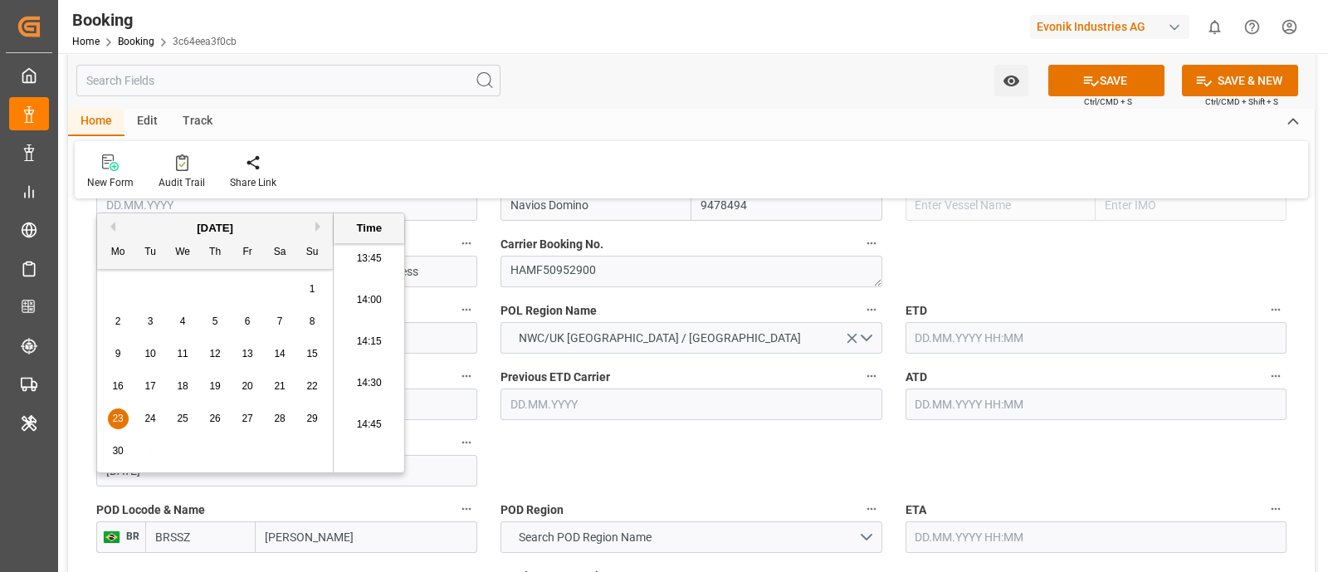
click at [117, 413] on span "23" at bounding box center [117, 419] width 11 height 12
type input "23.06.2025 05:30"
click at [993, 334] on input "text" at bounding box center [1096, 338] width 381 height 32
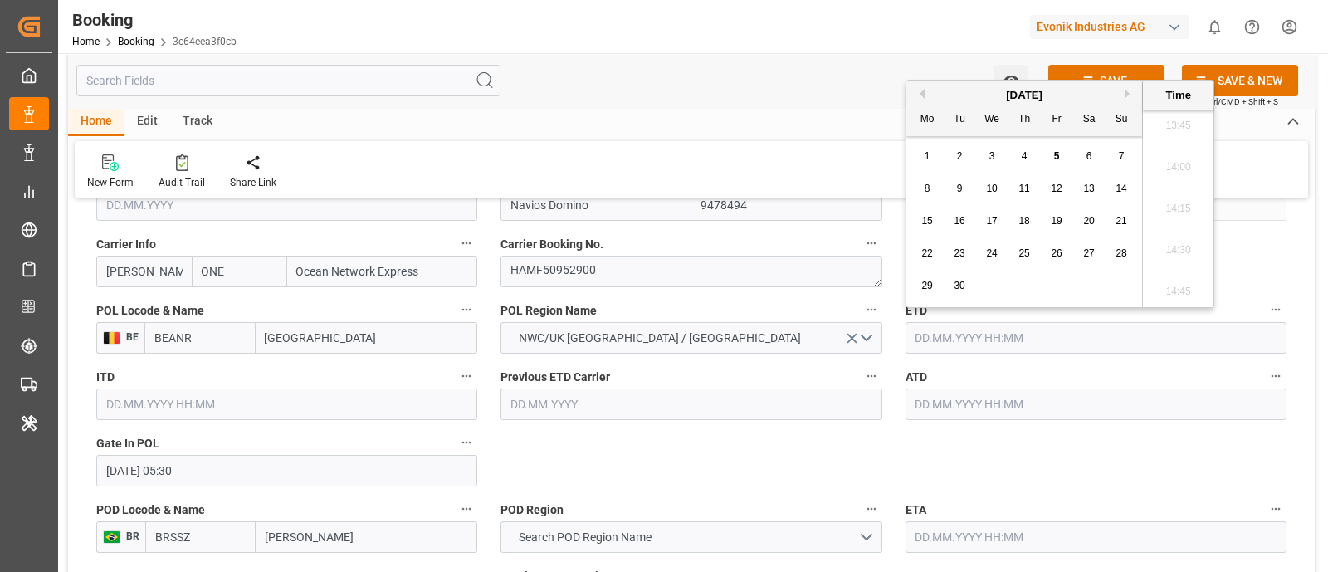
paste input "[DATE]"
click at [954, 393] on input "text" at bounding box center [1096, 404] width 381 height 32
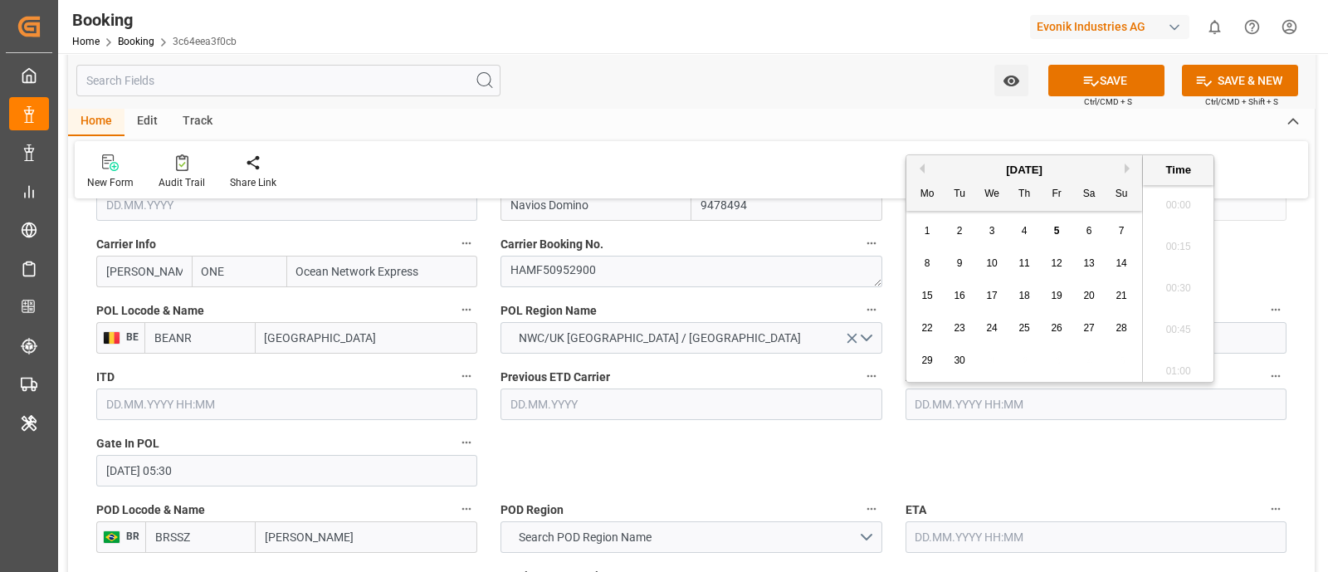
type input "04.07.2025 05:30"
click at [950, 408] on input "text" at bounding box center [1096, 404] width 381 height 32
paste input "[DATE]"
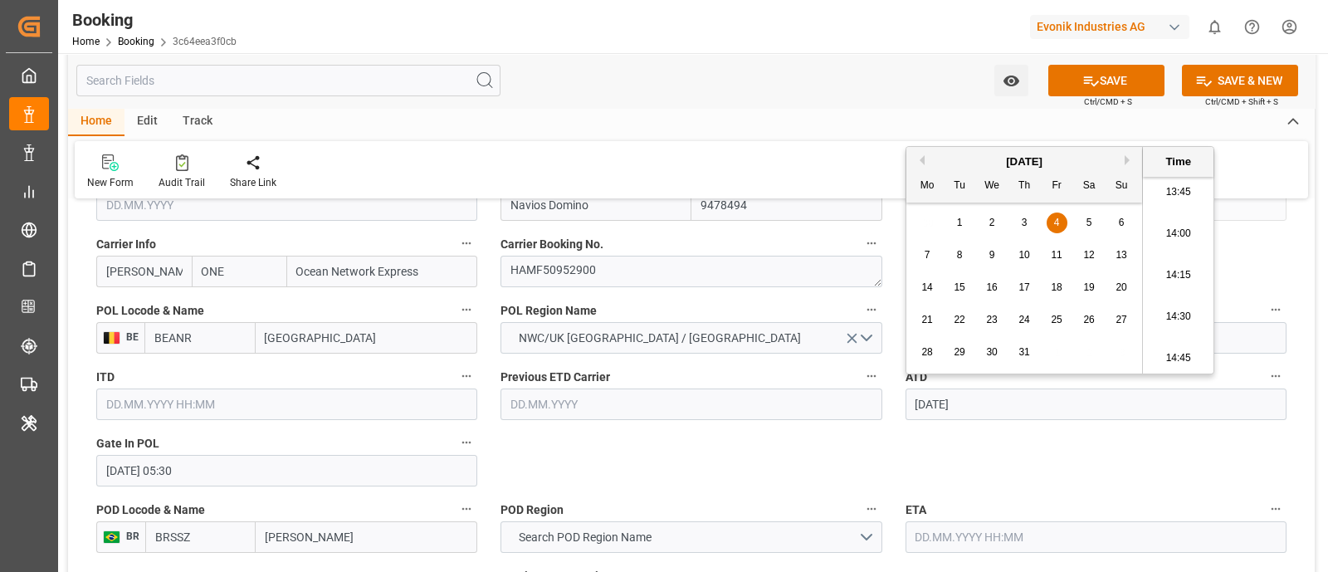
type input "04.07.2025 05:30"
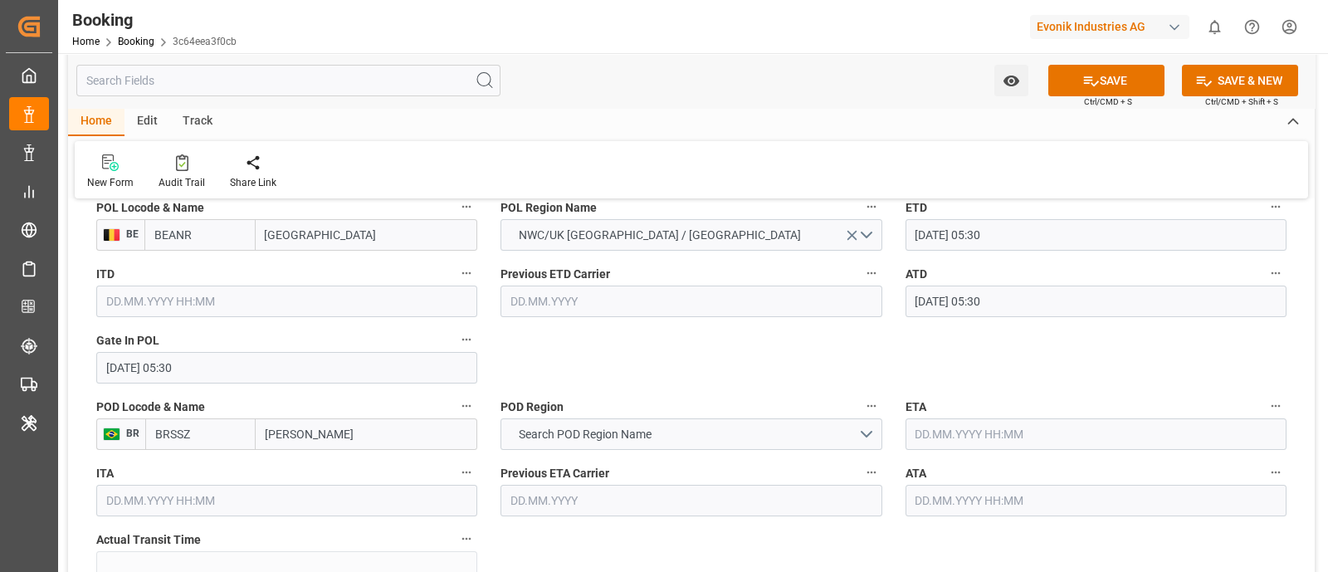
scroll to position [1452, 0]
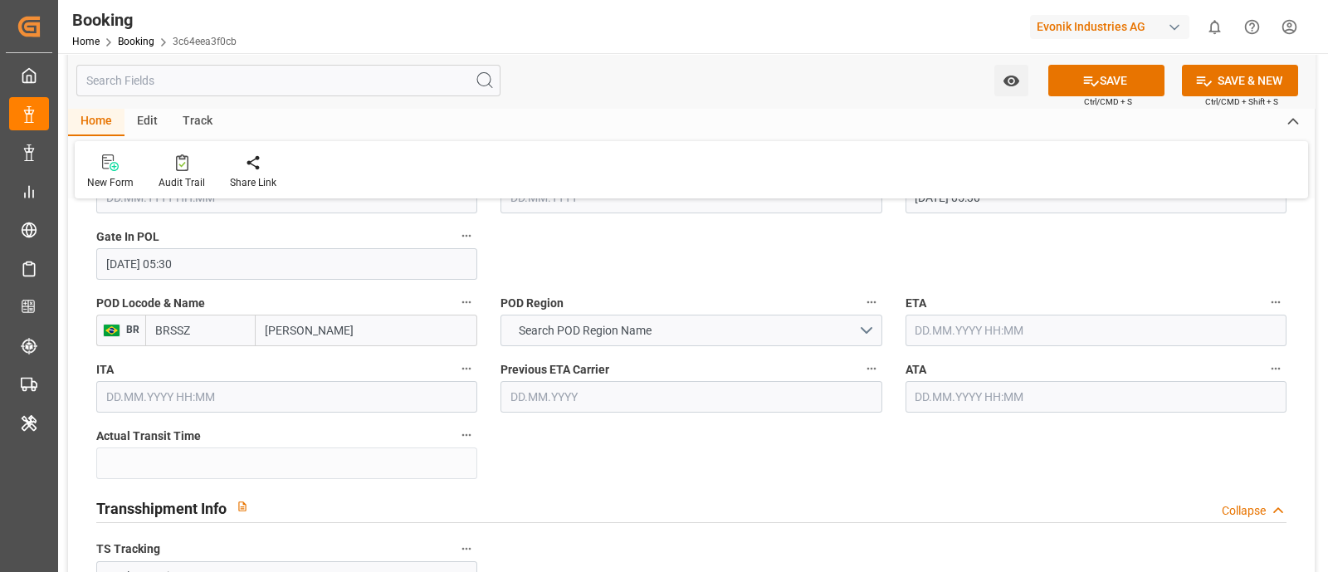
click at [378, 330] on input "Santos" at bounding box center [367, 331] width 222 height 32
click at [320, 309] on label "POD Locode & Name" at bounding box center [286, 302] width 381 height 23
click at [456, 309] on button "POD Locode & Name" at bounding box center [467, 302] width 22 height 22
click at [343, 347] on div at bounding box center [664, 286] width 1328 height 572
click at [344, 339] on input "Santos" at bounding box center [367, 331] width 222 height 32
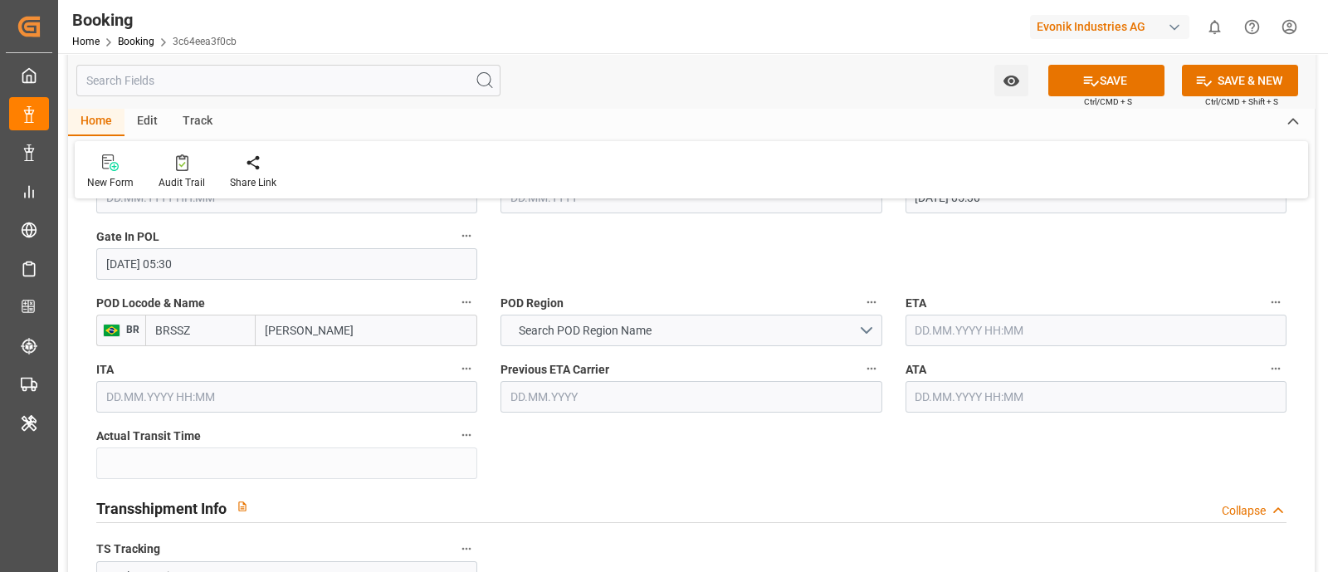
click at [344, 339] on input "Santos" at bounding box center [367, 331] width 222 height 32
paste input "ANTOS"
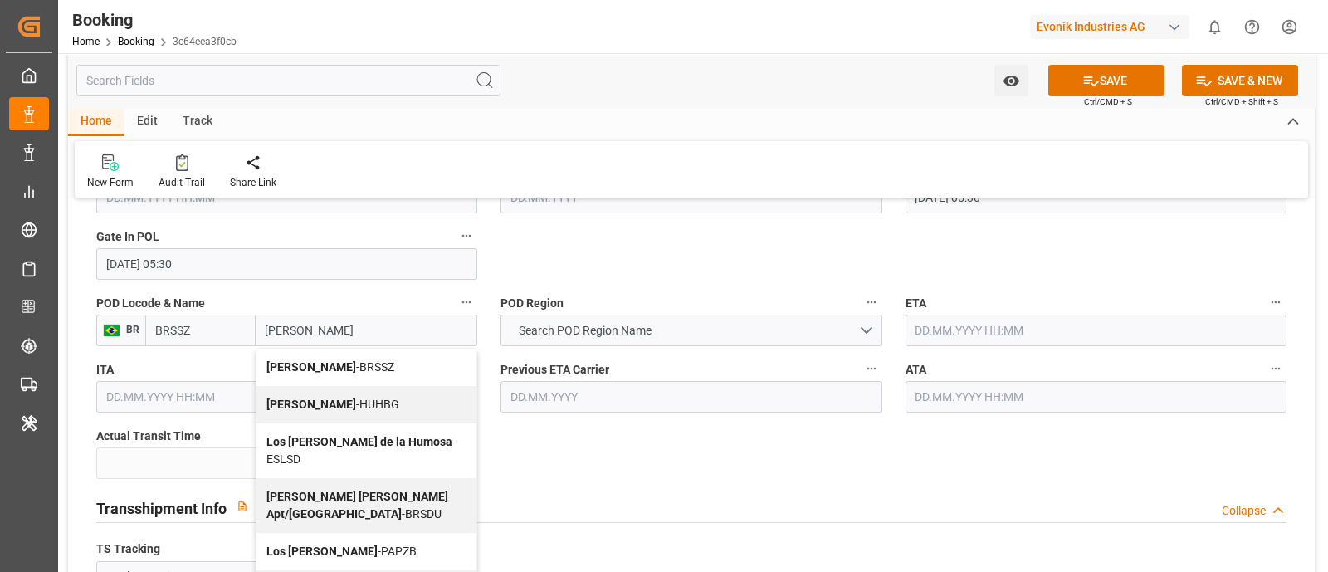
click at [358, 366] on div "Santos - BRSSZ" at bounding box center [366, 367] width 220 height 37
type input "Santos"
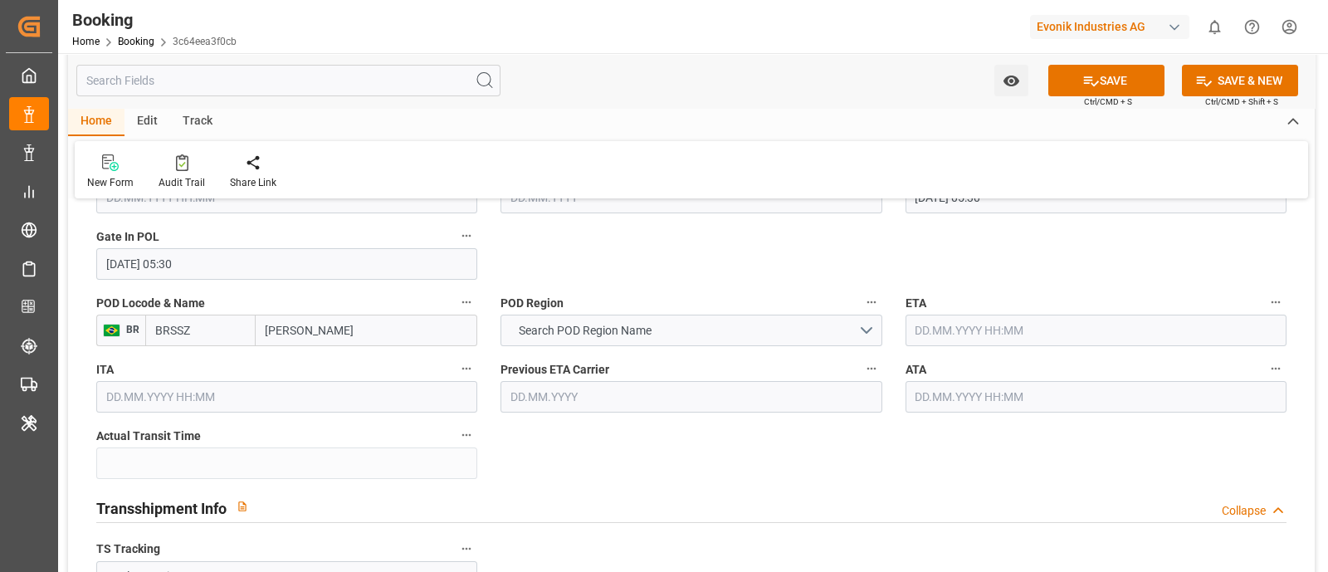
click at [193, 338] on input "BRSSZ" at bounding box center [200, 331] width 110 height 32
click at [622, 325] on span "Search POD Region Name" at bounding box center [584, 330] width 149 height 17
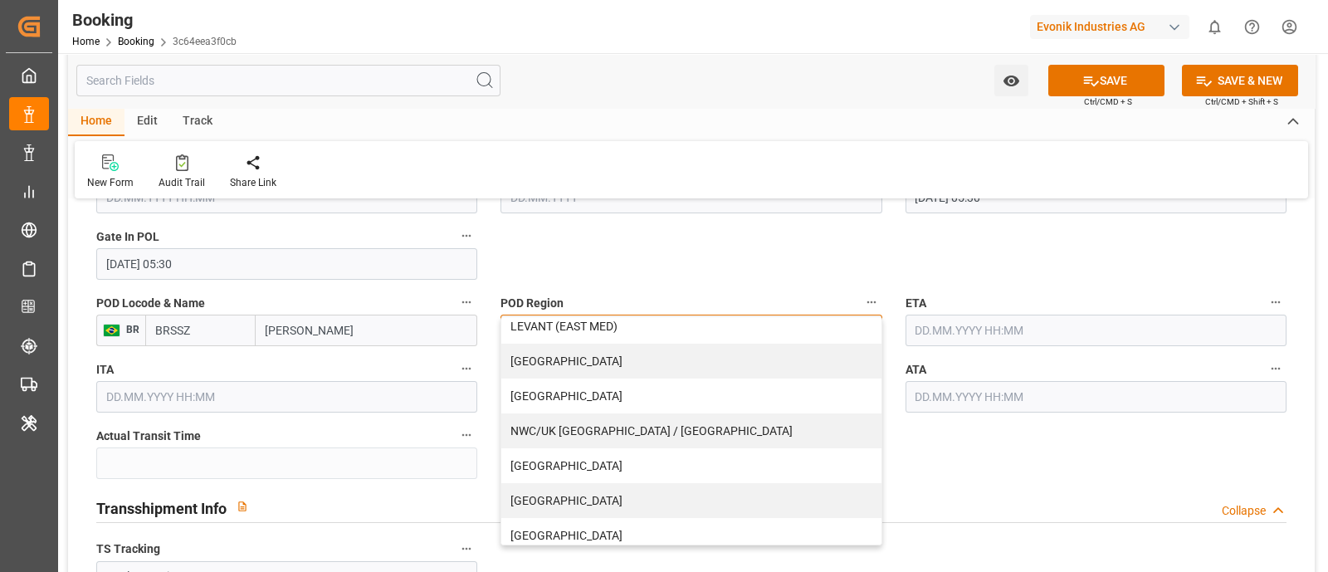
scroll to position [399, 0]
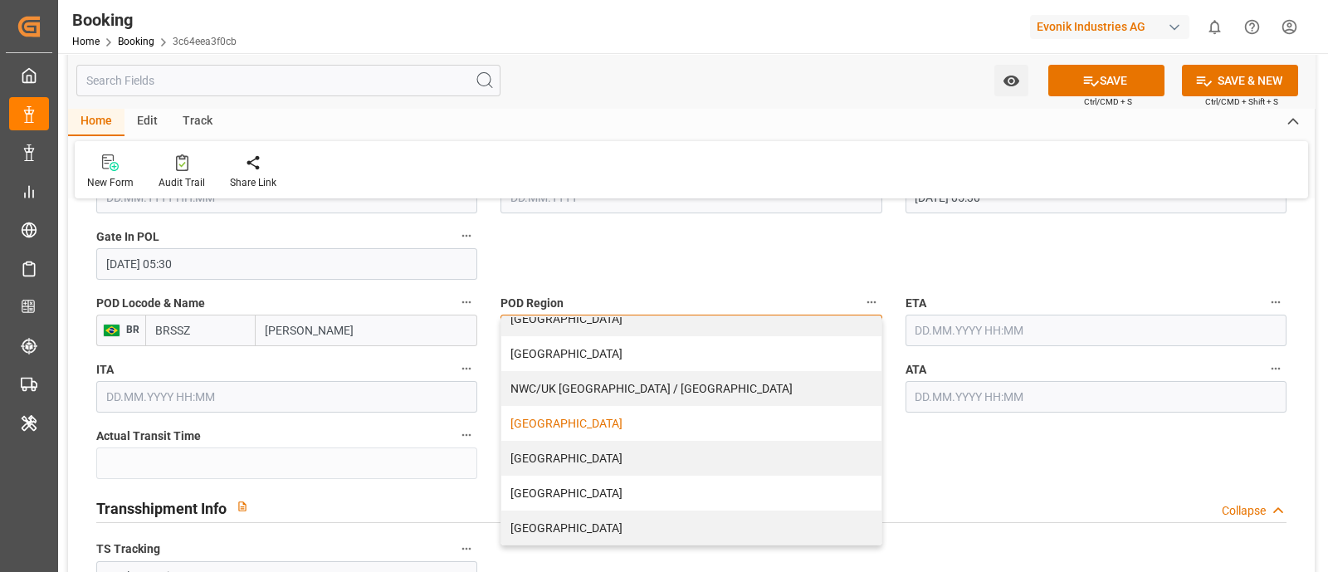
click at [670, 422] on div "[GEOGRAPHIC_DATA]" at bounding box center [690, 423] width 379 height 35
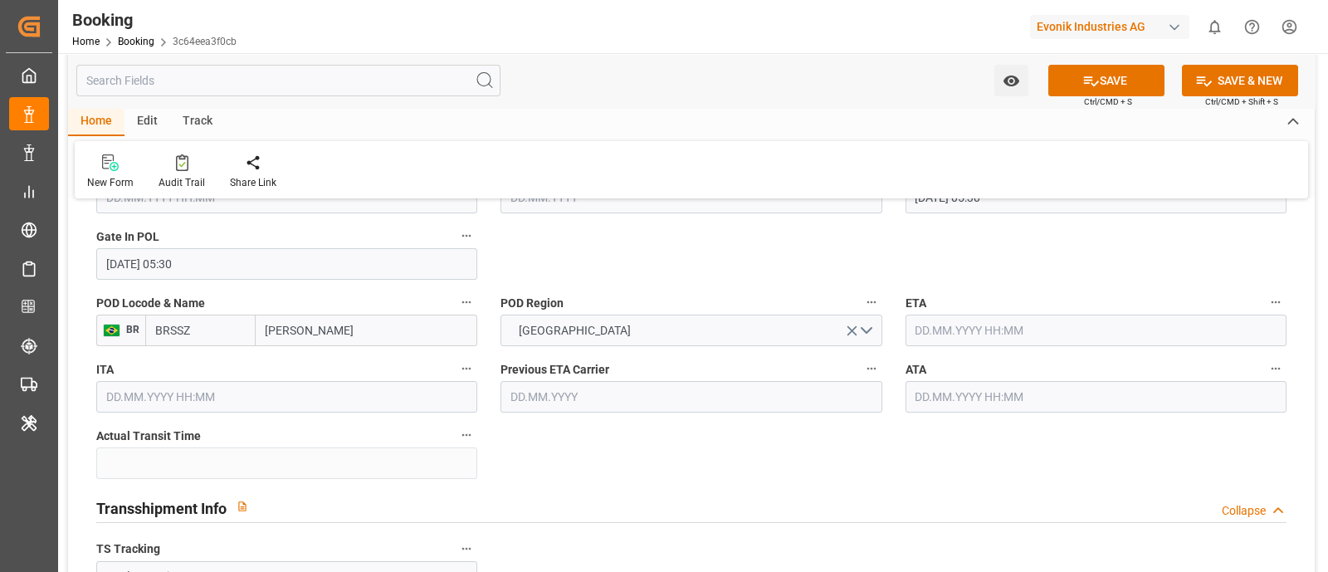
click at [1012, 336] on input "text" at bounding box center [1096, 331] width 381 height 32
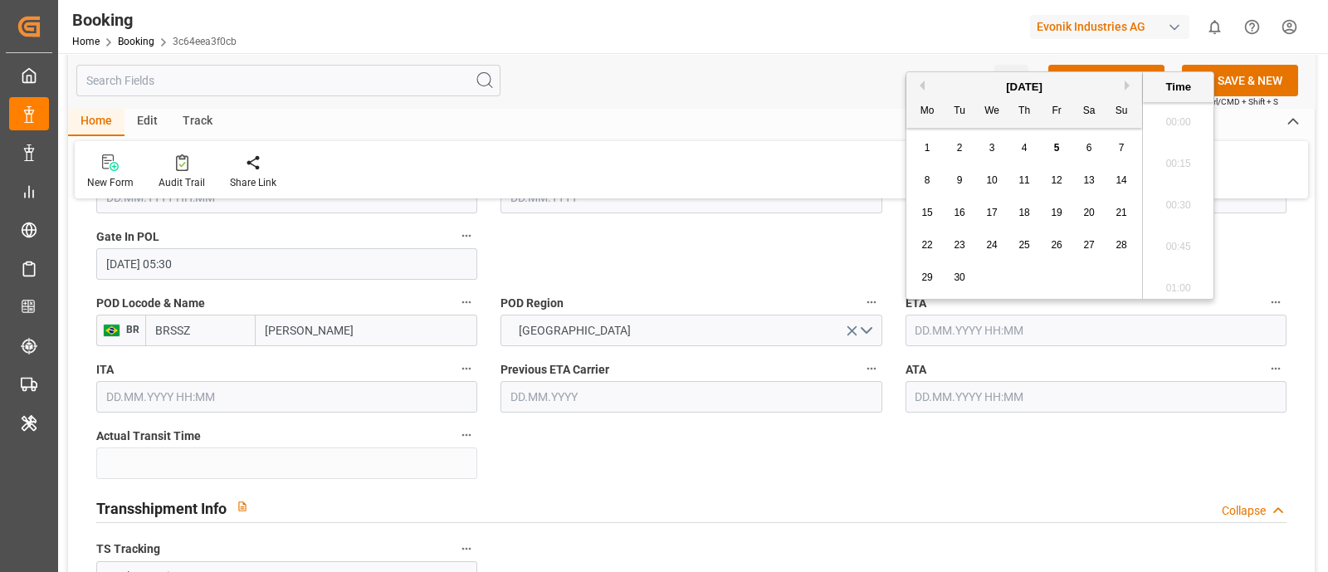
scroll to position [2329, 0]
paste input "2025-07-30"
click at [992, 280] on span "30" at bounding box center [991, 277] width 11 height 12
type input "30.07.2025 05:30"
click at [955, 398] on input "text" at bounding box center [1096, 397] width 381 height 32
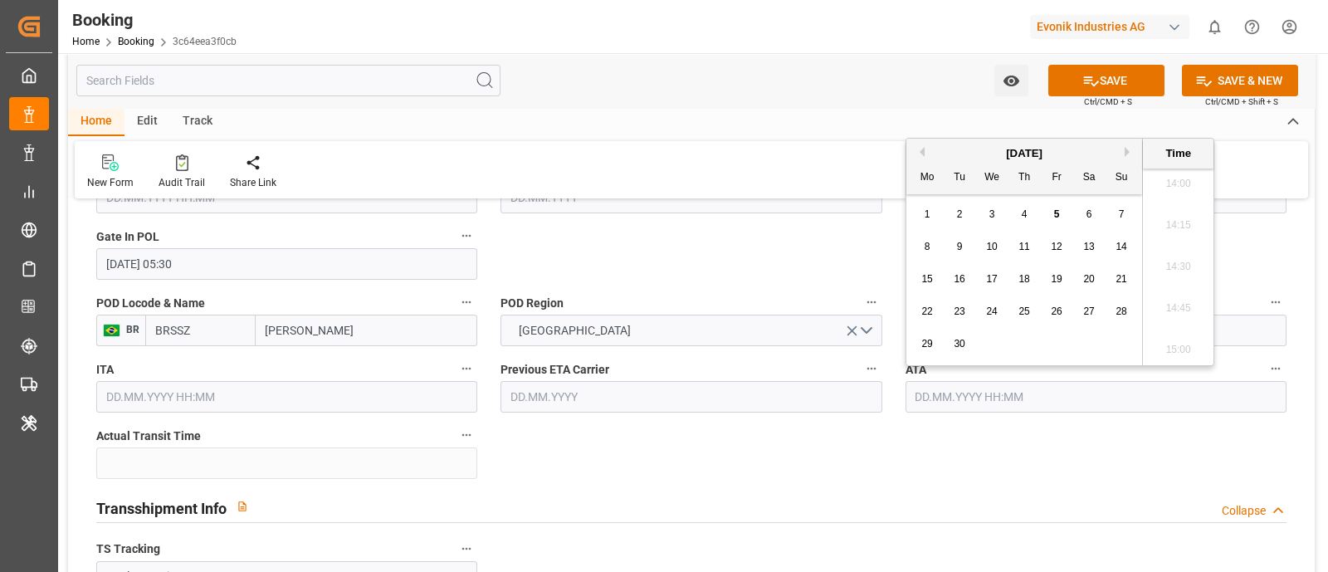
paste input "2025-07-30"
click at [988, 351] on div "30" at bounding box center [992, 344] width 21 height 20
type input "30.07.2025 05:30"
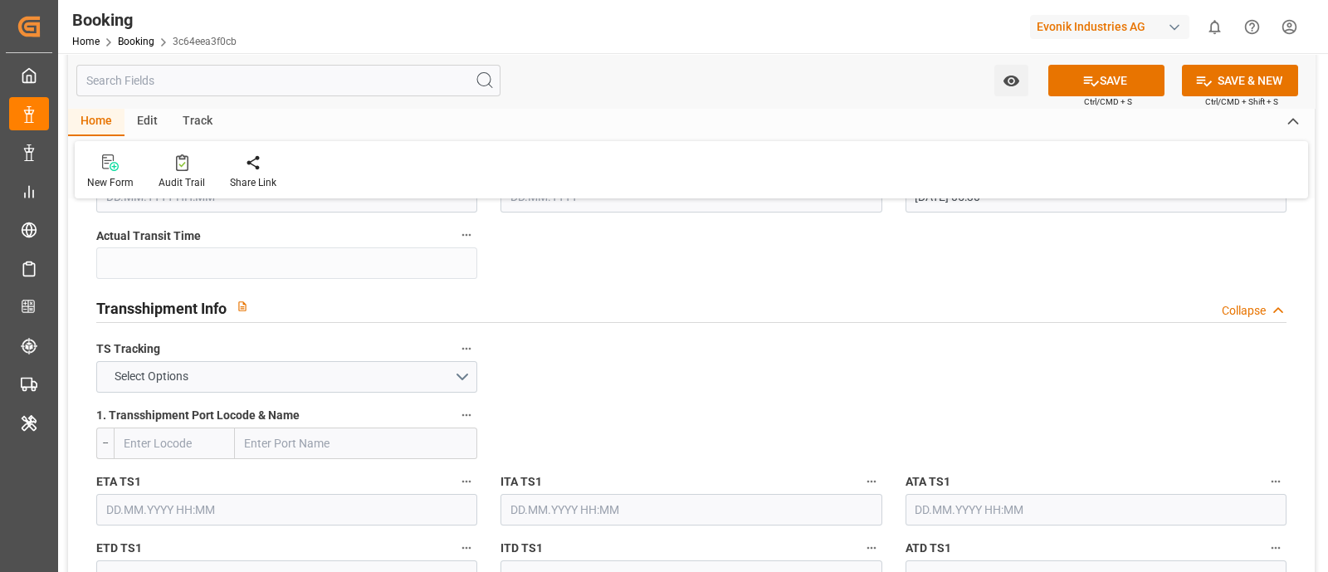
scroll to position [1659, 0]
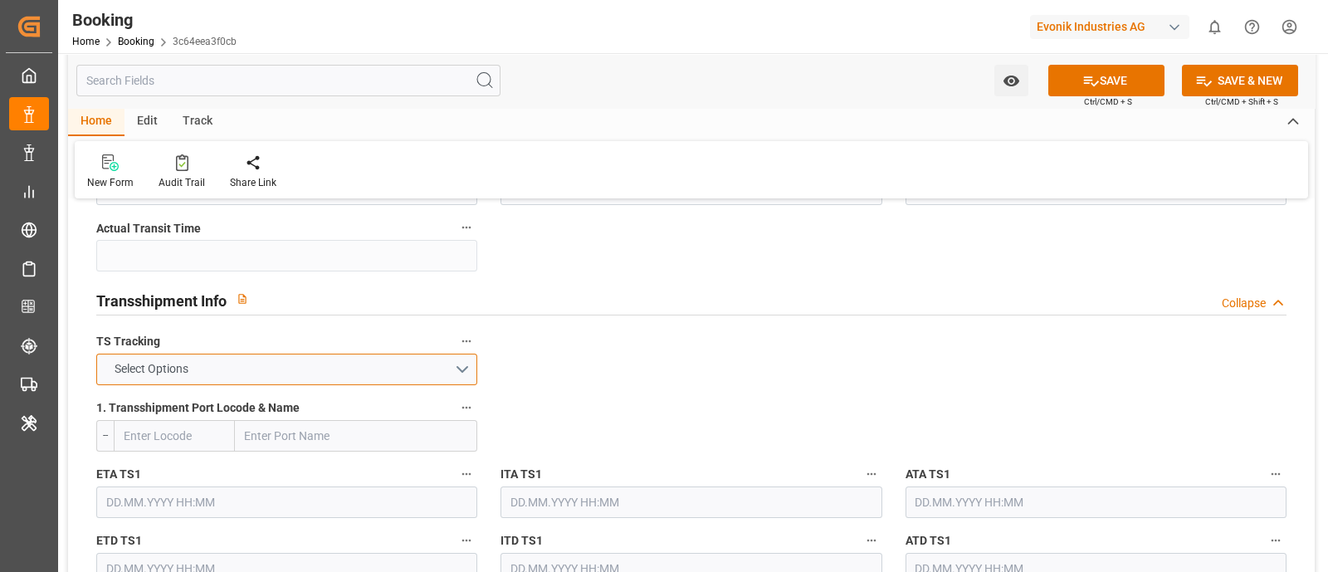
click at [174, 369] on span "Select Options" at bounding box center [151, 368] width 90 height 17
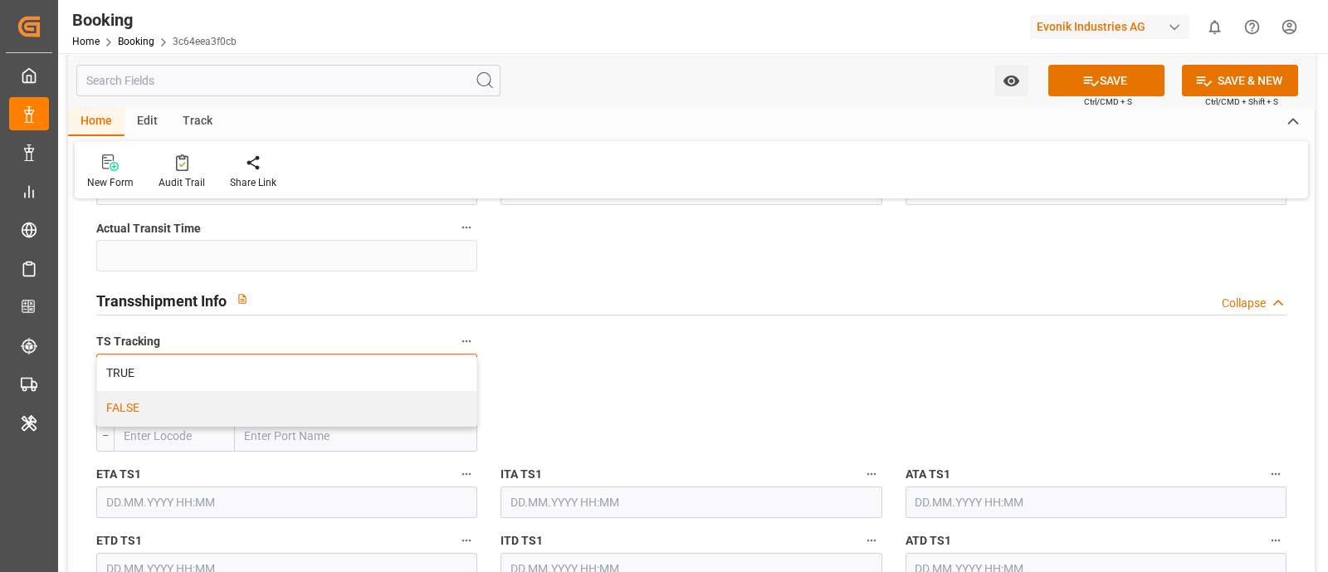
click at [158, 405] on div "FALSE" at bounding box center [286, 408] width 379 height 35
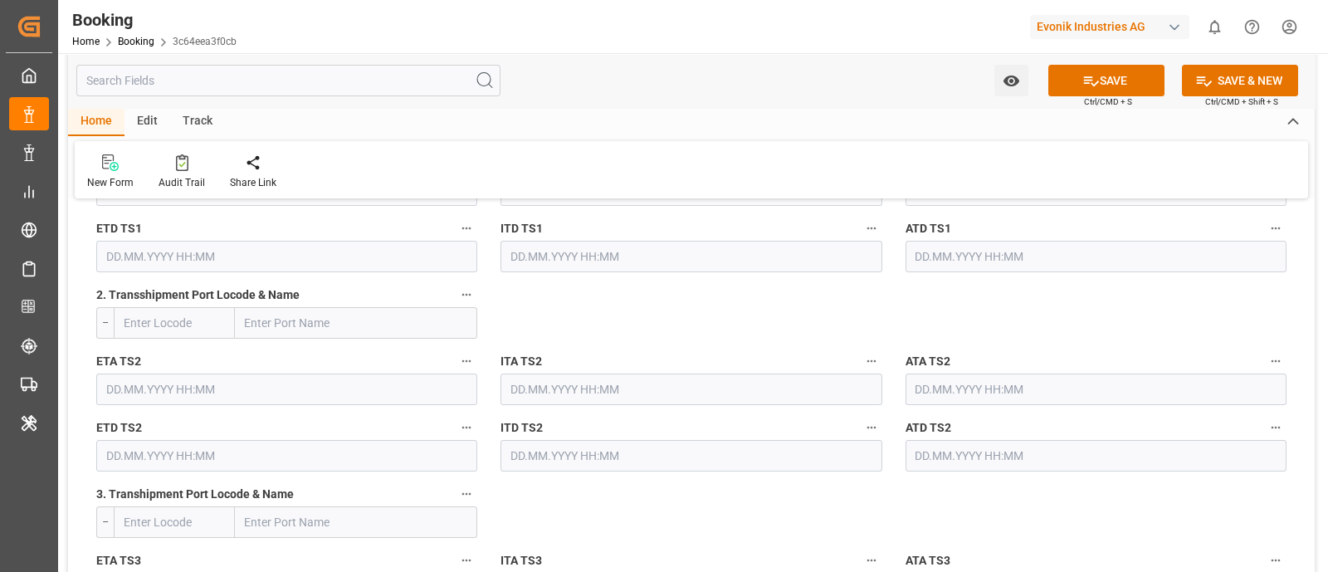
scroll to position [2386, 0]
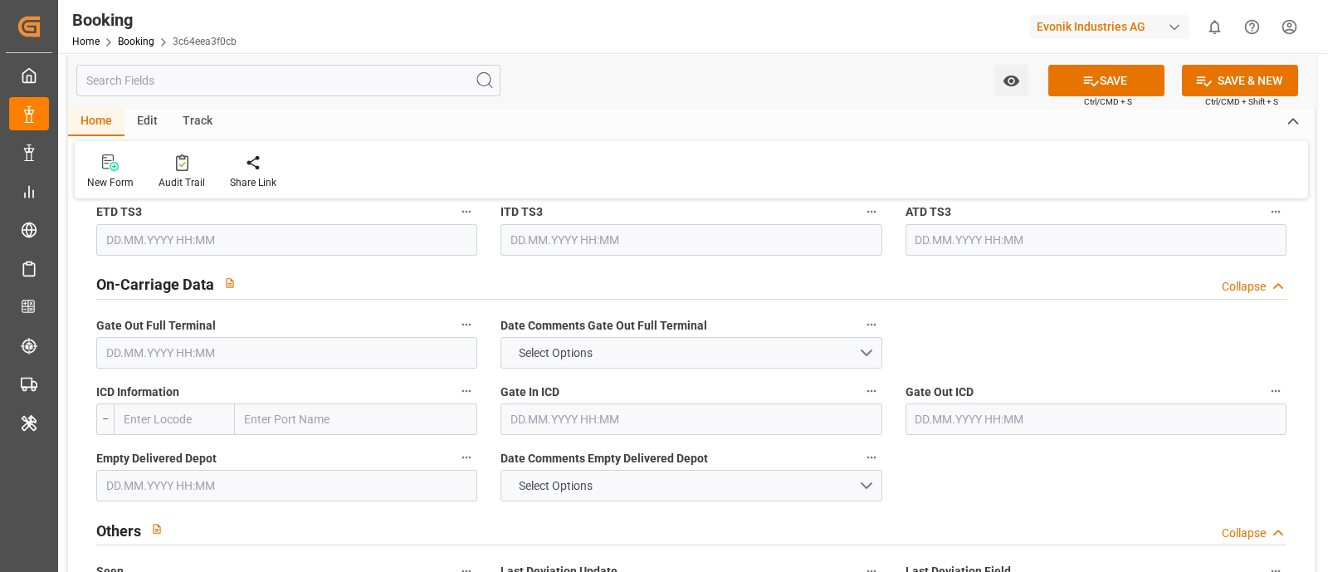
click at [149, 353] on input "text" at bounding box center [286, 353] width 381 height 32
paste input "[DATE]"
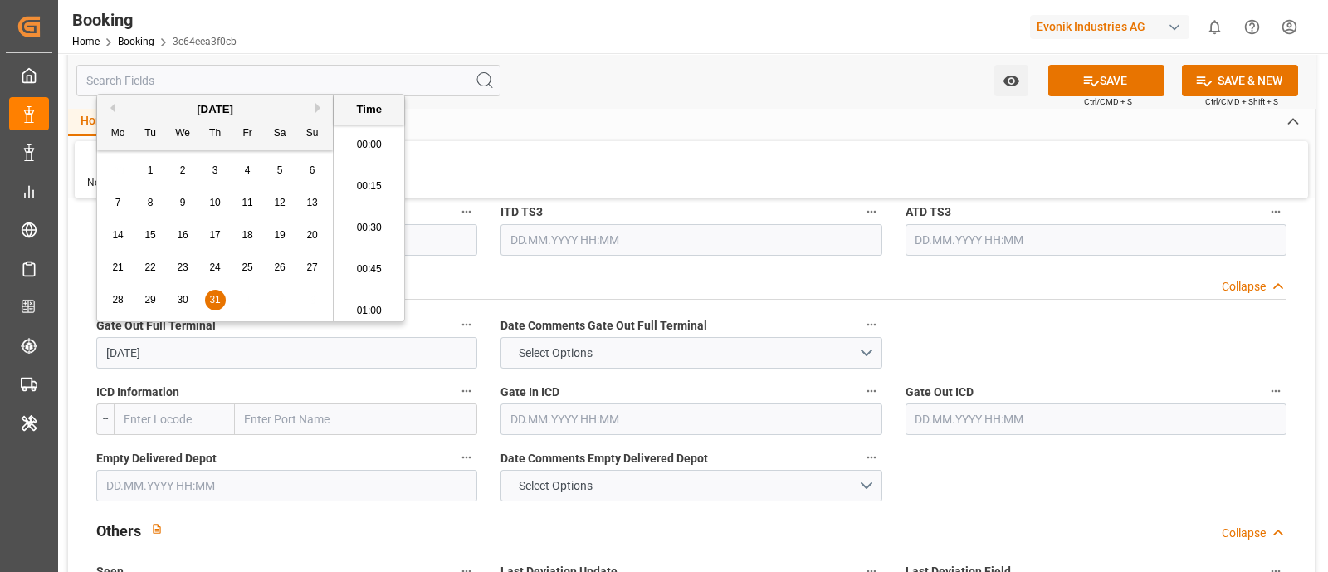
scroll to position [2329, 0]
click at [211, 296] on span "31" at bounding box center [214, 300] width 11 height 12
type input "31.07.2025 05:30"
click at [243, 474] on input "text" at bounding box center [286, 486] width 381 height 32
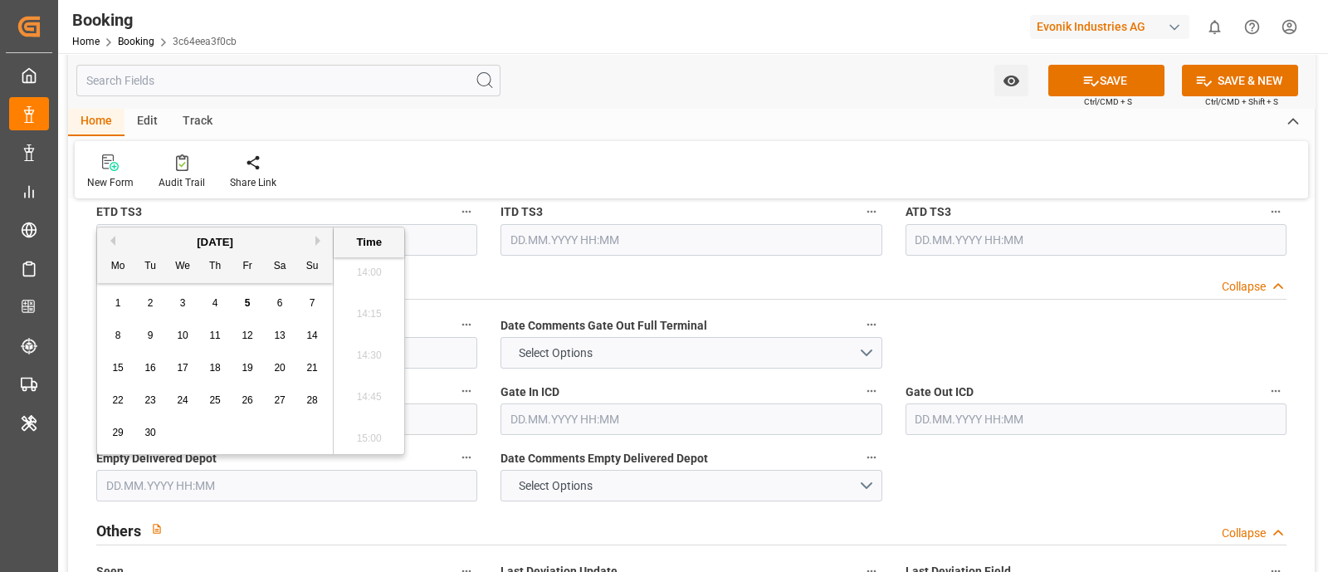
paste input "2025-08-07"
click at [216, 331] on span "7" at bounding box center [215, 336] width 6 height 12
type input "07.08.2025 00:00"
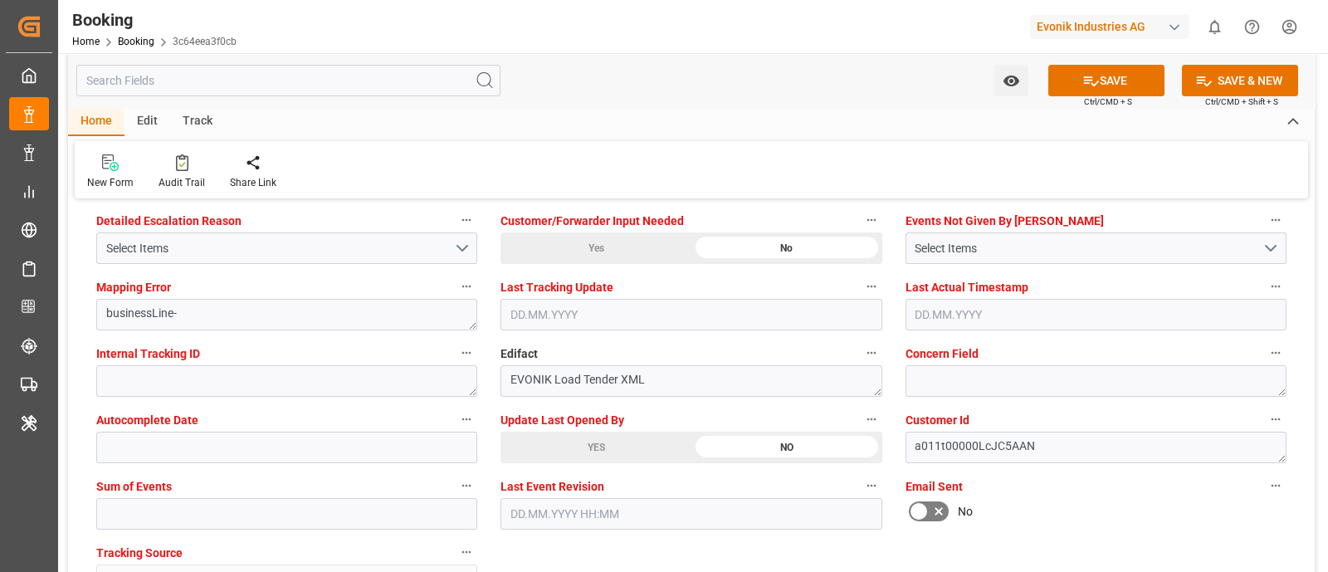
scroll to position [3319, 0]
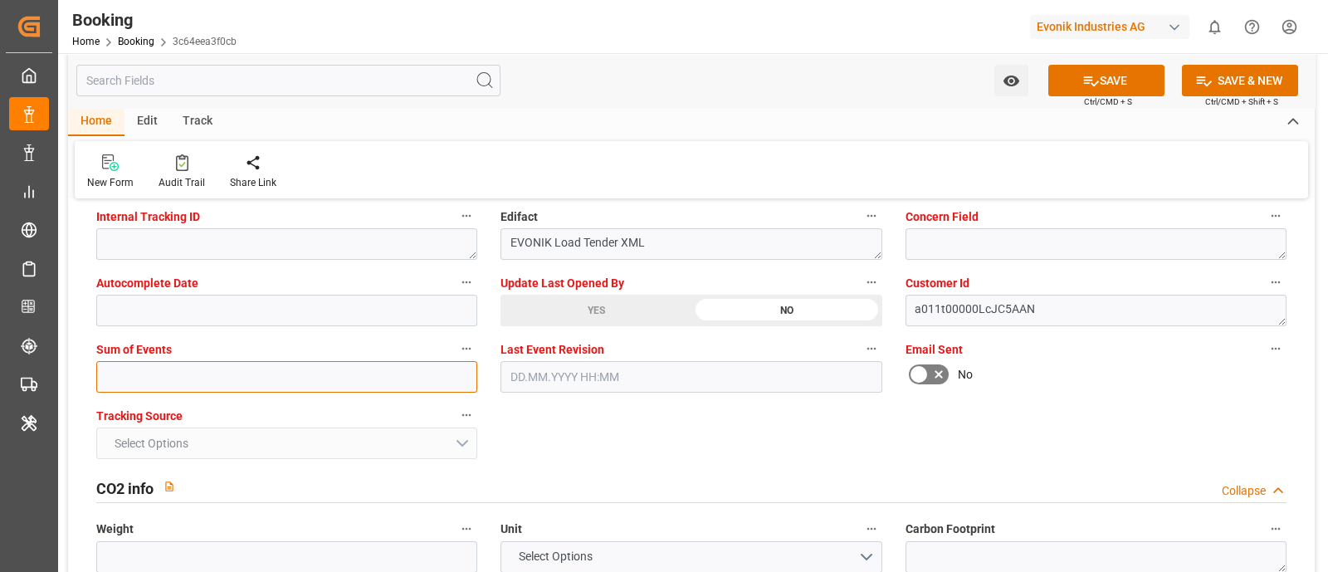
click at [153, 364] on input "text" at bounding box center [286, 377] width 381 height 32
type input "0"
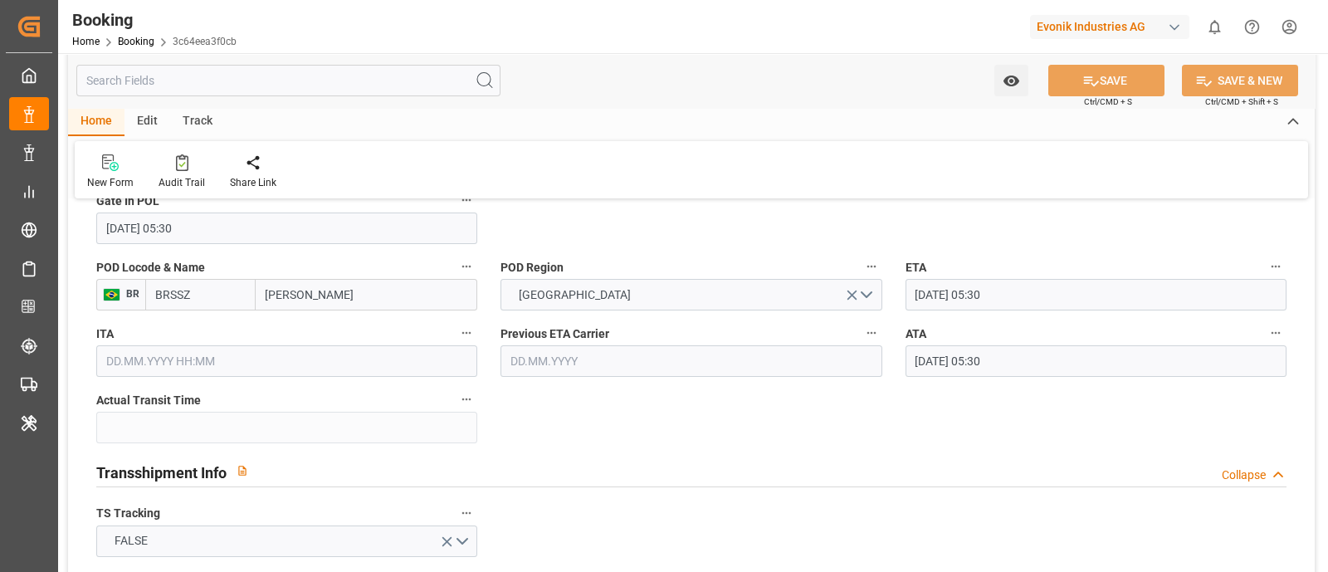
scroll to position [1452, 0]
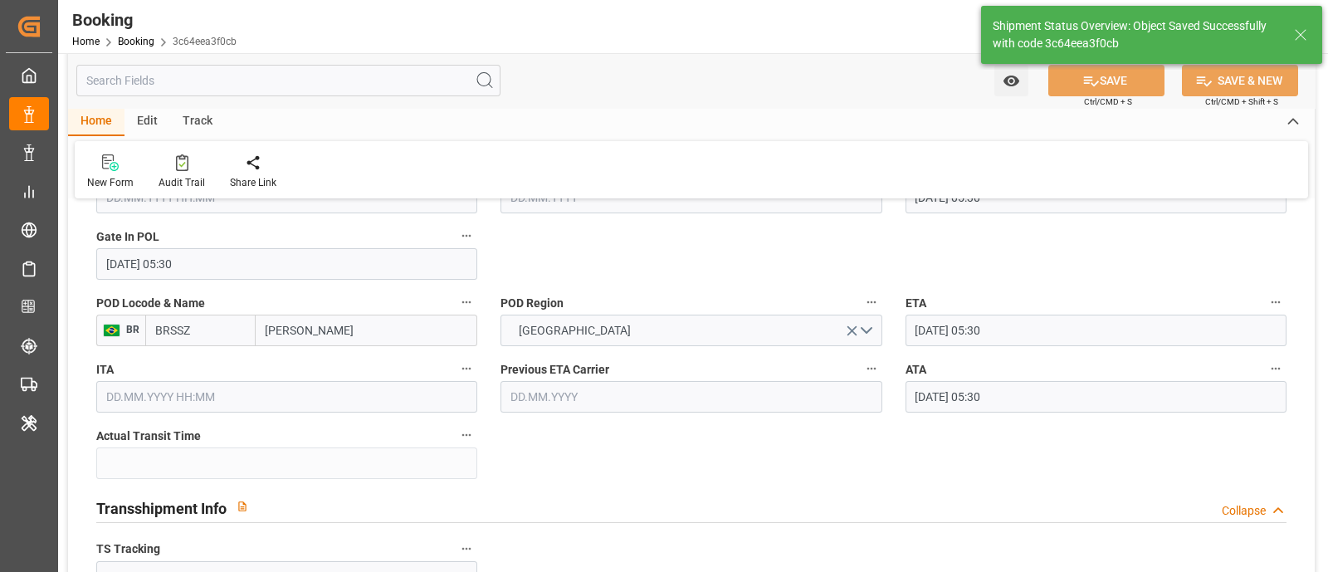
type textarea "[PERSON_NAME]"
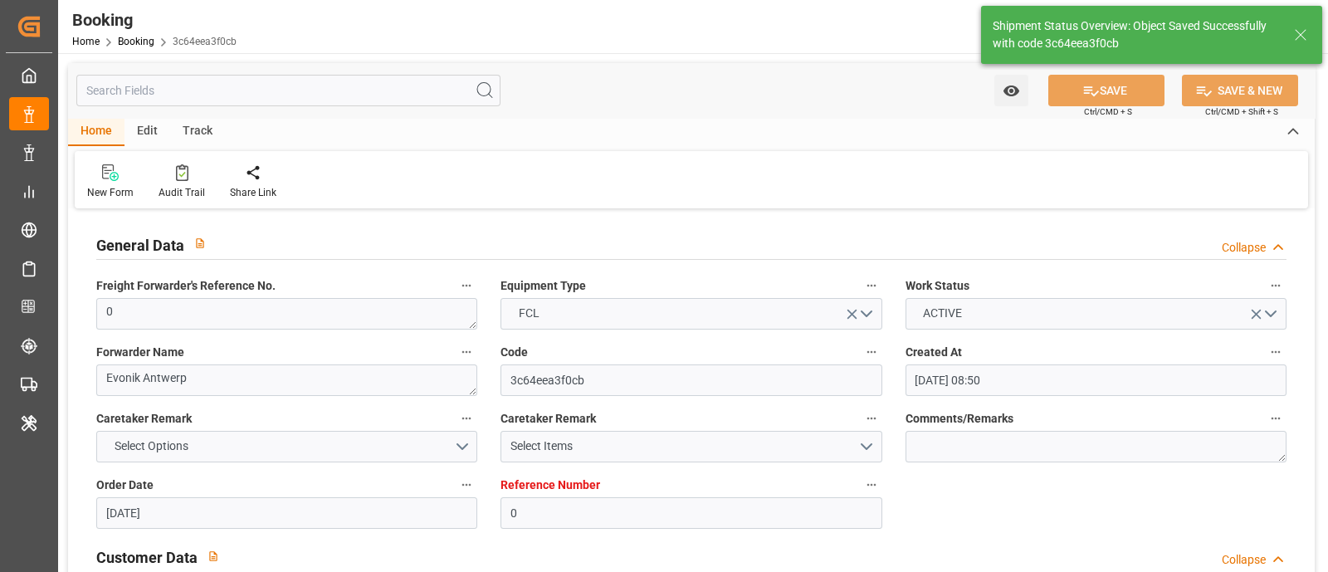
type input "26"
type input "04.07.2025 05:30"
type input "30.07.2025 05:30"
type input "05.09.2025 09:01"
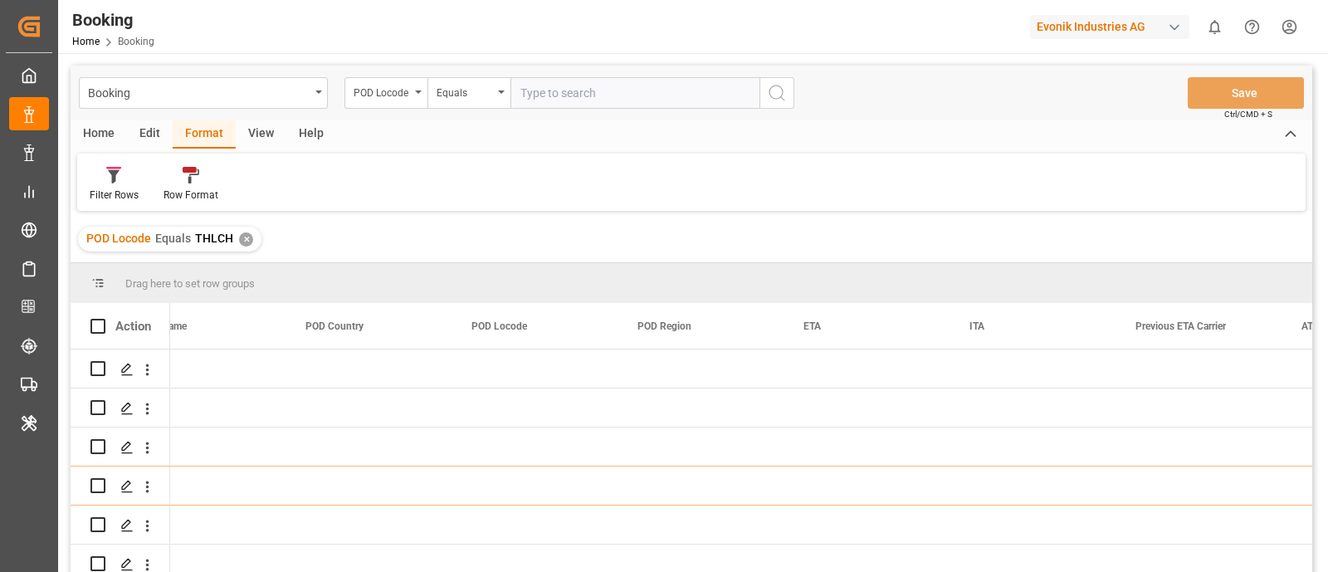
scroll to position [0, 9346]
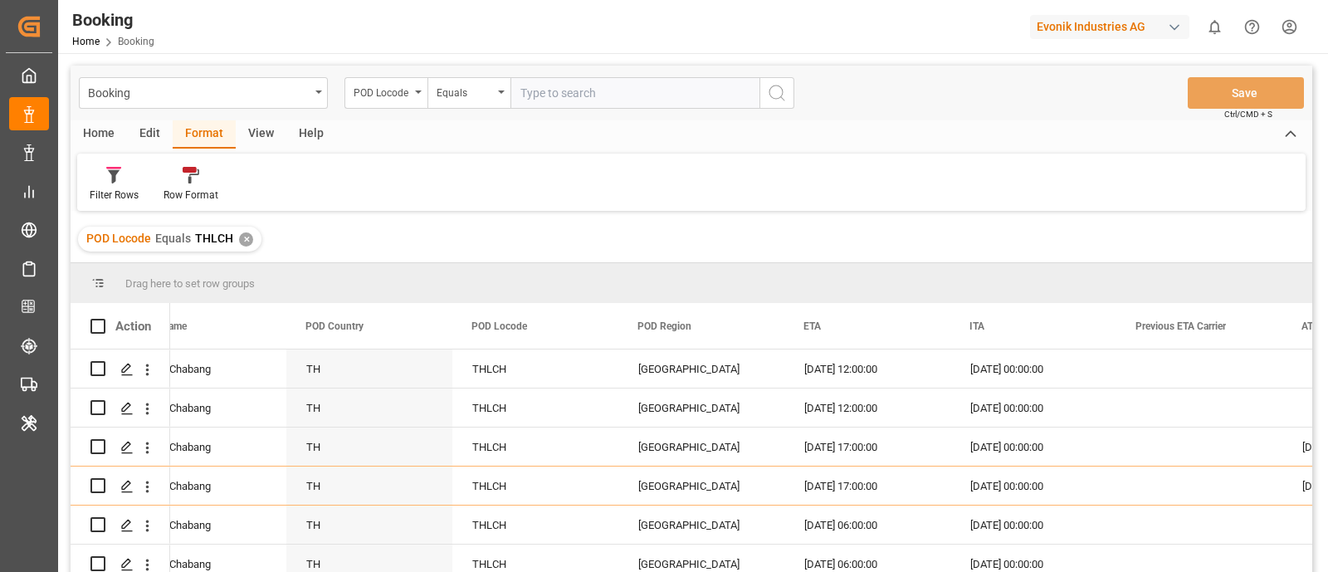
click at [581, 83] on input "text" at bounding box center [634, 93] width 249 height 32
paste input "BRSSZ"
type input "BRSSZ"
click at [780, 97] on icon "search button" at bounding box center [777, 93] width 20 height 20
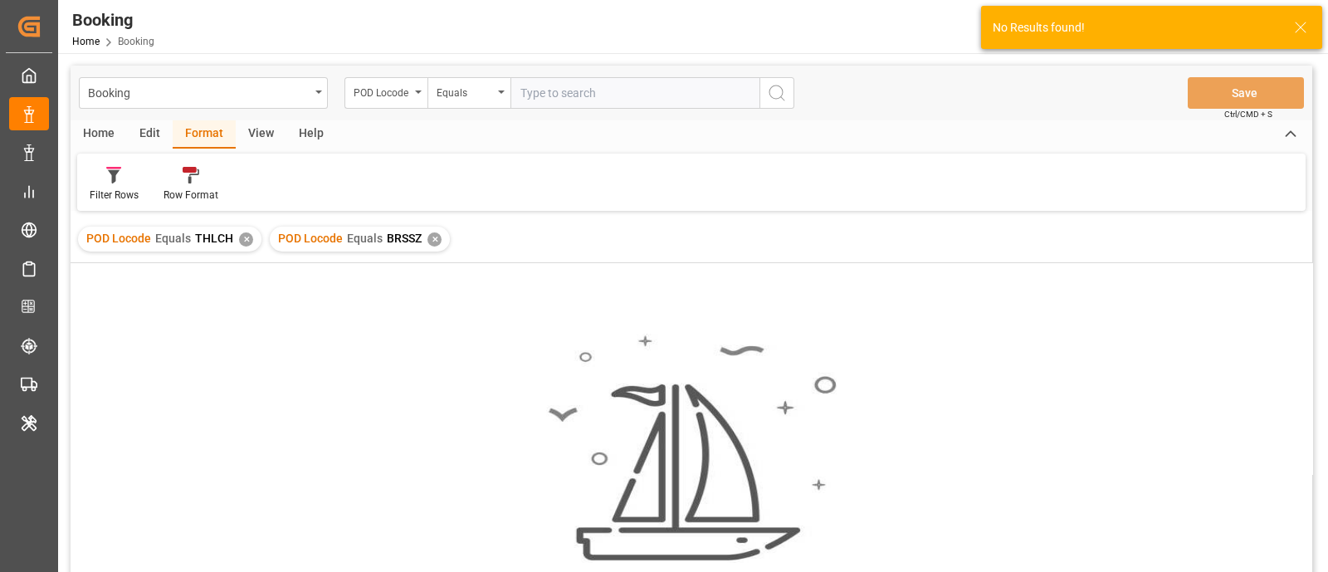
click at [242, 239] on div "✕" at bounding box center [246, 239] width 14 height 14
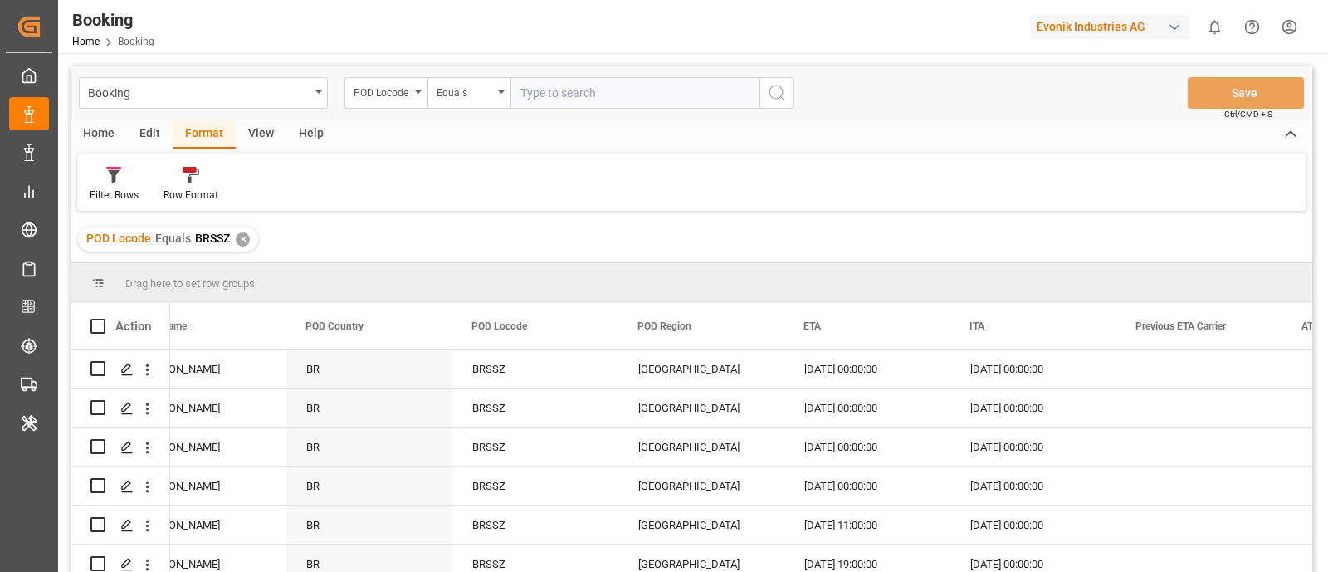
click at [564, 110] on div "Booking POD Locode Equals Save Ctrl/CMD + S" at bounding box center [692, 93] width 1242 height 55
click at [570, 95] on input "text" at bounding box center [634, 93] width 249 height 32
paste input "ILHFA"
type input "ILHFA"
click at [788, 94] on button "search button" at bounding box center [776, 93] width 35 height 32
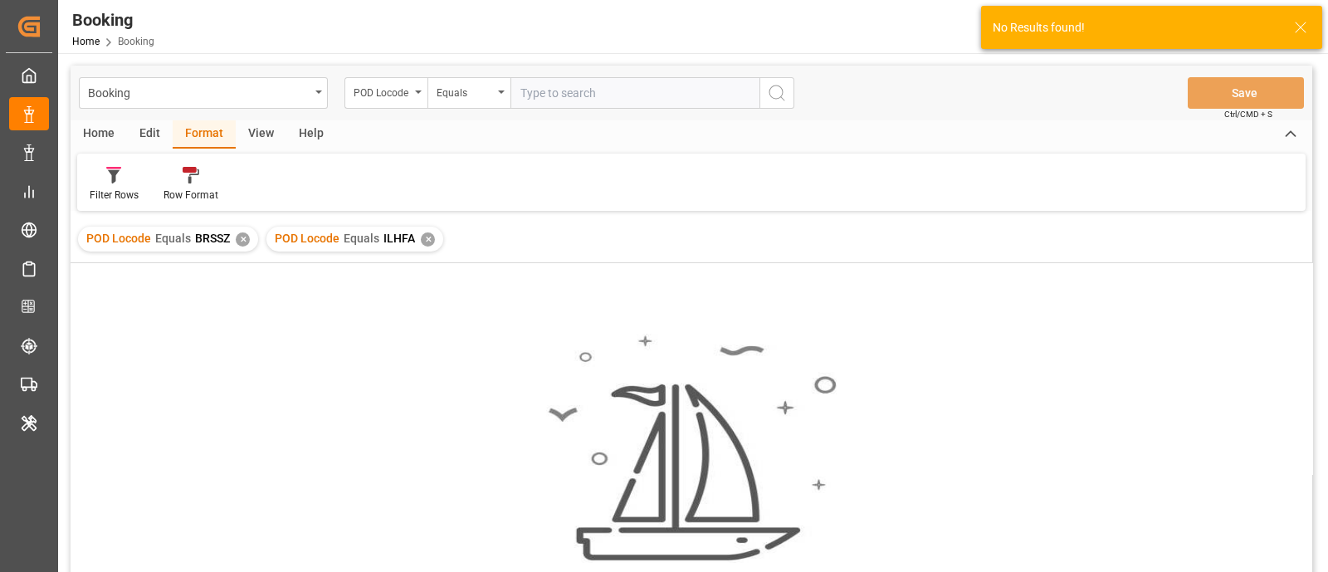
click at [241, 238] on div "✕" at bounding box center [243, 239] width 14 height 14
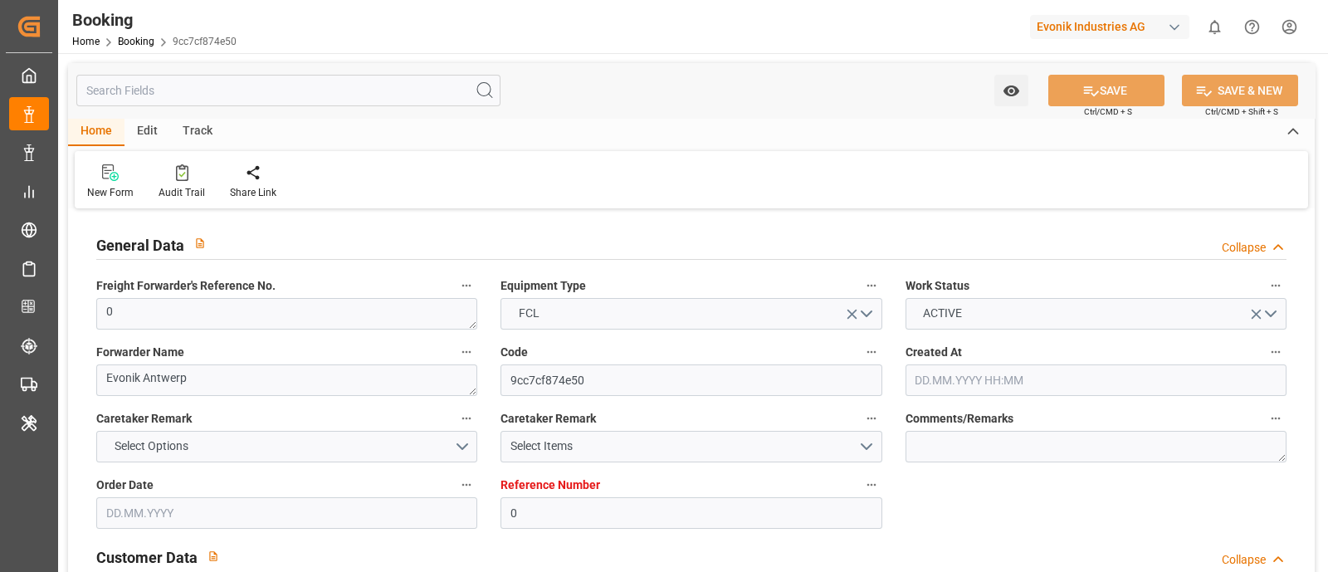
type input "[DATE] 08:58"
type input "[DATE]"
type input "[DATE] 10:01"
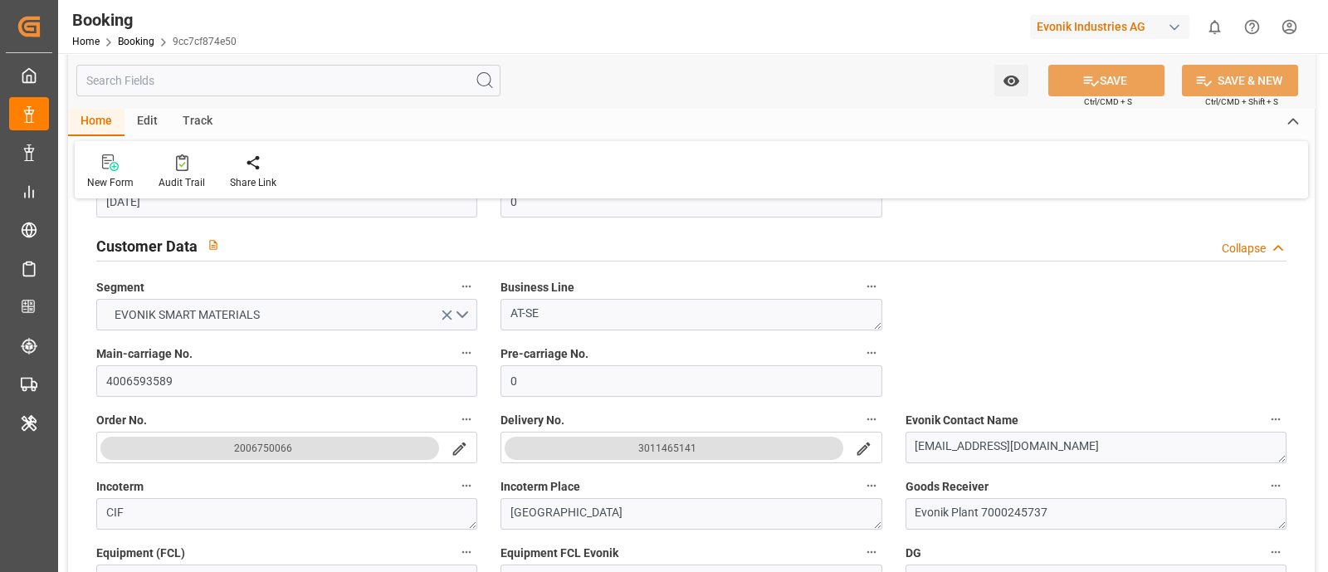
scroll to position [414, 0]
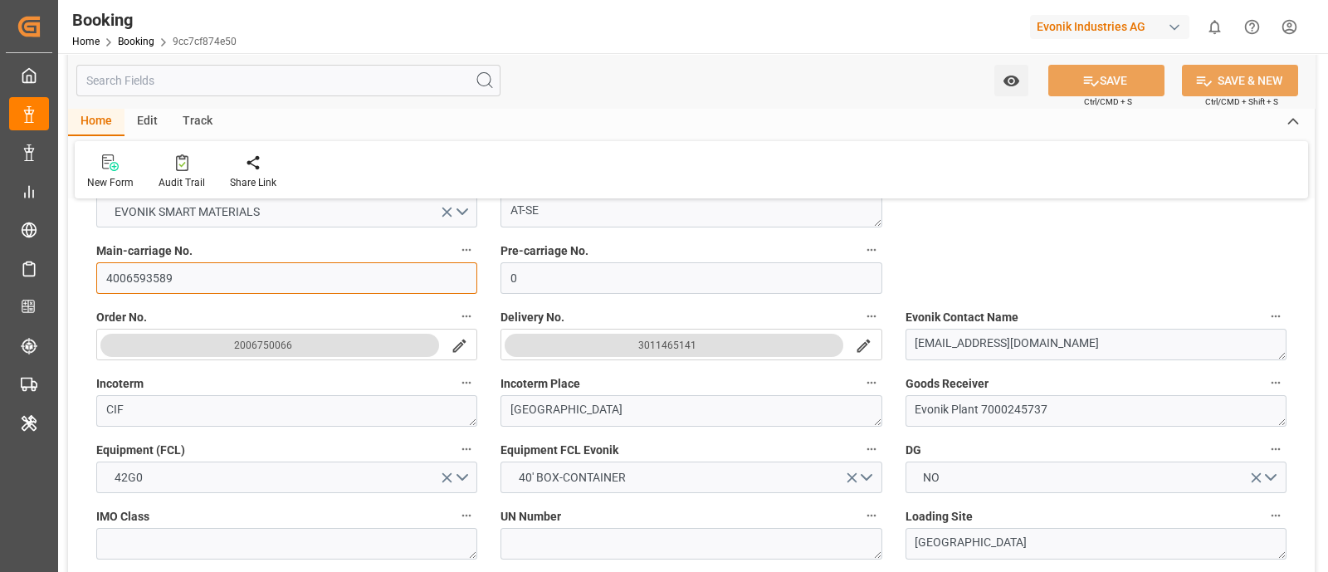
click at [188, 281] on input "4006593589" at bounding box center [286, 278] width 381 height 32
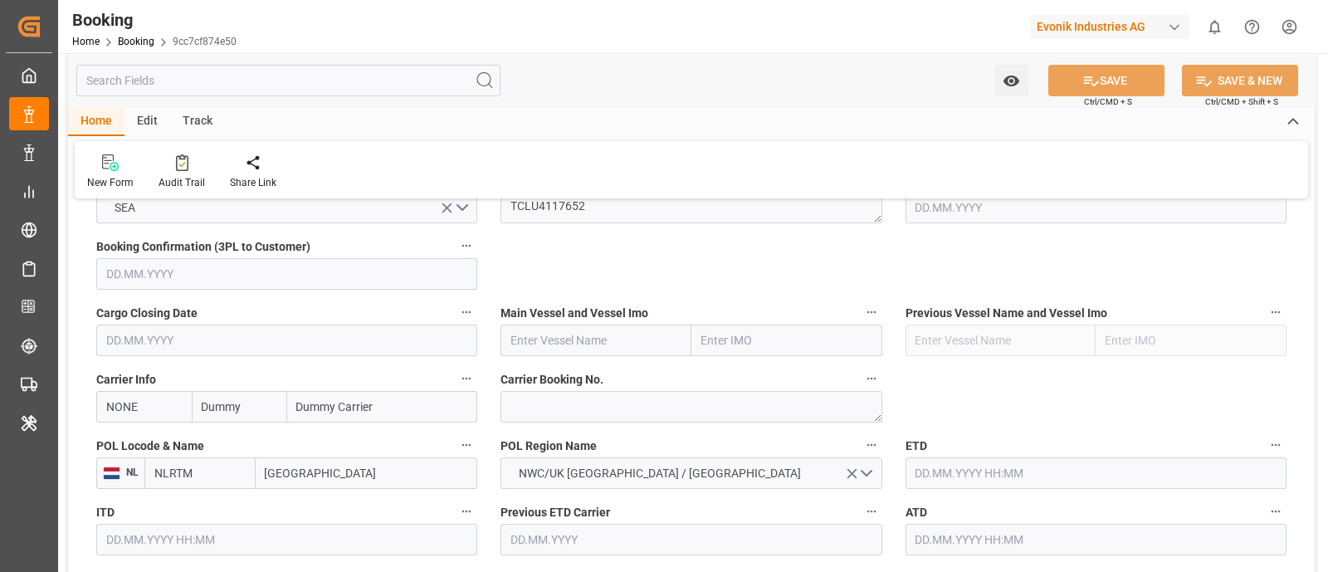
scroll to position [1141, 0]
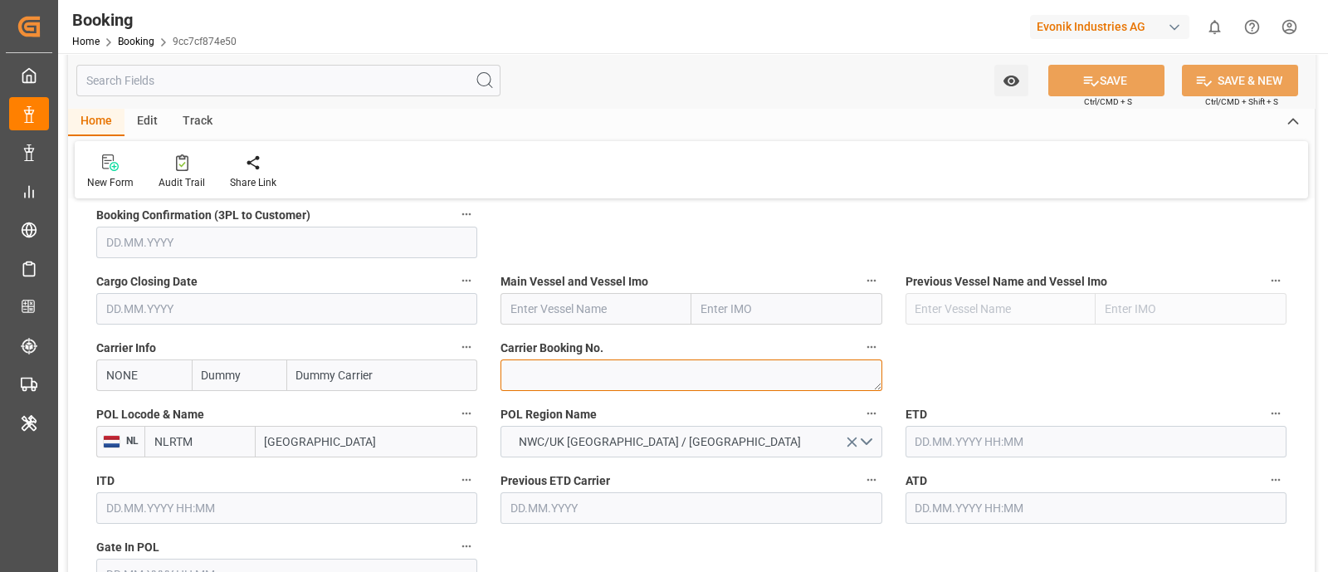
click at [518, 375] on textarea at bounding box center [690, 375] width 381 height 32
paste textarea "65993528"
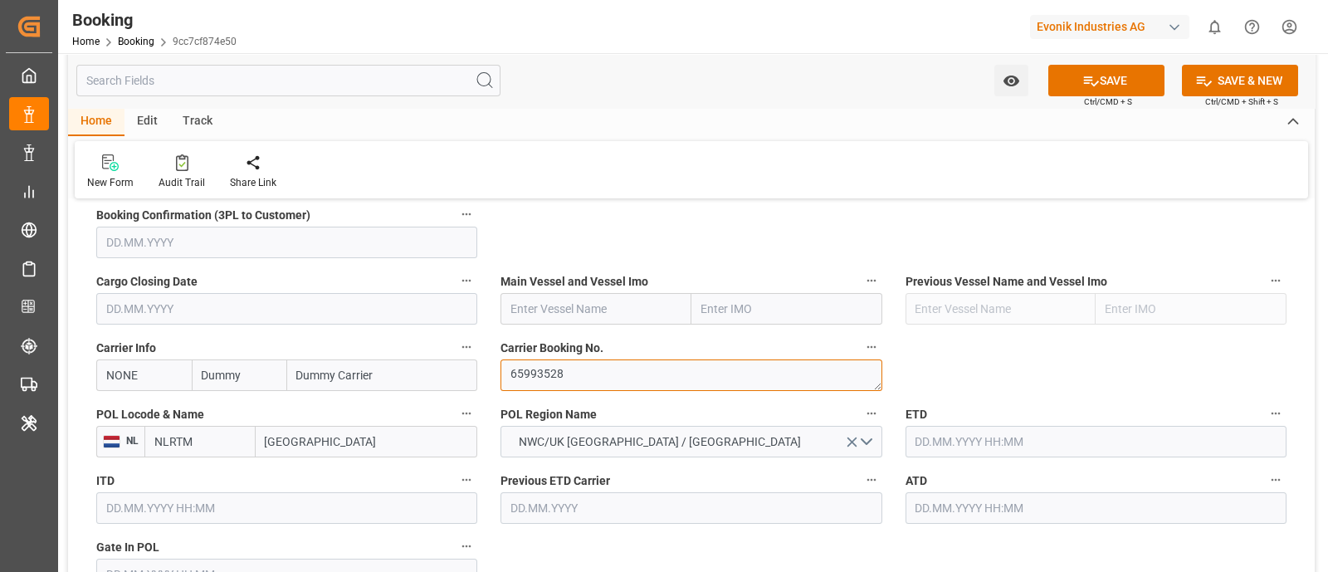
click at [502, 370] on textarea "65993528" at bounding box center [690, 375] width 381 height 32
type textarea "65993528"
click at [129, 370] on input "NONE" at bounding box center [143, 375] width 95 height 32
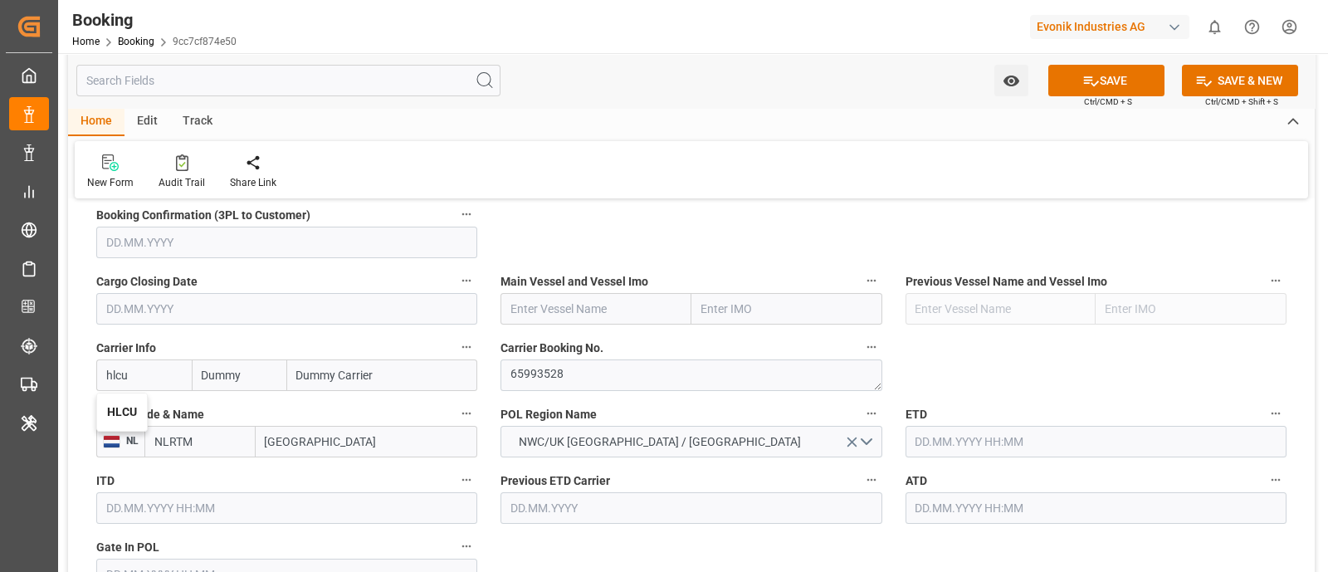
click at [114, 413] on b "HLCU" at bounding box center [122, 411] width 30 height 13
type input "HLCU"
type input "Hapag [PERSON_NAME]"
type input "Hapag [PERSON_NAME] Aktiengesellschaft"
type input "HLCU"
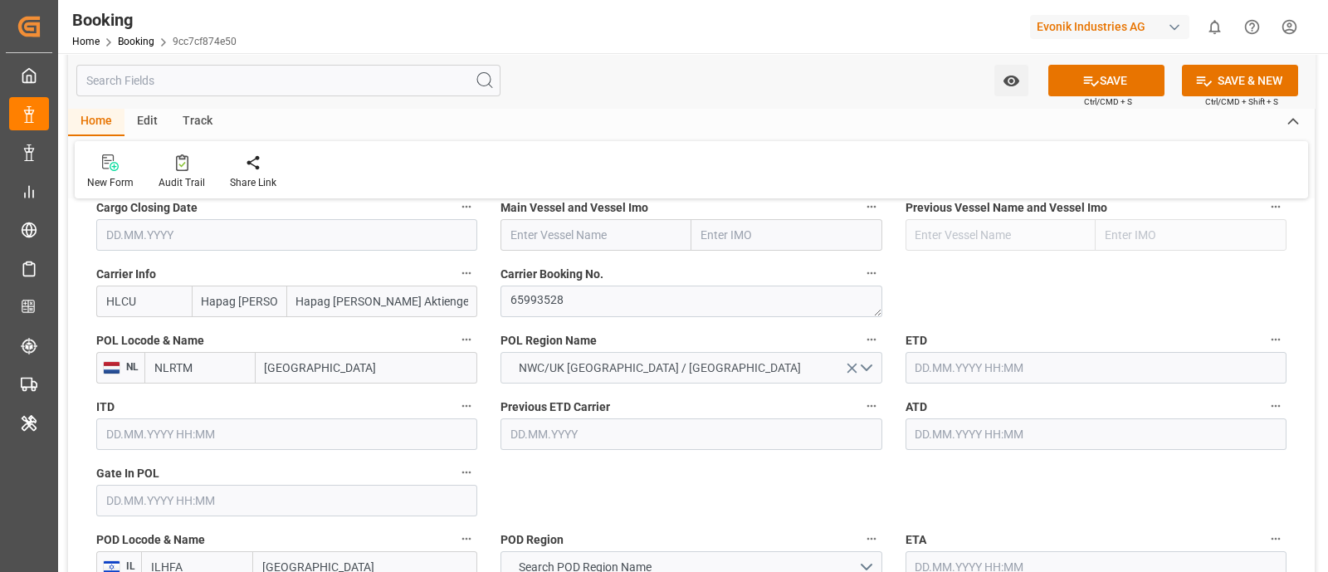
scroll to position [1245, 0]
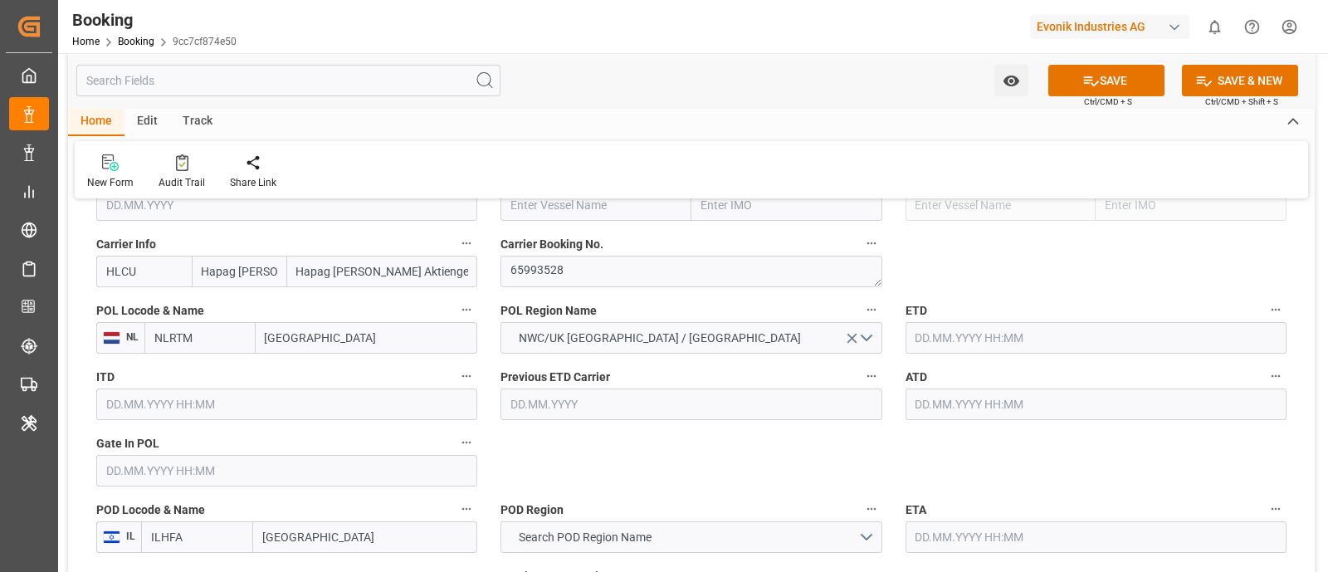
click at [300, 339] on input "[GEOGRAPHIC_DATA]" at bounding box center [367, 338] width 222 height 32
paste input "[GEOGRAPHIC_DATA]"
type input "[GEOGRAPHIC_DATA]"
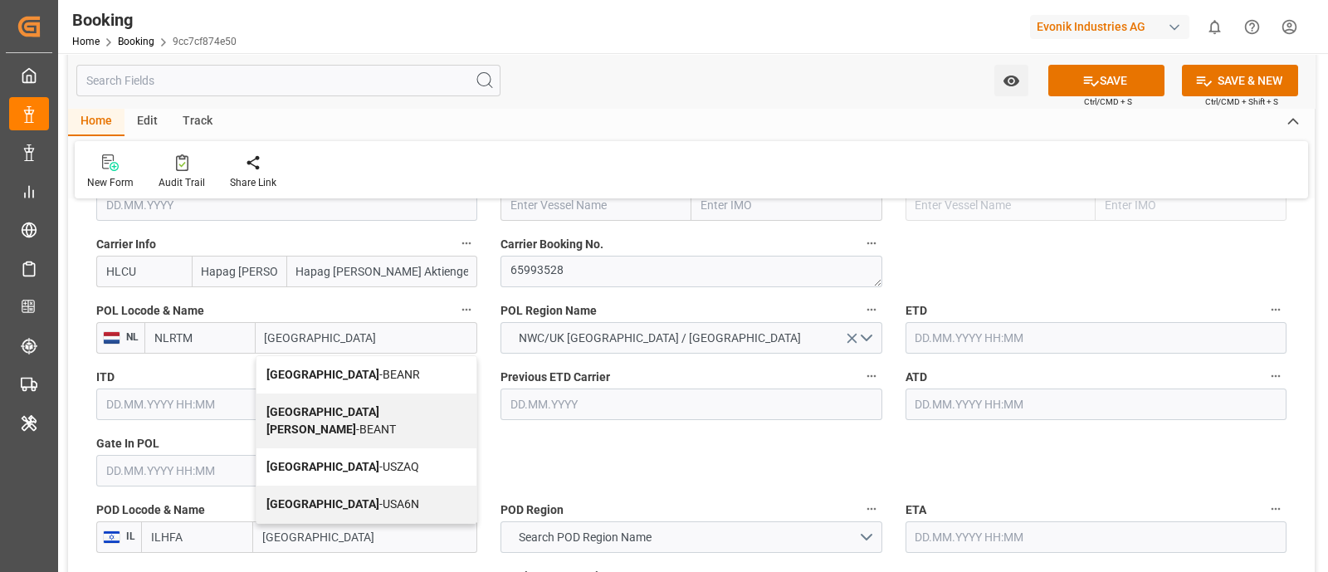
click at [381, 377] on div "Antwerp - BEANR" at bounding box center [366, 374] width 221 height 37
type input "BEANR"
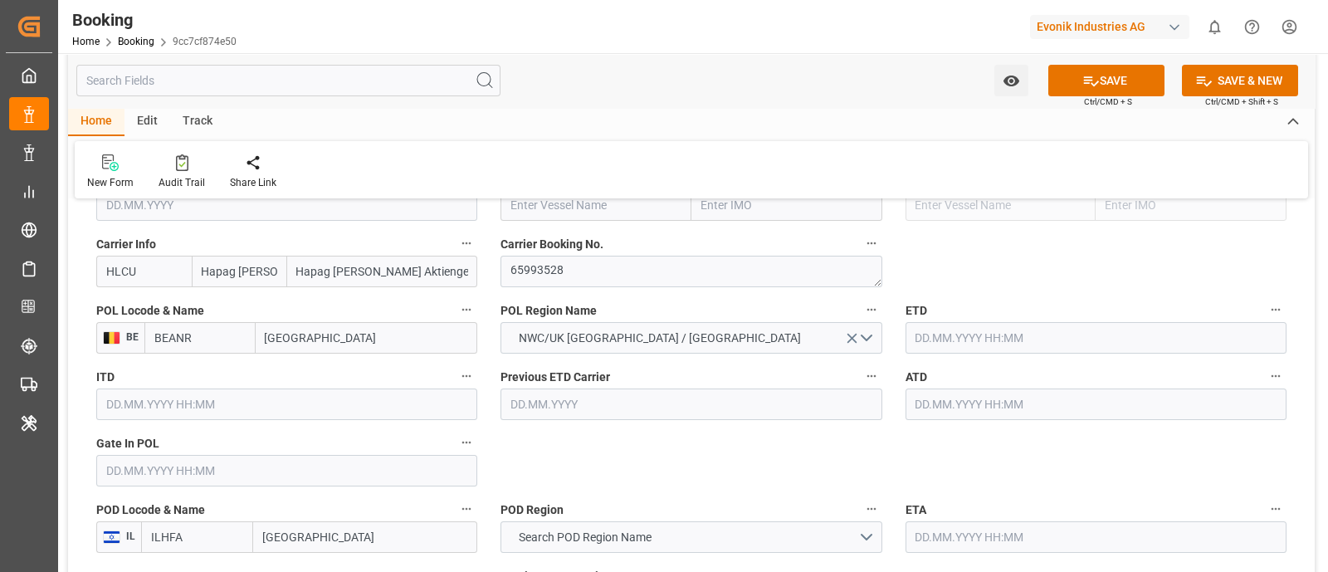
type input "[GEOGRAPHIC_DATA]"
click at [169, 466] on input "text" at bounding box center [286, 471] width 381 height 32
paste input "[DATE]"
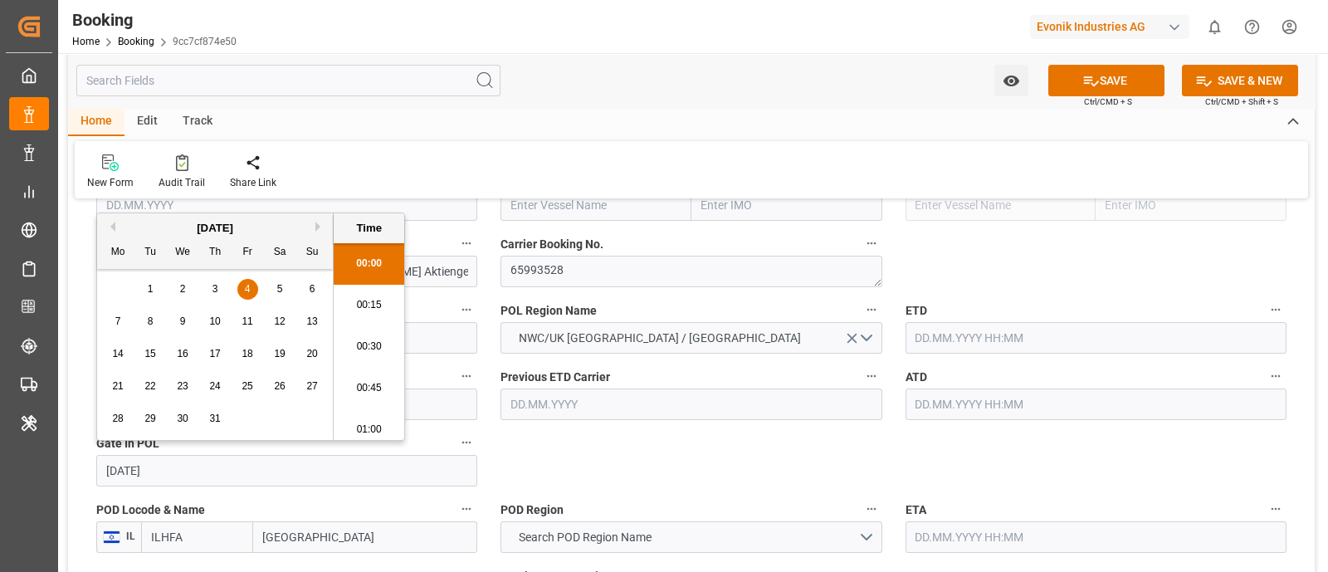
scroll to position [2329, 0]
click at [942, 330] on input "text" at bounding box center [1096, 338] width 381 height 32
type input "[DATE] 00:00"
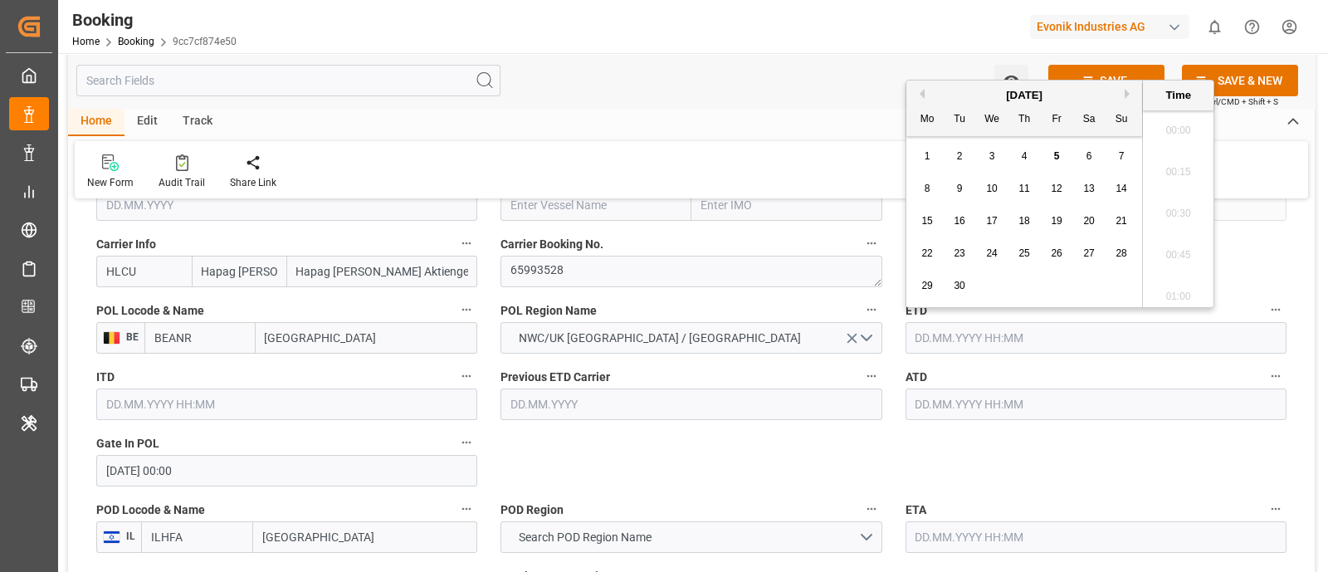
paste input "[DATE]"
click at [1025, 188] on span "10" at bounding box center [1023, 189] width 11 height 12
type input "[DATE] 00:00"
click at [915, 403] on input "text" at bounding box center [1096, 404] width 381 height 32
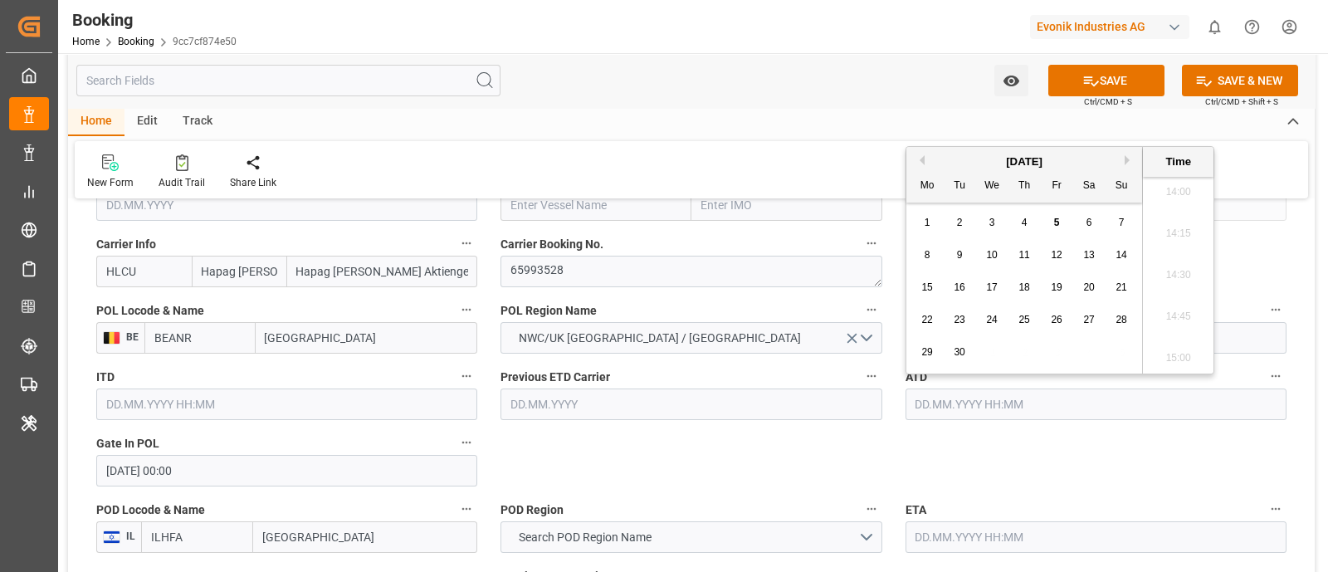
paste input "[DATE]"
type input "[DATE] 00:00"
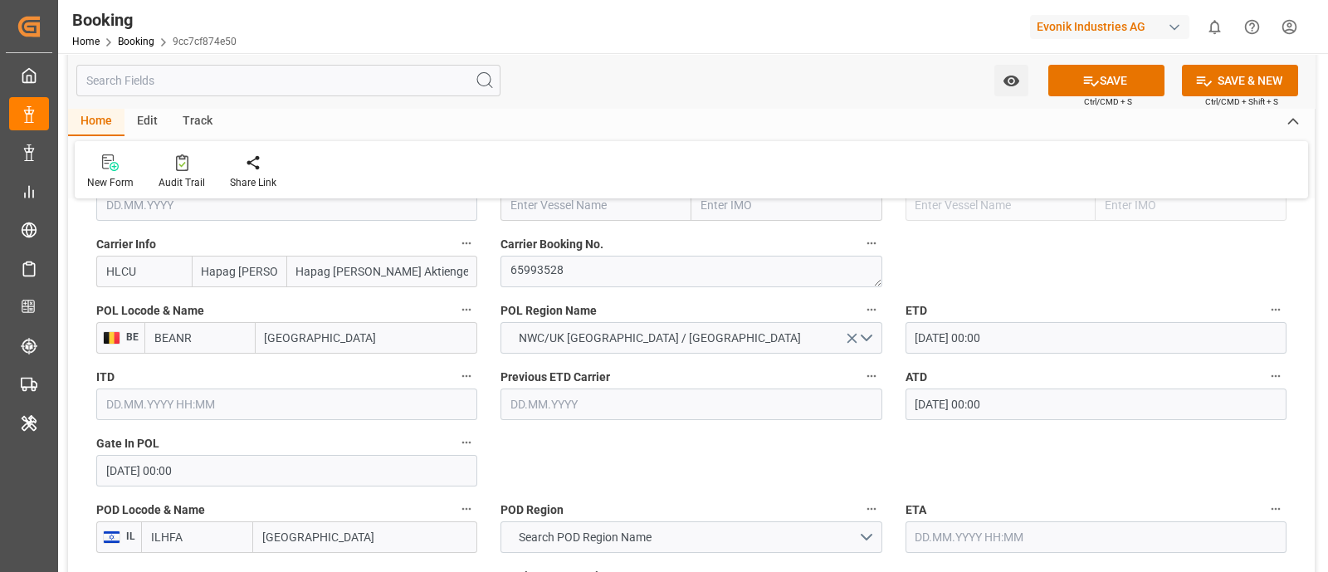
scroll to position [1037, 0]
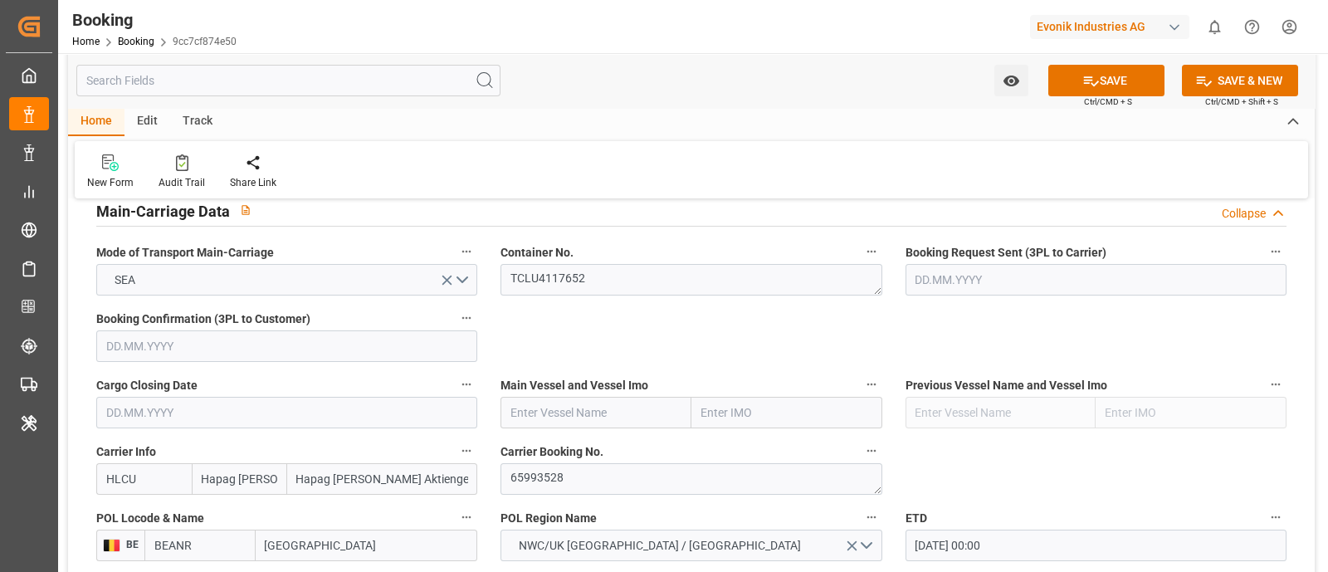
click at [529, 416] on input "text" at bounding box center [595, 413] width 191 height 32
paste input "VAGA MAERSK"
click at [577, 445] on b "VAGA MAERSK" at bounding box center [550, 448] width 79 height 13
type input "VAGA MAERSK"
type input "9778545"
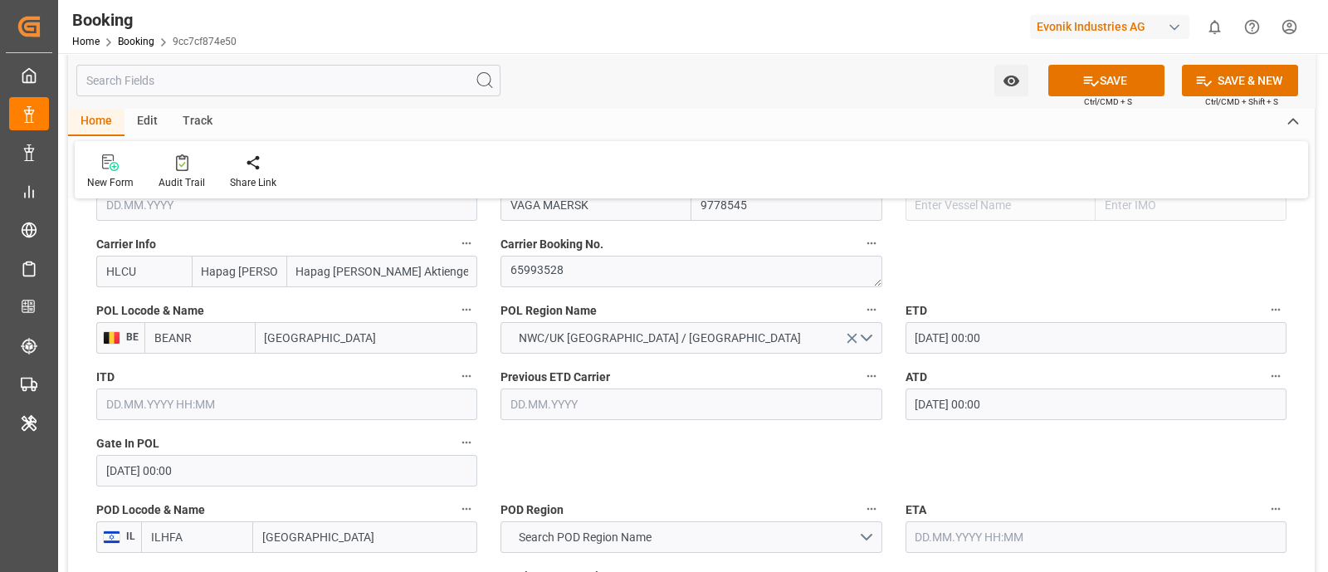
scroll to position [1348, 0]
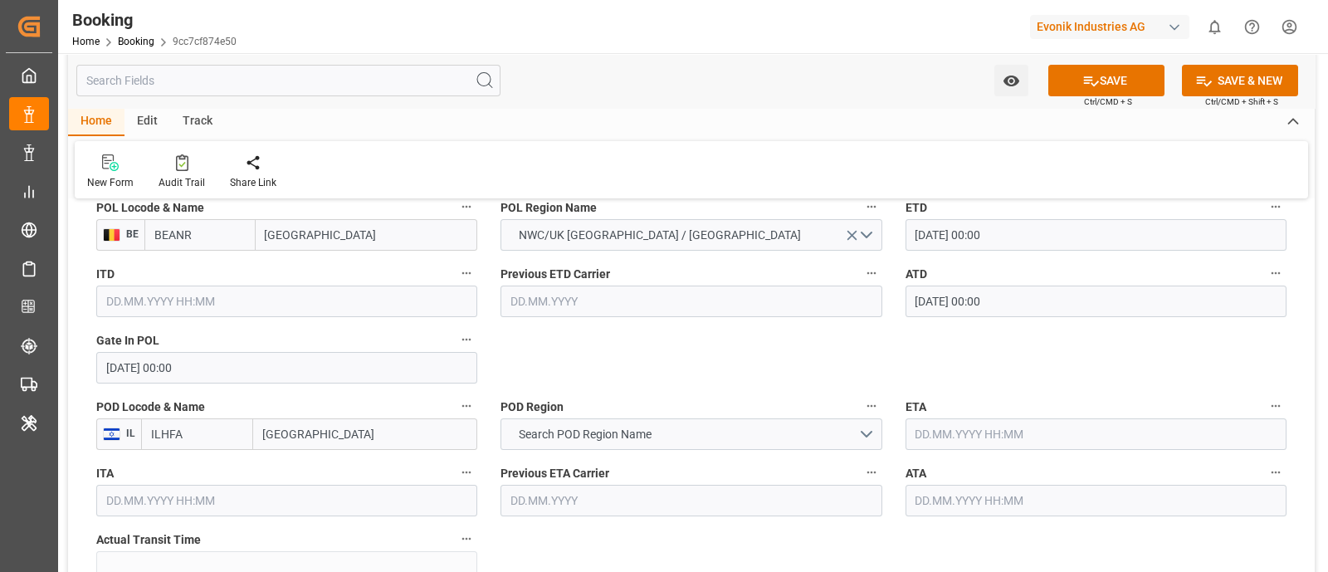
type input "VAGA MAERSK"
click at [324, 438] on input "[GEOGRAPHIC_DATA]" at bounding box center [365, 434] width 224 height 32
paste input "AIFA"
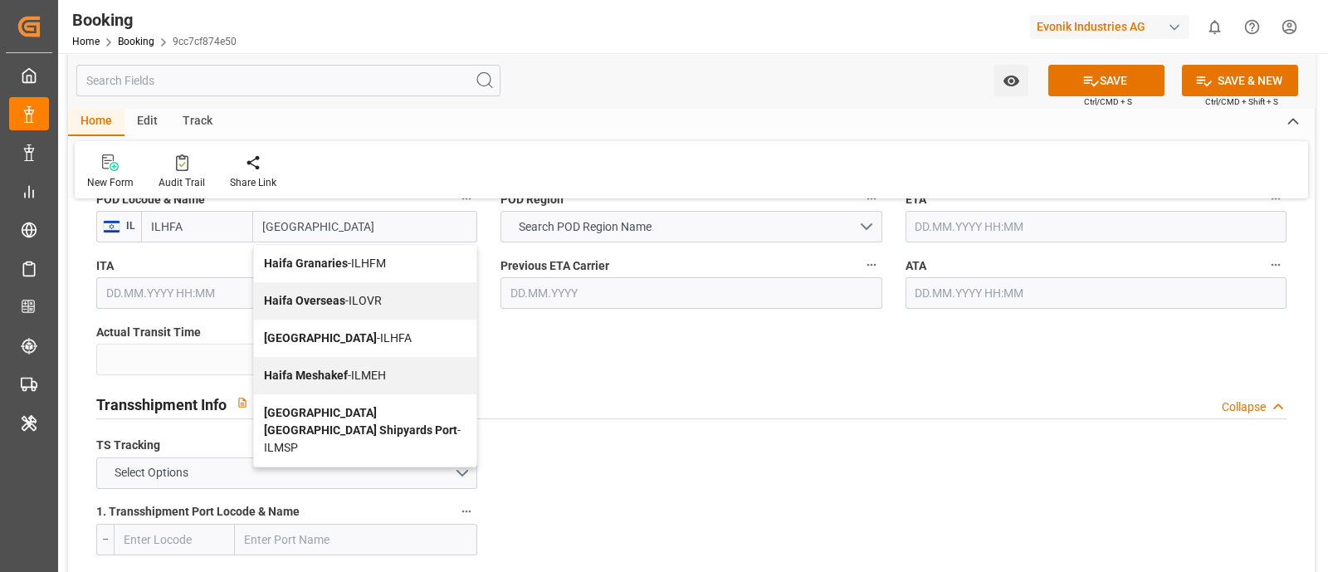
scroll to position [1452, 0]
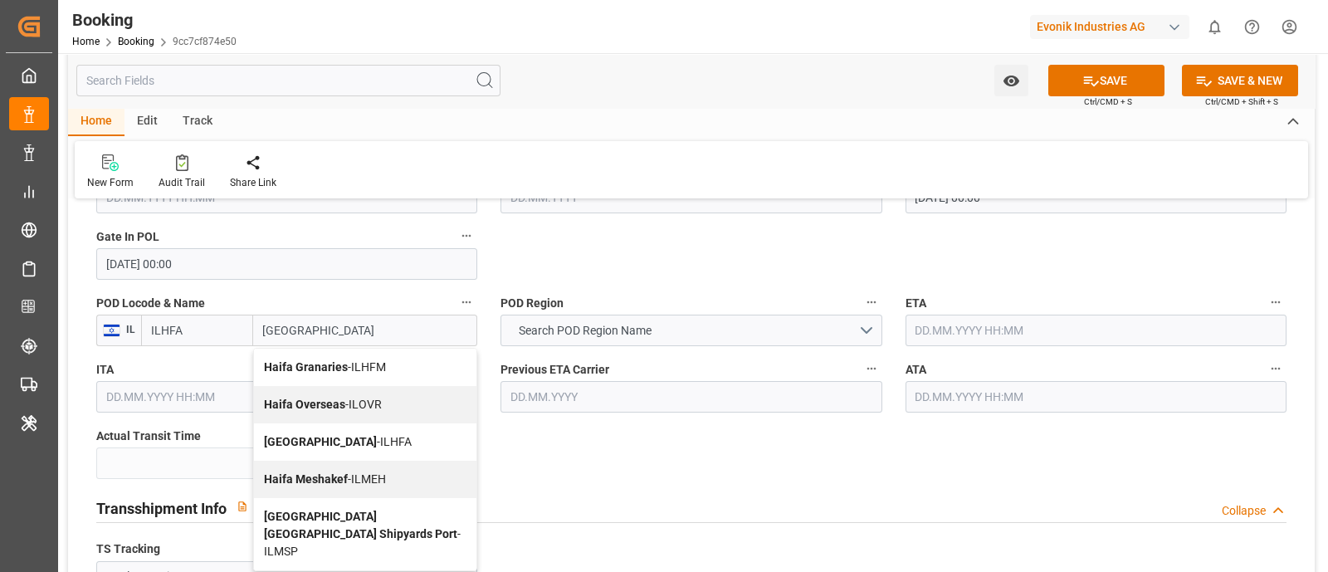
click at [338, 436] on div "[GEOGRAPHIC_DATA] - ILHFA" at bounding box center [365, 441] width 222 height 37
type input "[GEOGRAPHIC_DATA]"
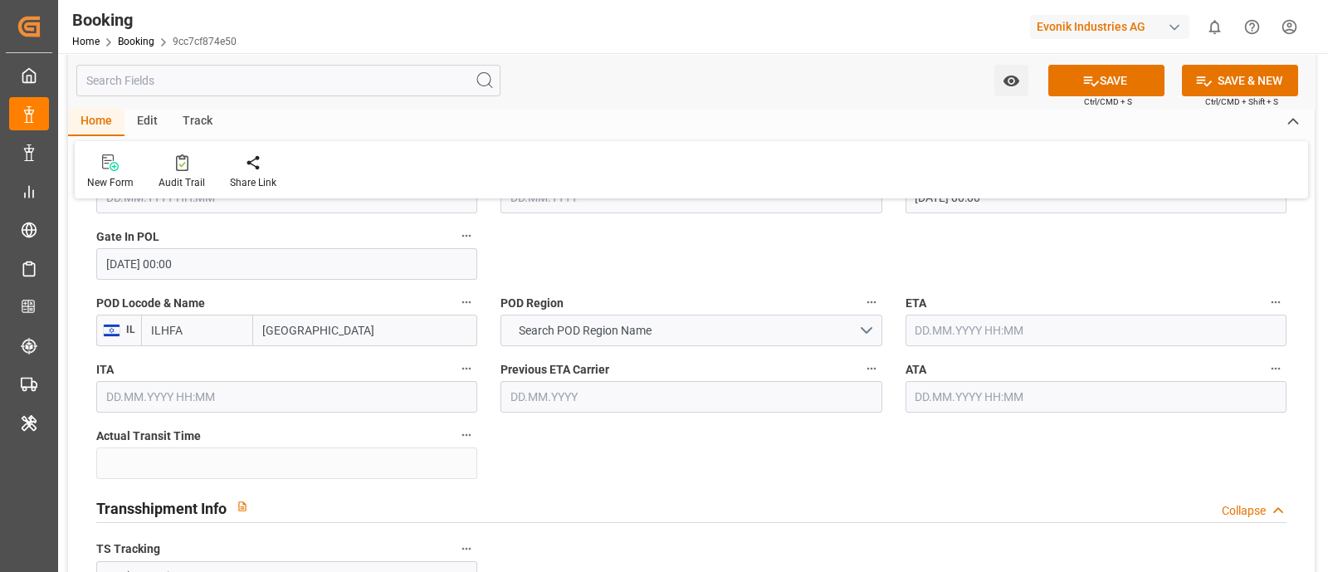
click at [158, 324] on input "ILHFA" at bounding box center [197, 331] width 112 height 32
click at [651, 334] on span "Search POD Region Name" at bounding box center [584, 330] width 149 height 17
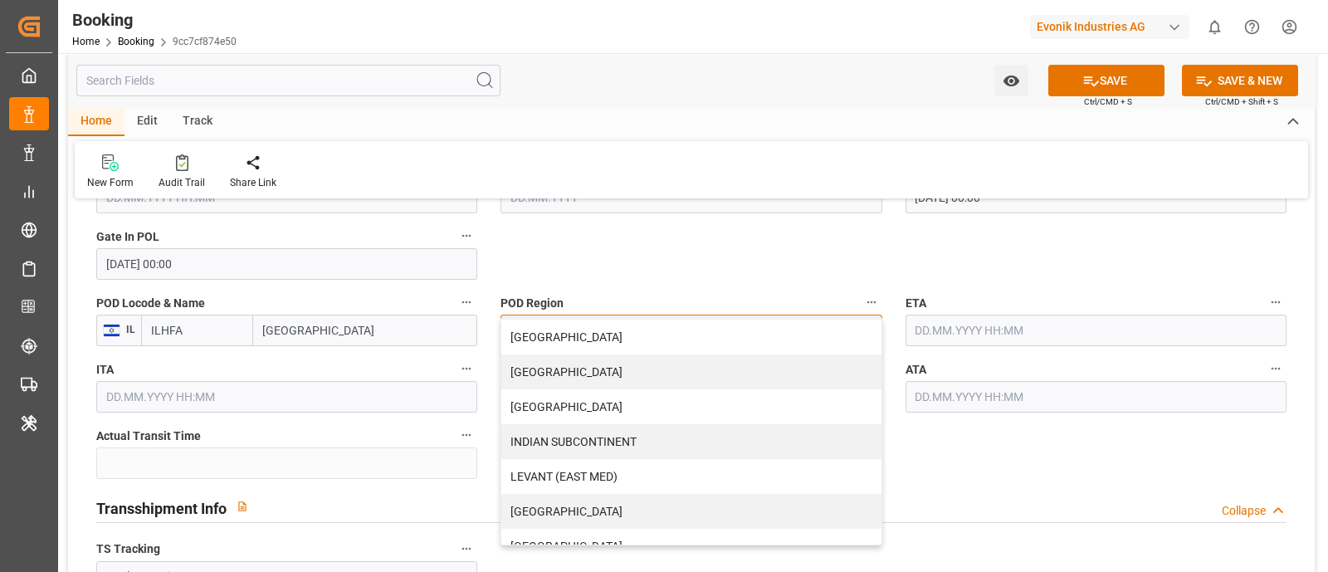
scroll to position [311, 0]
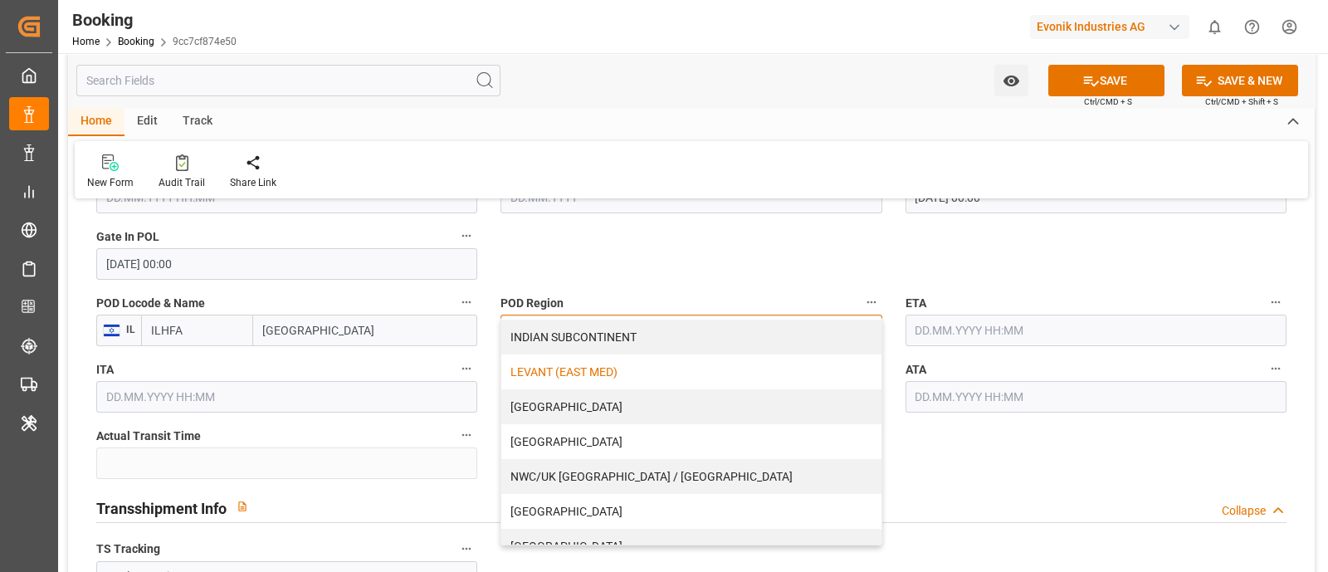
click at [653, 375] on div "LEVANT (EAST MED)" at bounding box center [690, 371] width 379 height 35
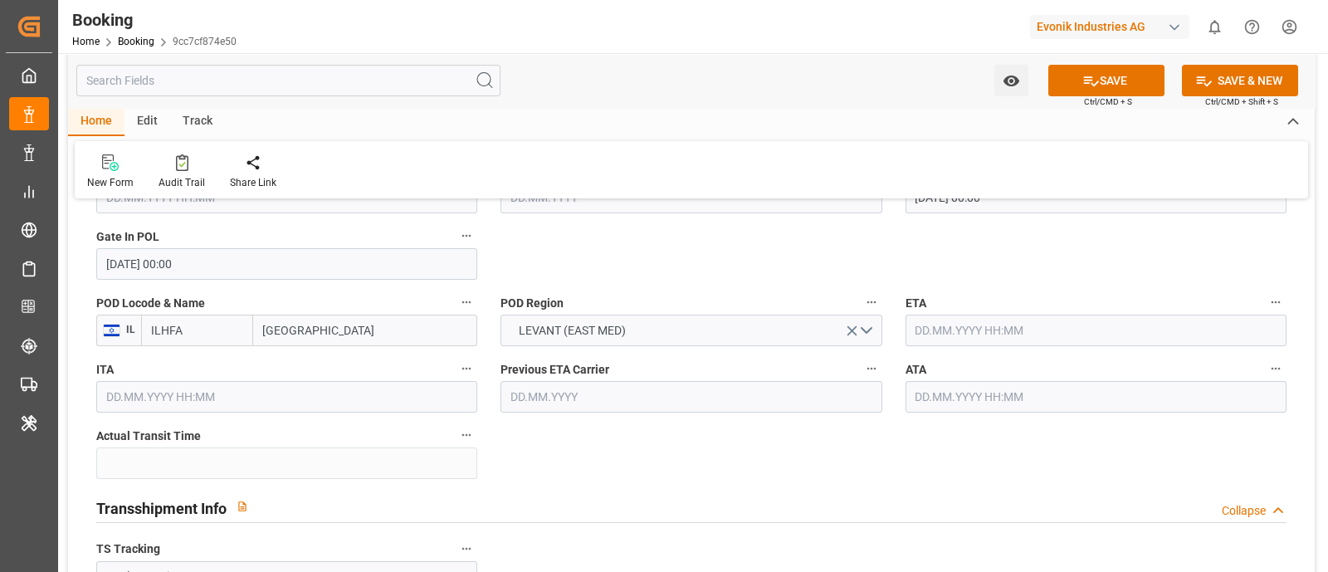
click at [929, 330] on input "text" at bounding box center [1096, 331] width 381 height 32
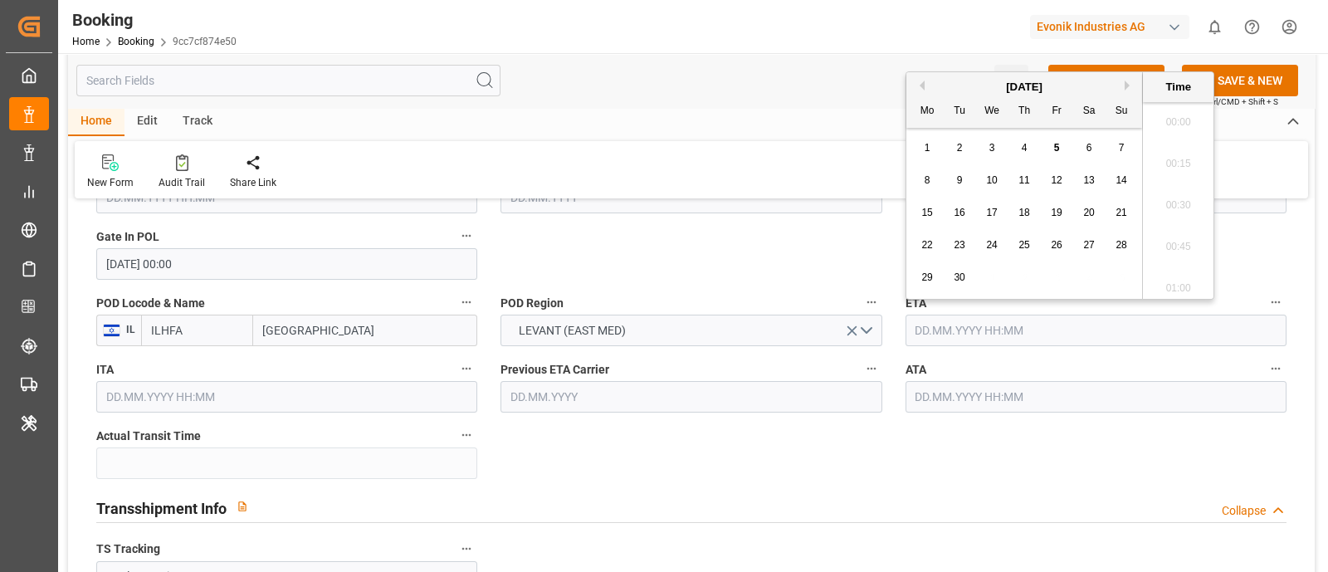
scroll to position [2329, 0]
paste input "[DATE]"
click at [925, 278] on span "28" at bounding box center [926, 277] width 11 height 12
type input "[DATE] 00:00"
click at [946, 389] on input "text" at bounding box center [1096, 397] width 381 height 32
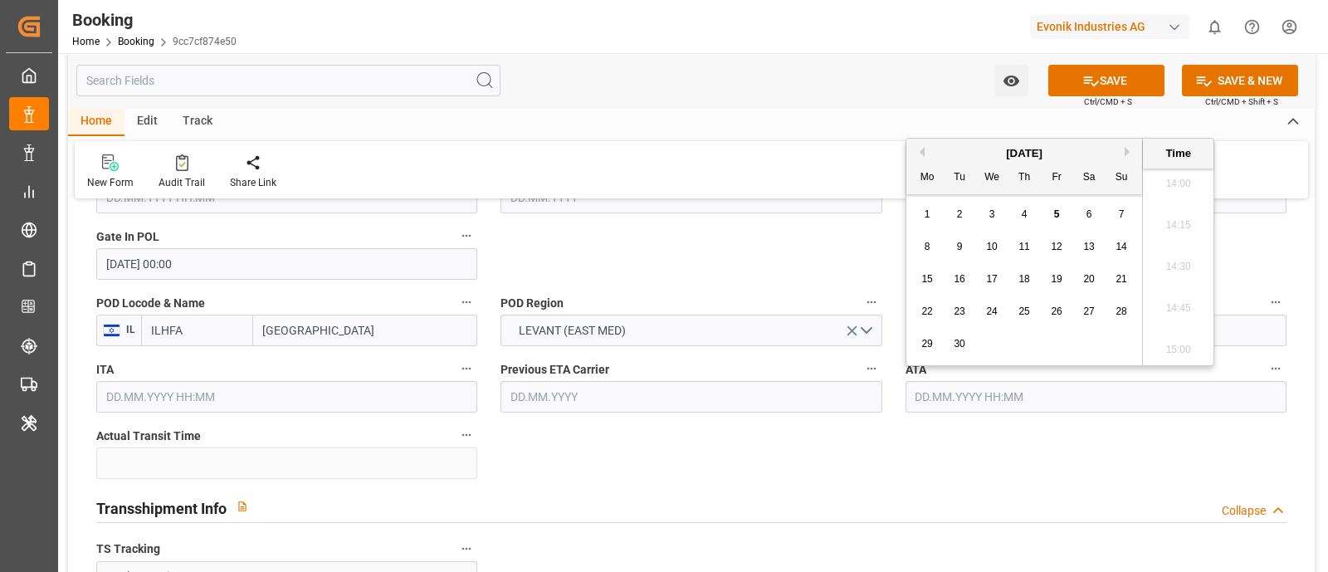
paste input "[DATE]"
type input "[DATE] 00:00"
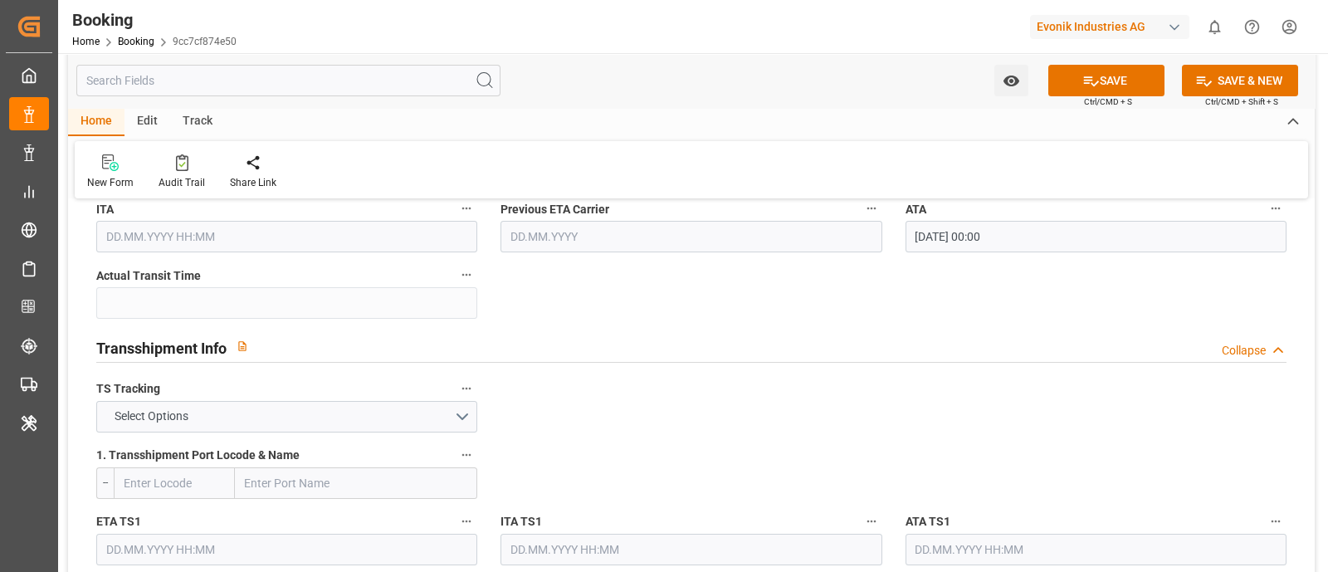
scroll to position [1659, 0]
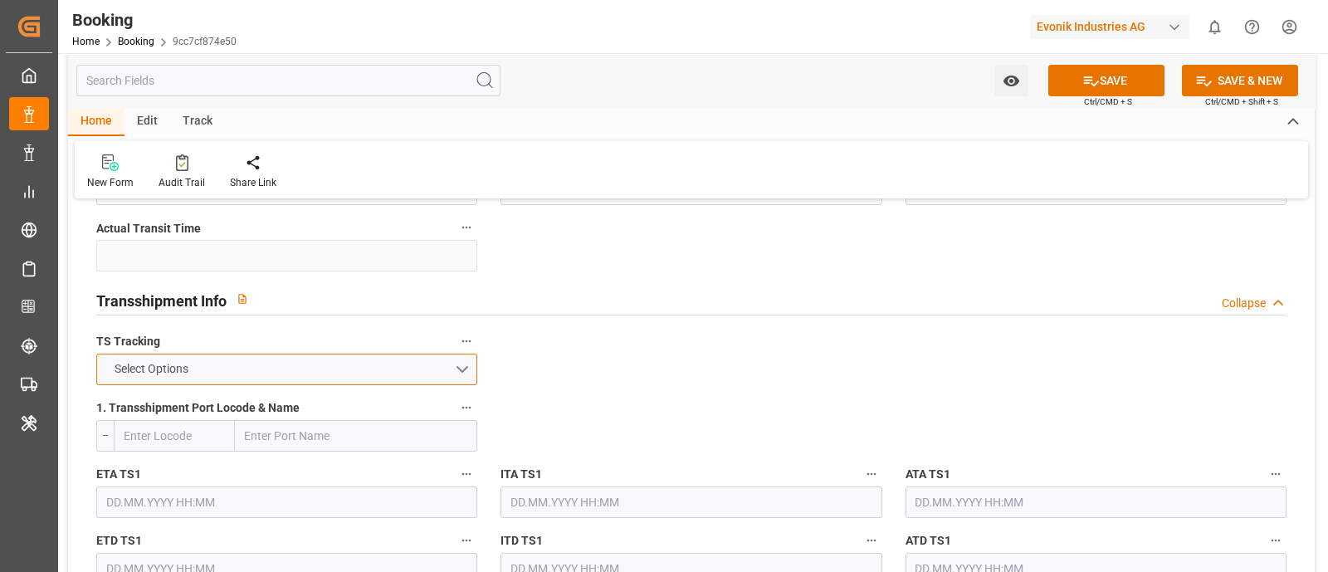
click at [189, 369] on span "Select Options" at bounding box center [151, 368] width 90 height 17
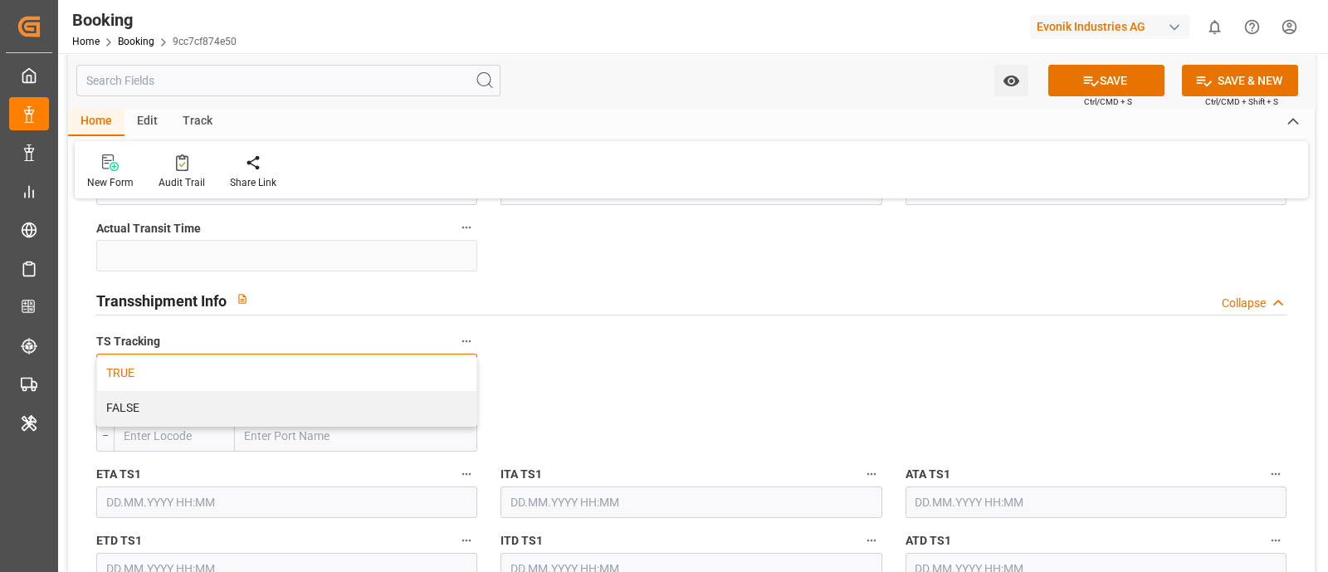
click at [177, 356] on div "TRUE" at bounding box center [286, 373] width 379 height 35
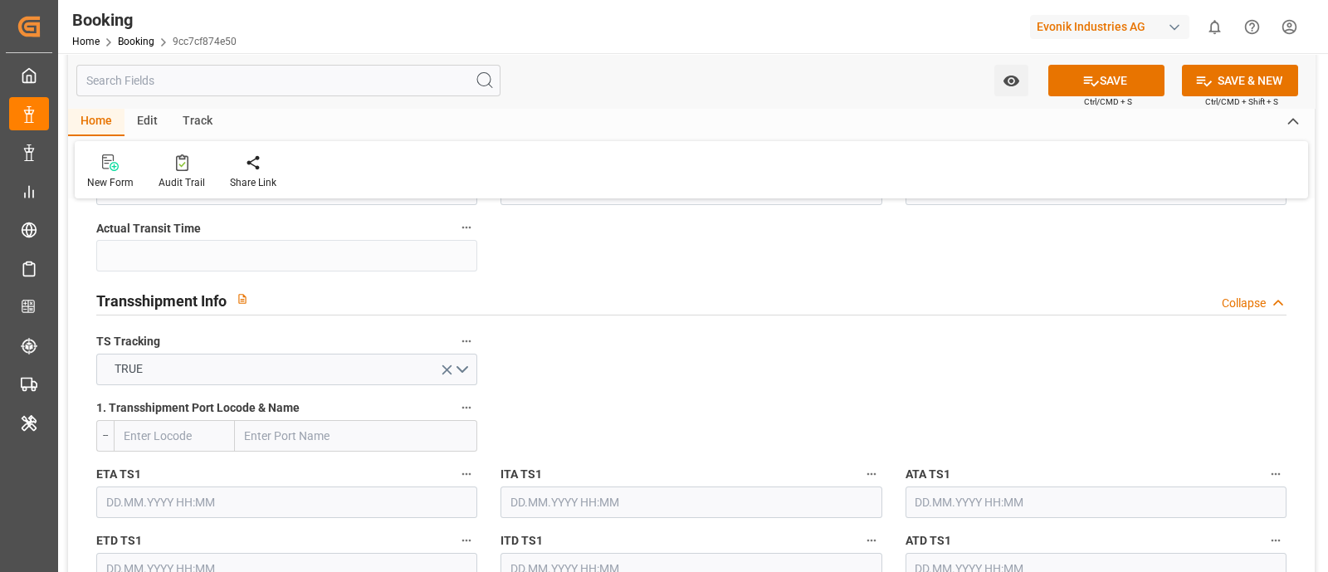
click at [290, 428] on input "text" at bounding box center [356, 436] width 242 height 32
paste input "PORT SAID"
type input "PORT SAID"
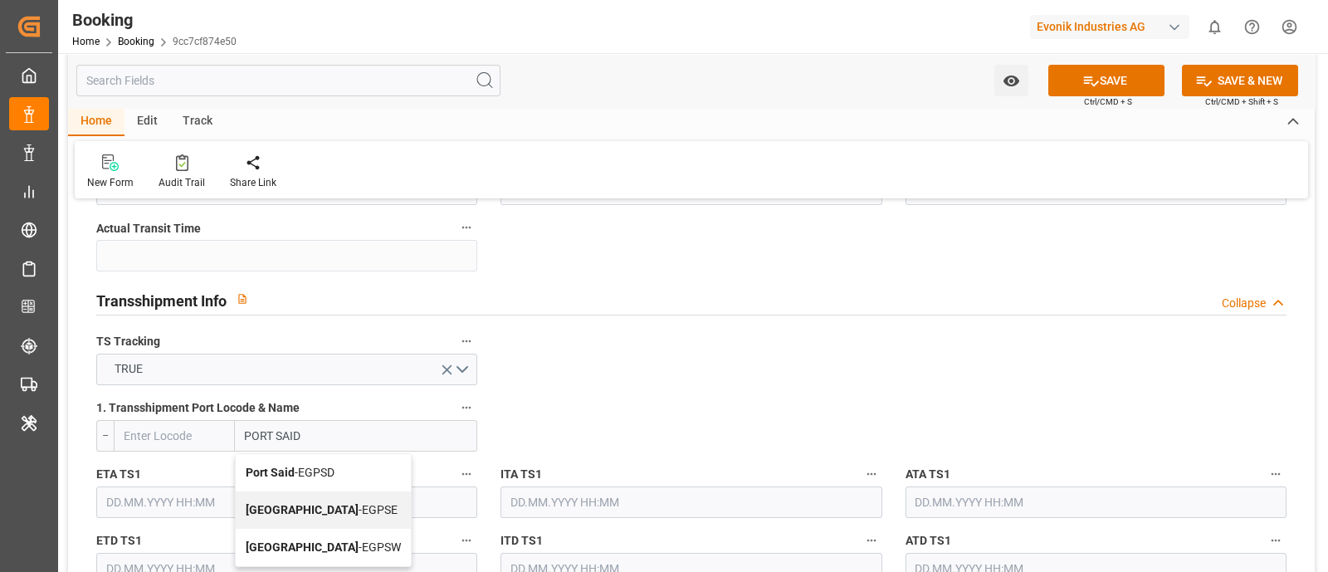
click at [320, 473] on span "Port Said - EGPSD" at bounding box center [290, 472] width 89 height 13
type input "EGPSD"
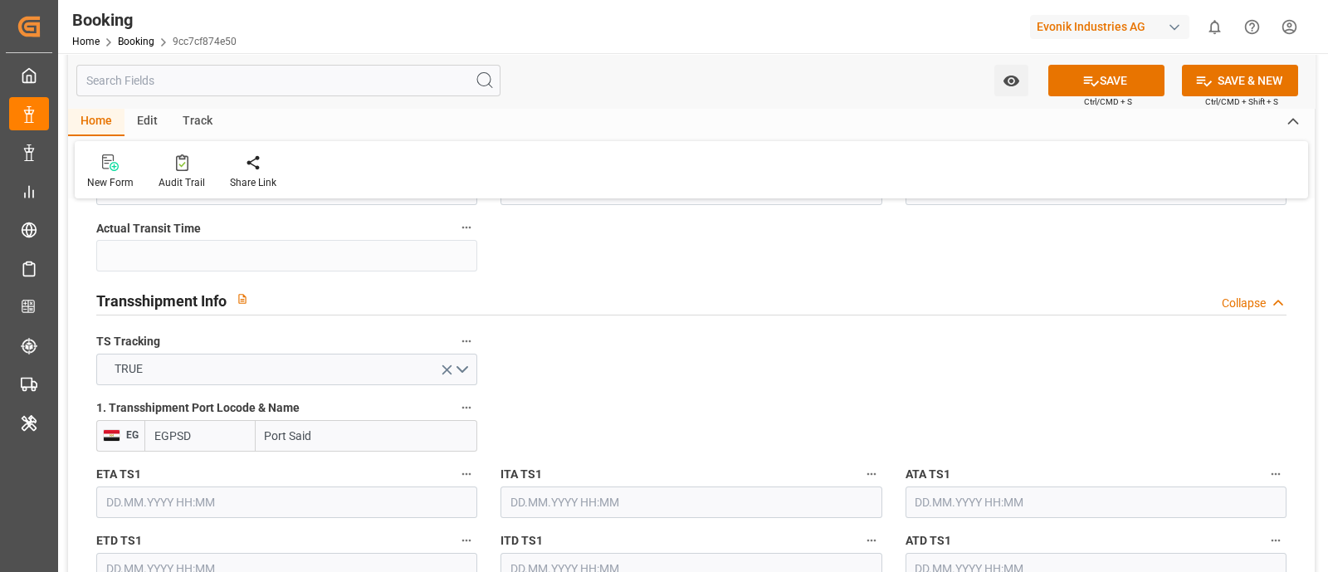
type input "Port Said"
click at [220, 500] on input "text" at bounding box center [286, 502] width 381 height 32
paste input "[DATE]"
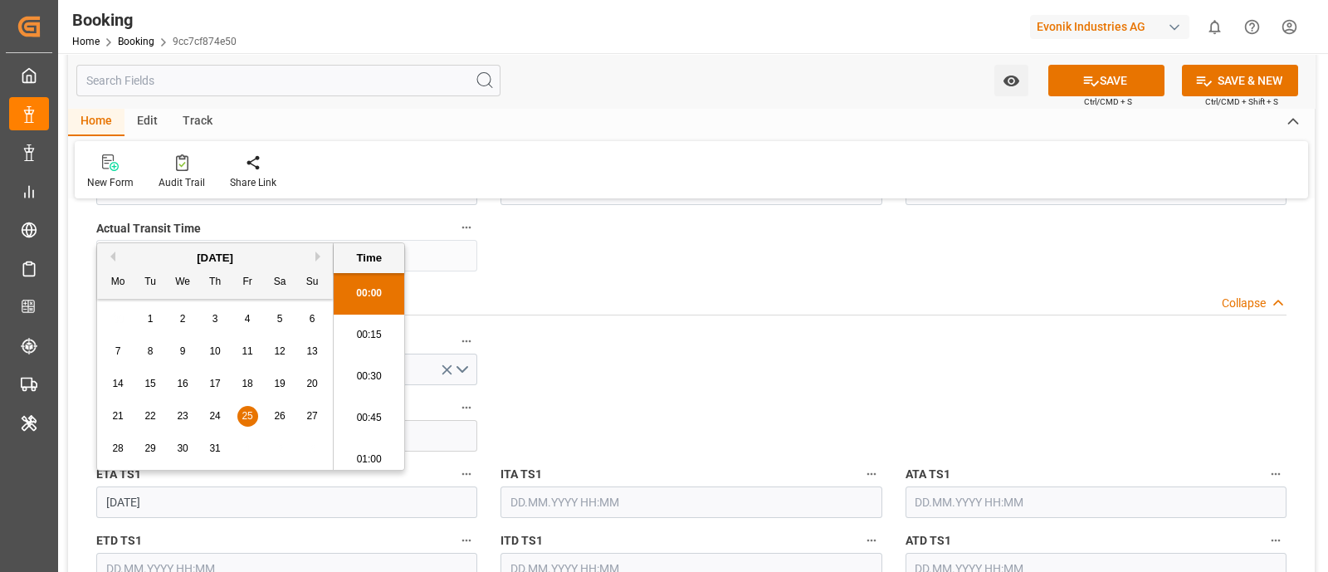
scroll to position [2329, 0]
click at [938, 502] on input "text" at bounding box center [1096, 502] width 381 height 32
type input "[DATE] 00:00"
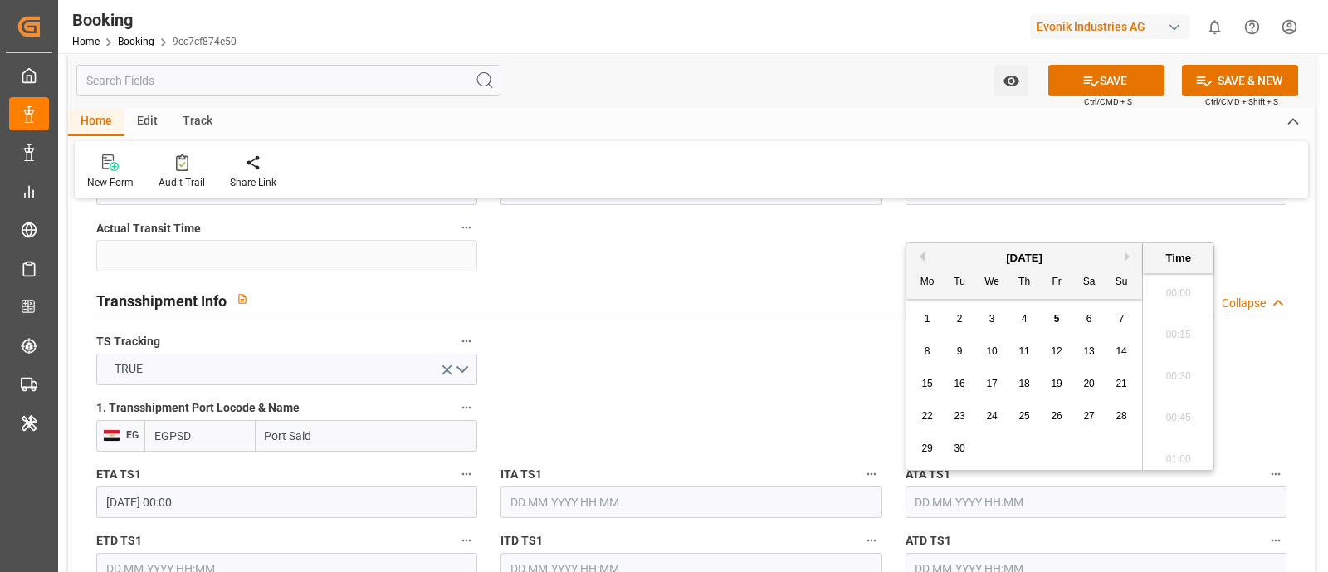
paste input "[DATE]"
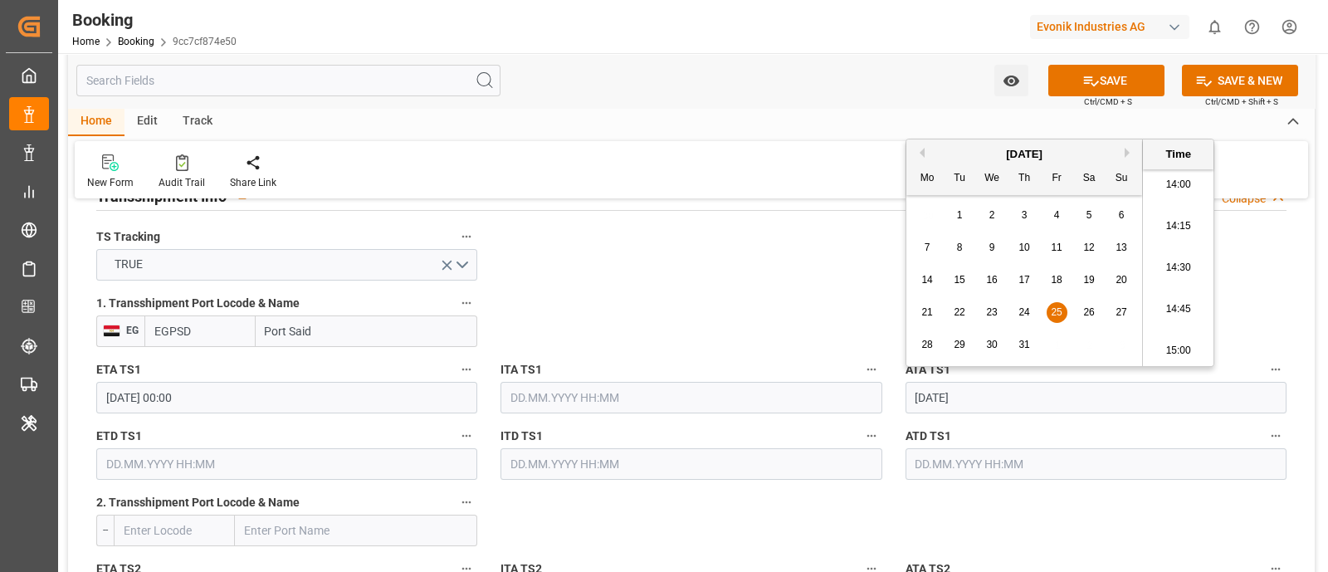
click at [195, 476] on input "text" at bounding box center [286, 464] width 381 height 32
type input "[DATE] 00:00"
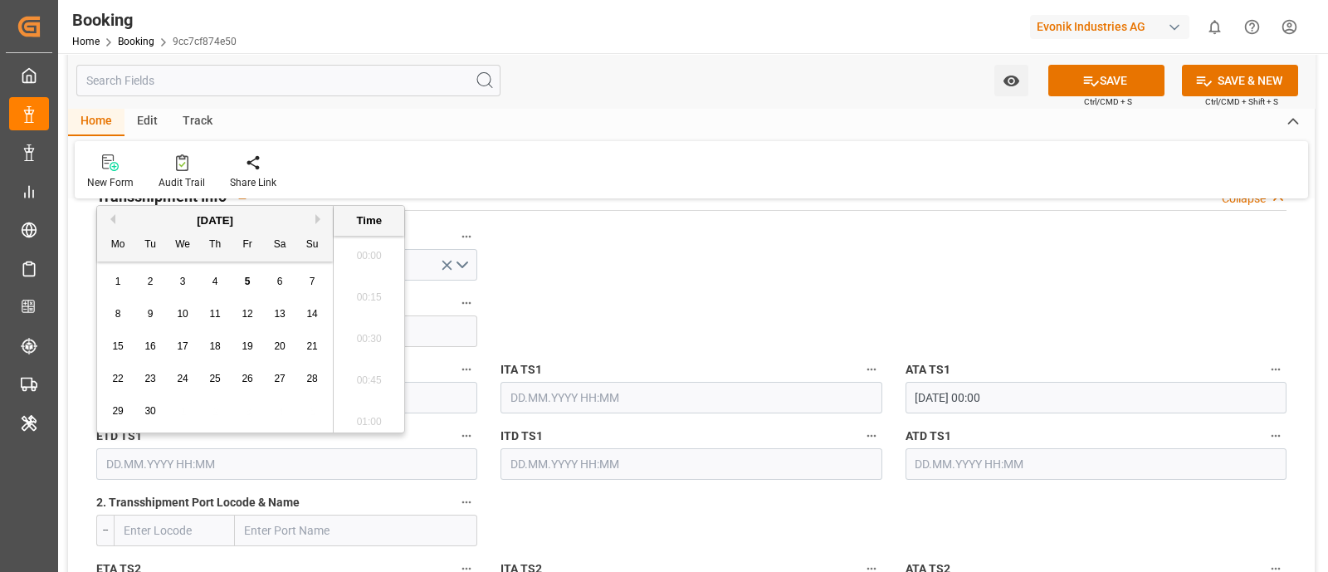
paste input "[DATE]"
click at [935, 462] on input "text" at bounding box center [1096, 464] width 381 height 32
paste input "[DATE]"
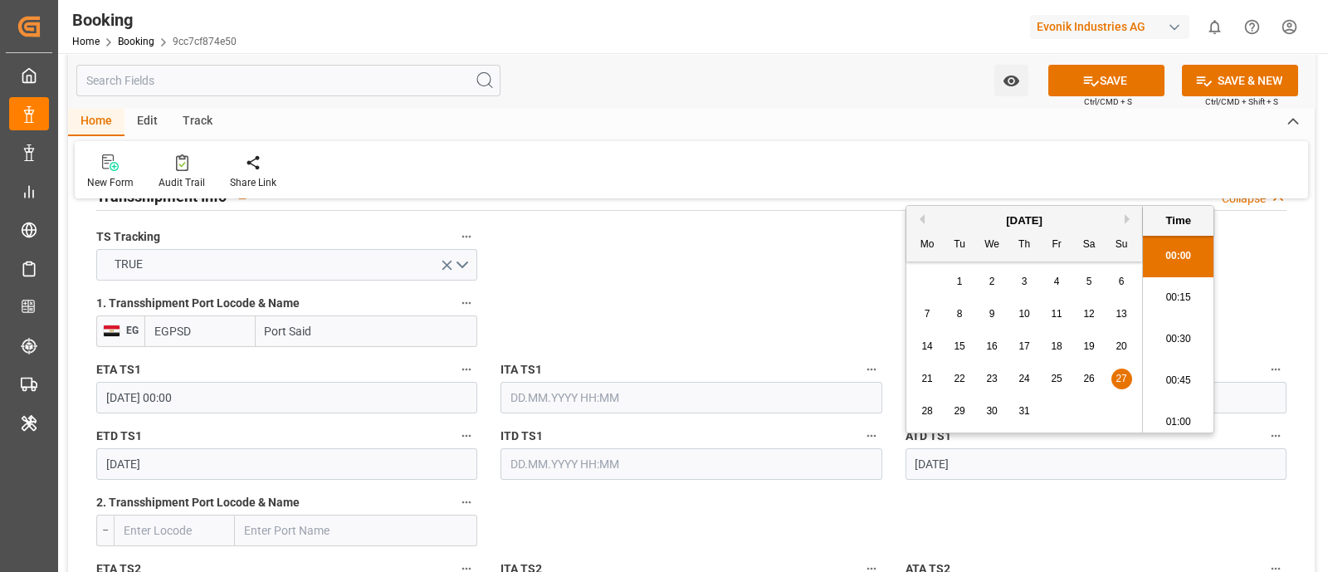
type input "[DATE] 00:00"
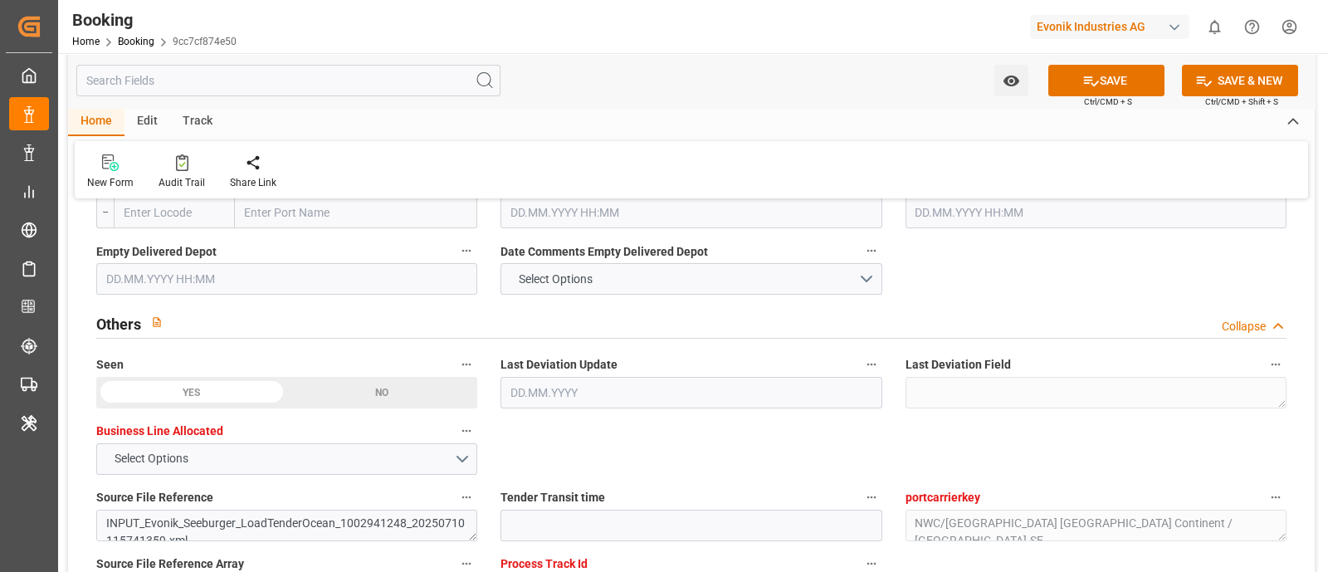
scroll to position [2386, 0]
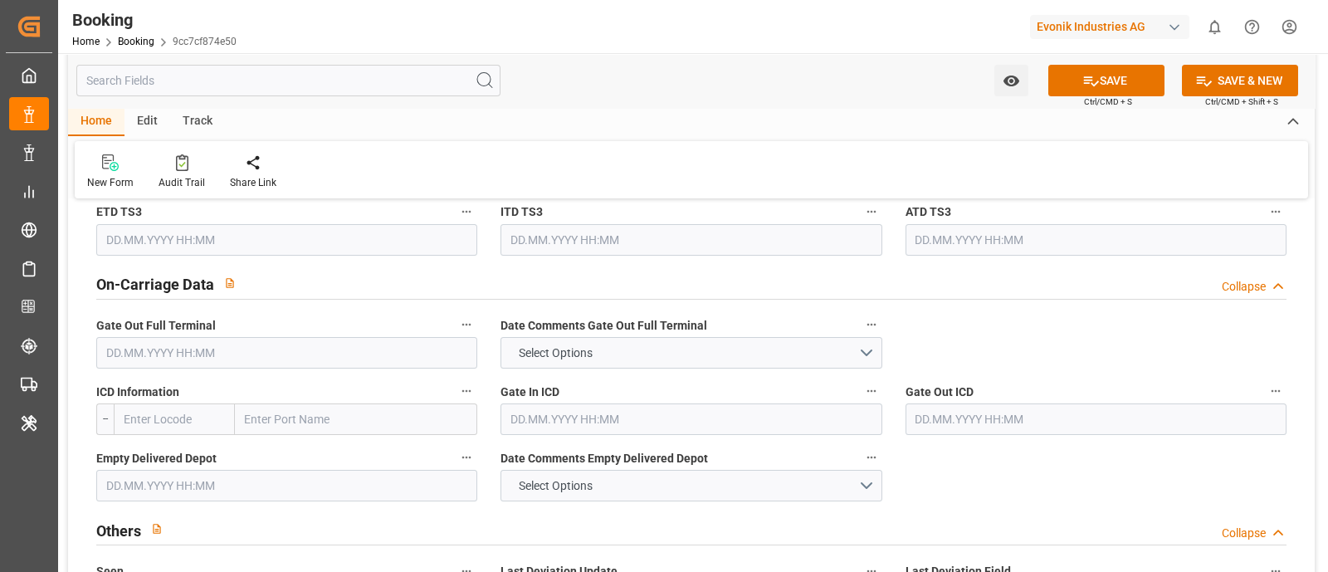
click at [199, 325] on span "Gate Out Full Terminal" at bounding box center [156, 325] width 120 height 17
click at [456, 325] on button "Gate Out Full Terminal" at bounding box center [467, 325] width 22 height 22
click at [203, 355] on div at bounding box center [664, 286] width 1328 height 572
click at [198, 350] on input "text" at bounding box center [286, 353] width 381 height 32
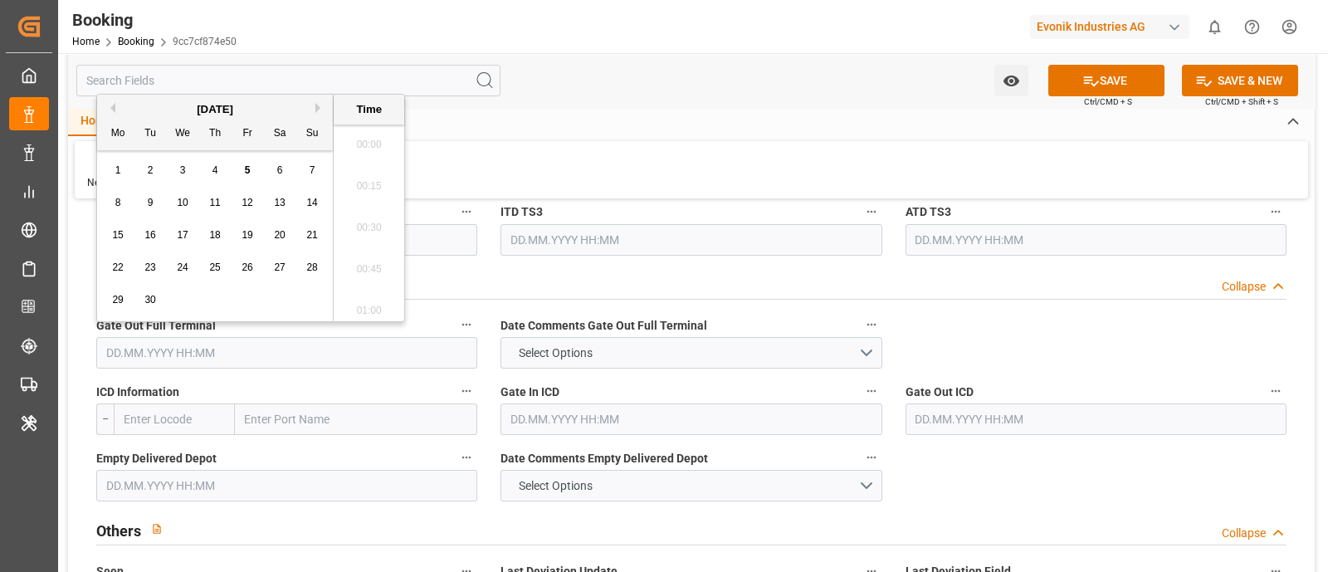
scroll to position [2329, 0]
paste input "[DATE]"
type input "[DATE]"
click at [222, 474] on input "text" at bounding box center [286, 486] width 381 height 32
paste input "[DATE]"
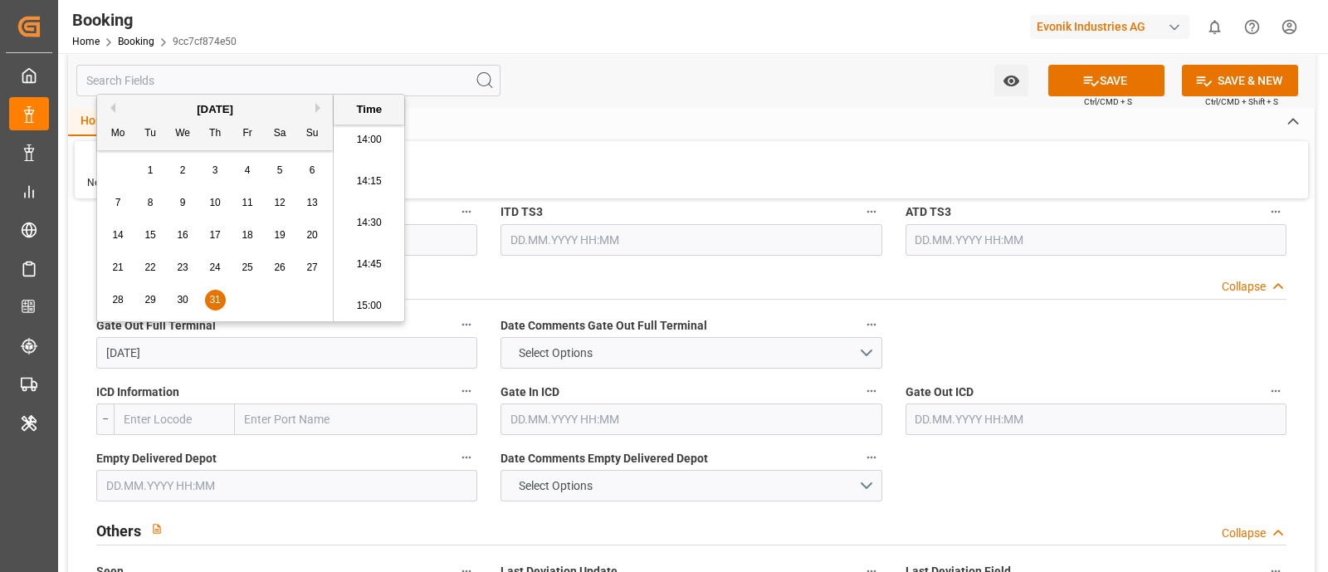
type input "[DATE]"
type input "[DATE] 00:00"
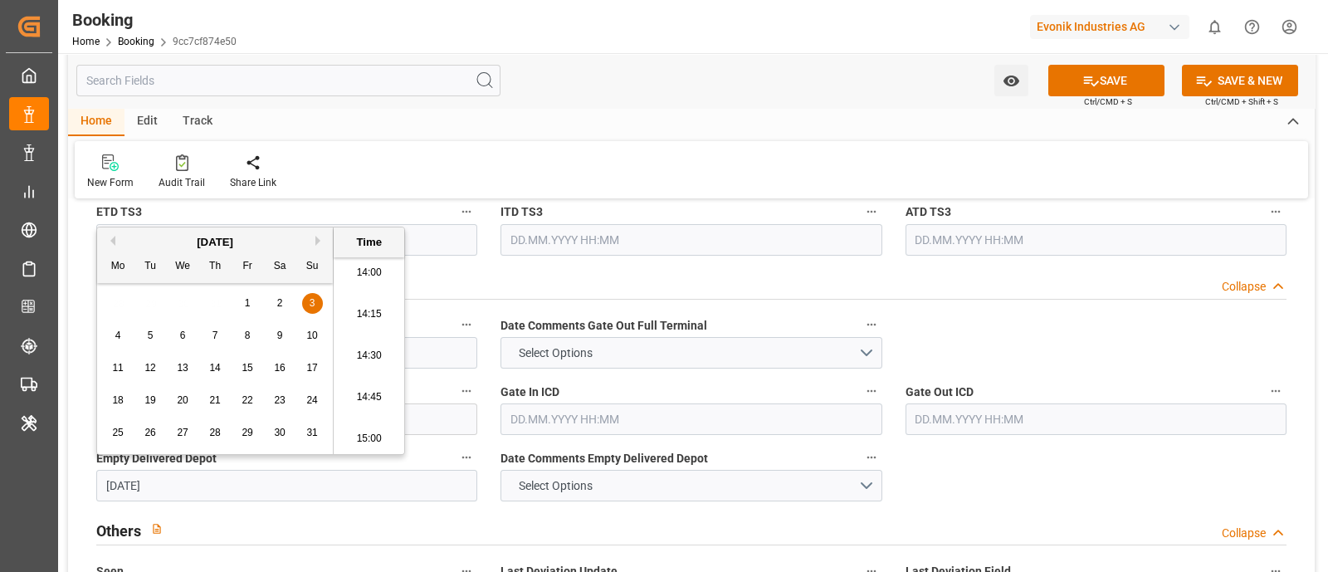
type input "[DATE] 00:00"
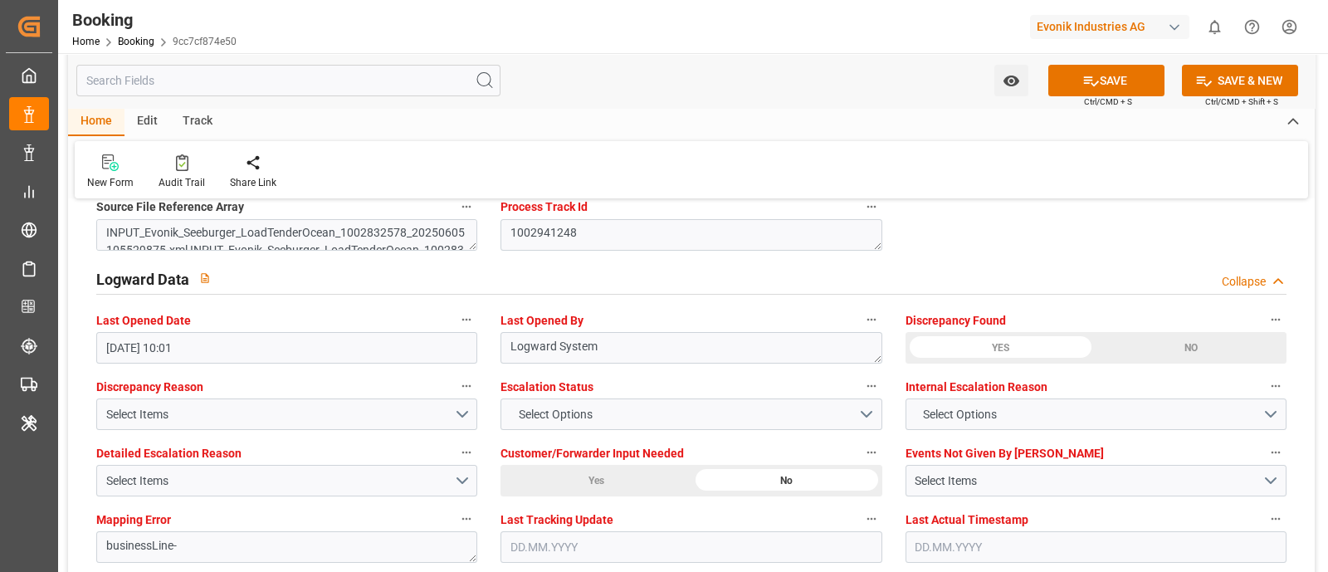
scroll to position [3215, 0]
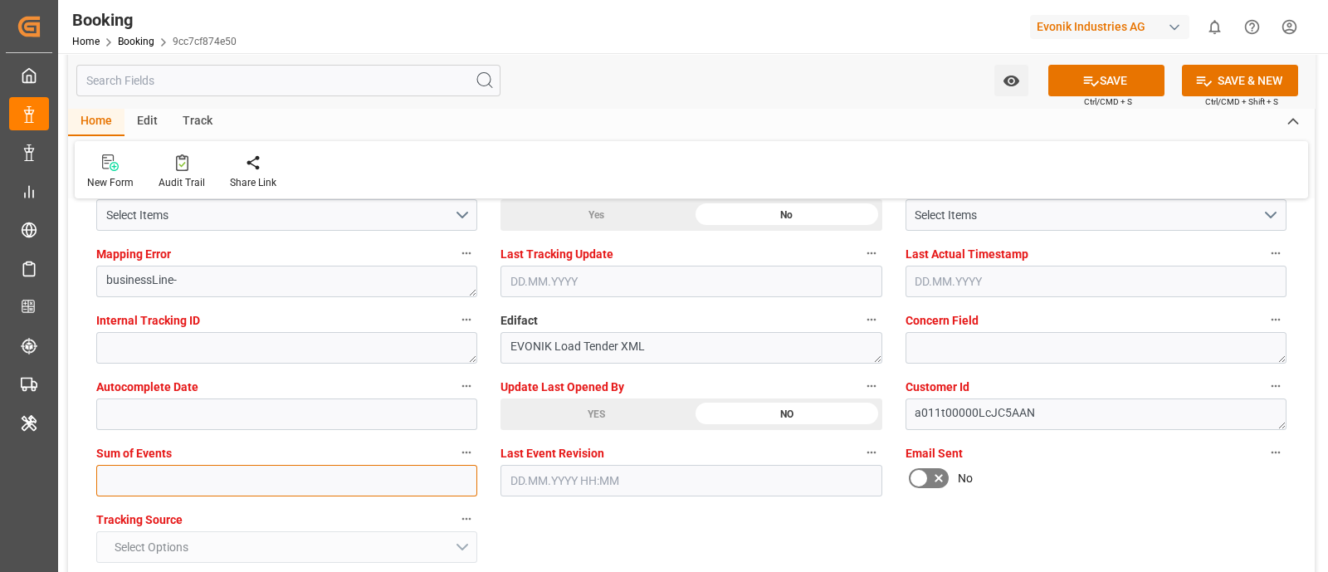
click at [186, 475] on input "text" at bounding box center [286, 481] width 381 height 32
type input "0"
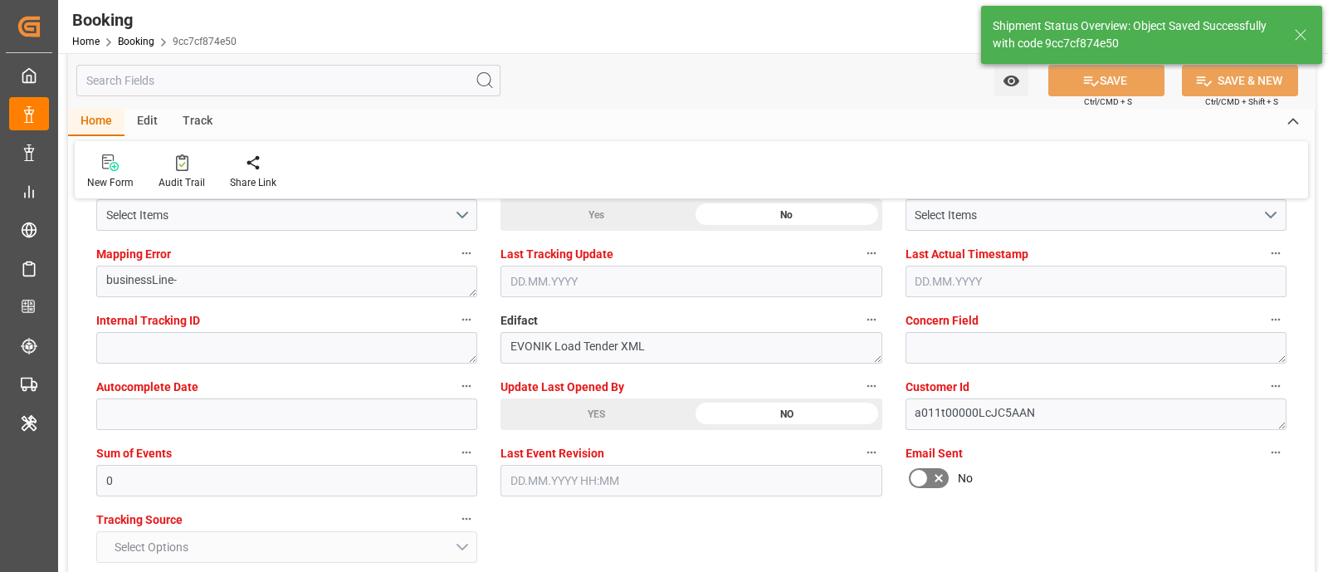
type textarea "NWC/[GEOGRAPHIC_DATA] [GEOGRAPHIC_DATA] / [GEOGRAPHIC_DATA]-SE"
type textarea "[PERSON_NAME]"
type textarea "Yes"
type input "18"
type input "[DATE] 00:00"
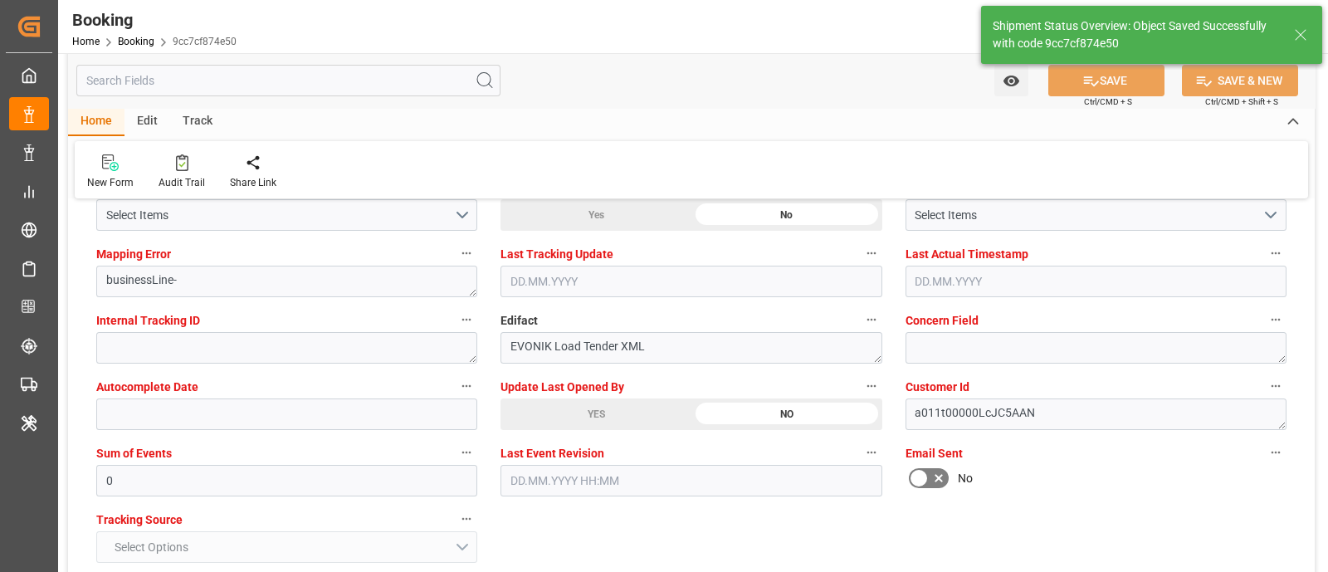
type input "[DATE] 00:00"
type input "[DATE] 09:07"
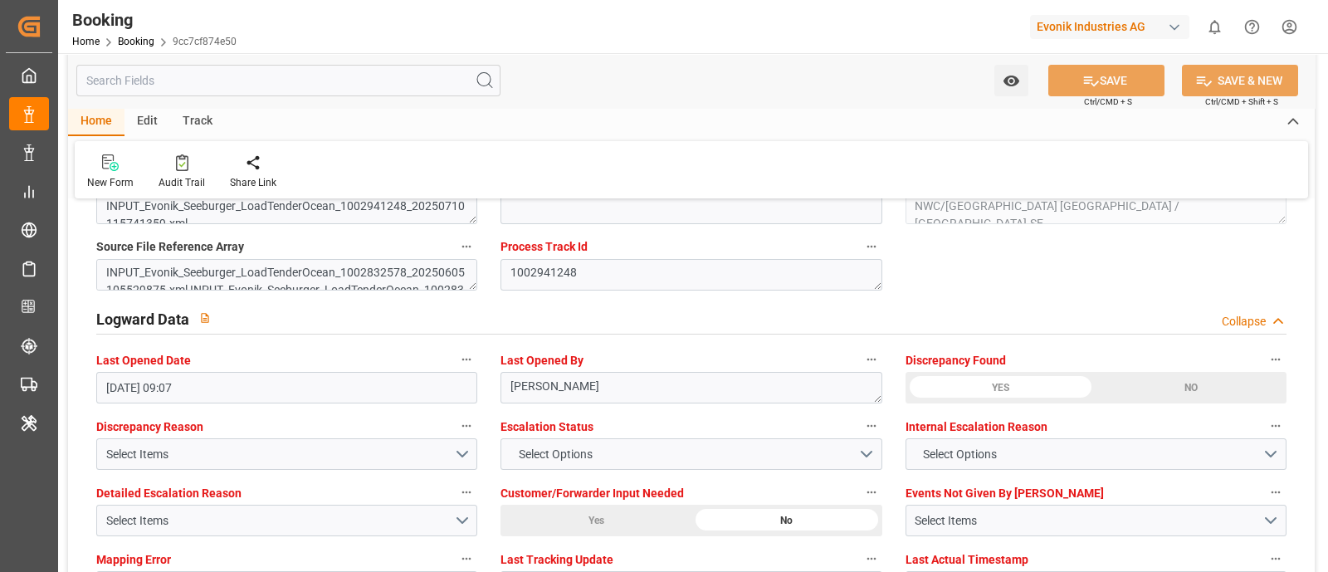
scroll to position [2800, 0]
